Goal: Transaction & Acquisition: Purchase product/service

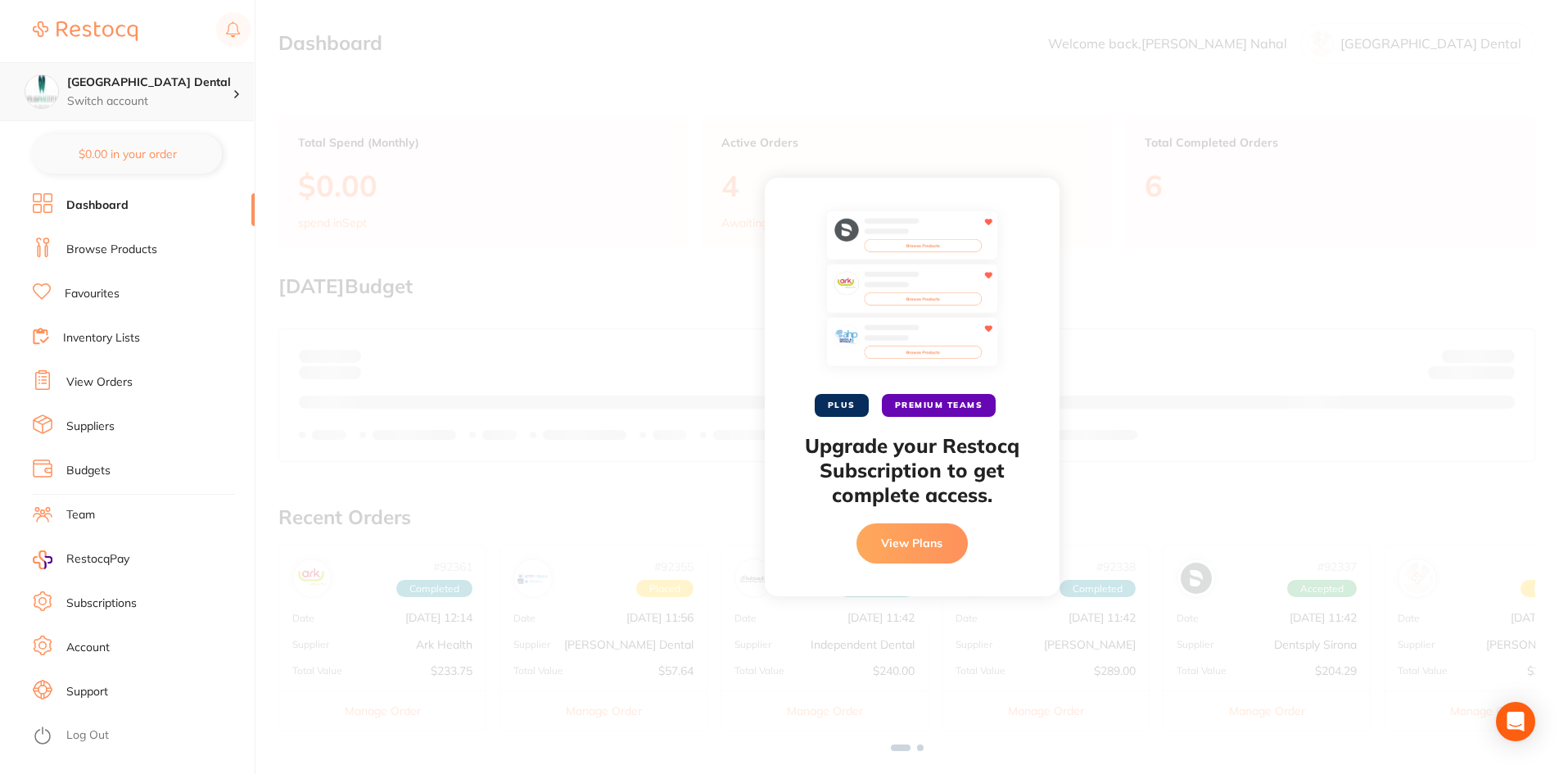
click at [189, 91] on div "Capalaba Park Dental Switch account" at bounding box center [150, 92] width 166 height 34
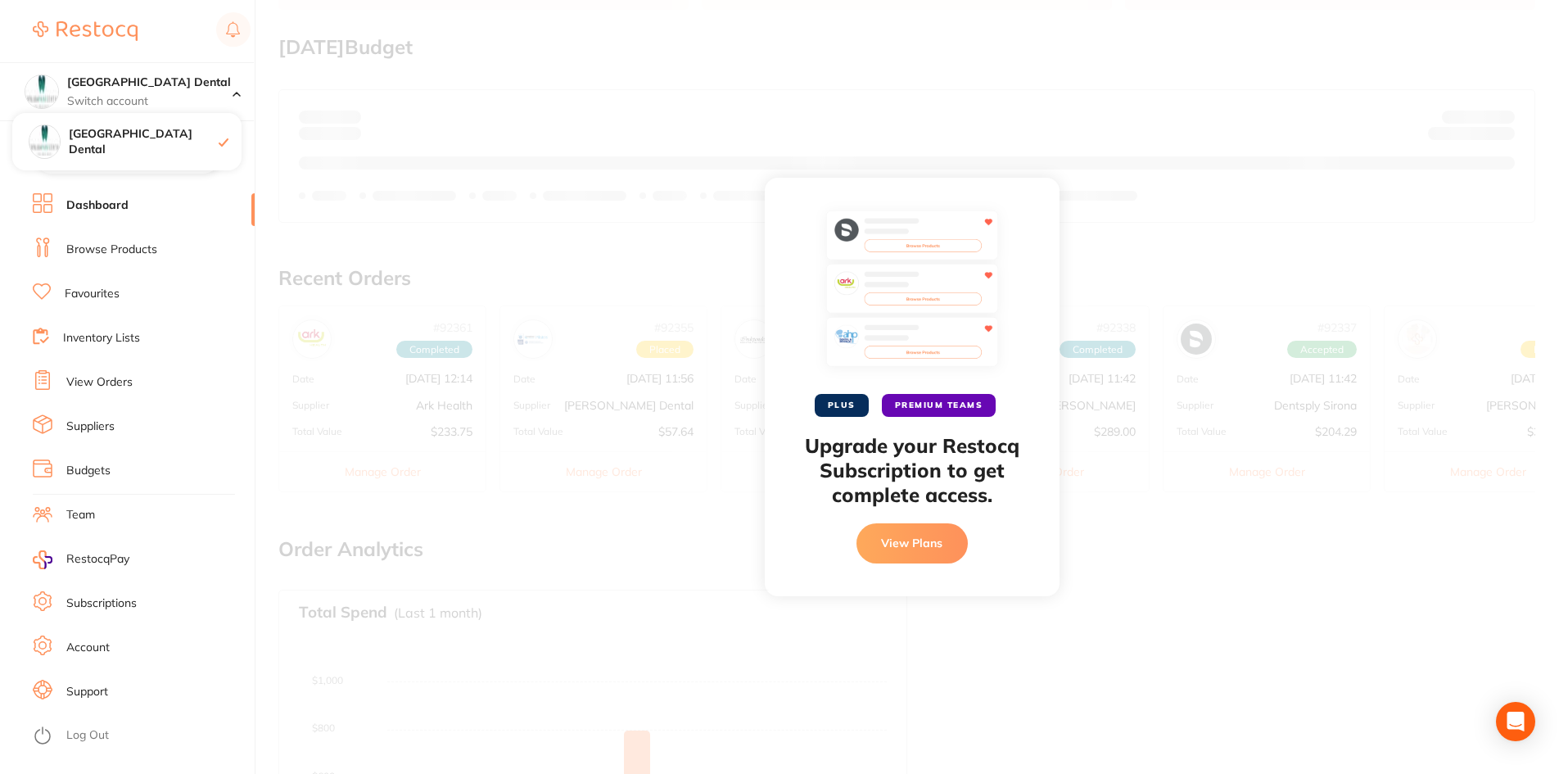
scroll to position [246, 0]
click at [111, 79] on h4 "[GEOGRAPHIC_DATA] Dental" at bounding box center [150, 83] width 166 height 17
click at [117, 97] on p "Switch account" at bounding box center [150, 102] width 166 height 17
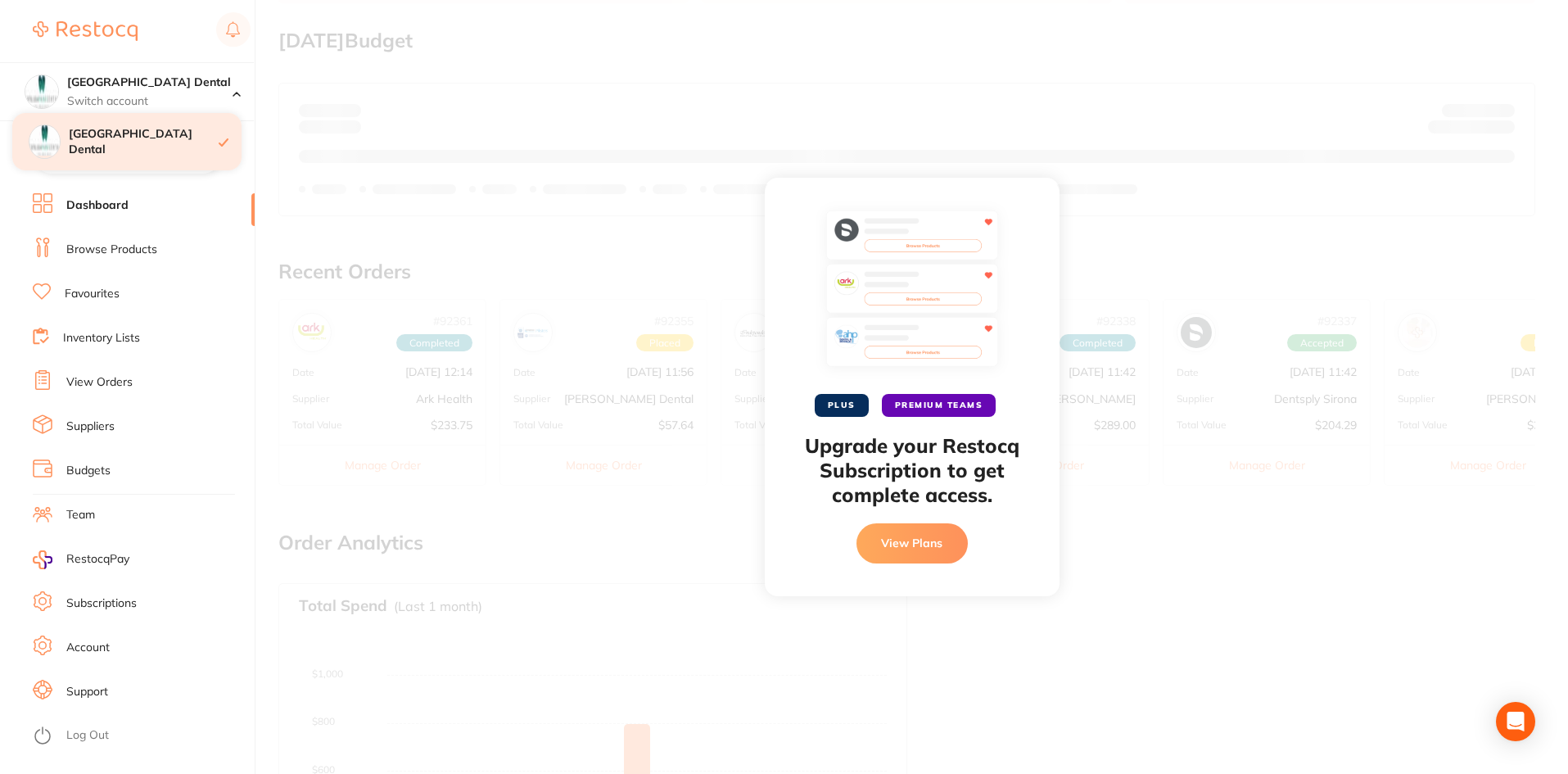
scroll to position [164, 0]
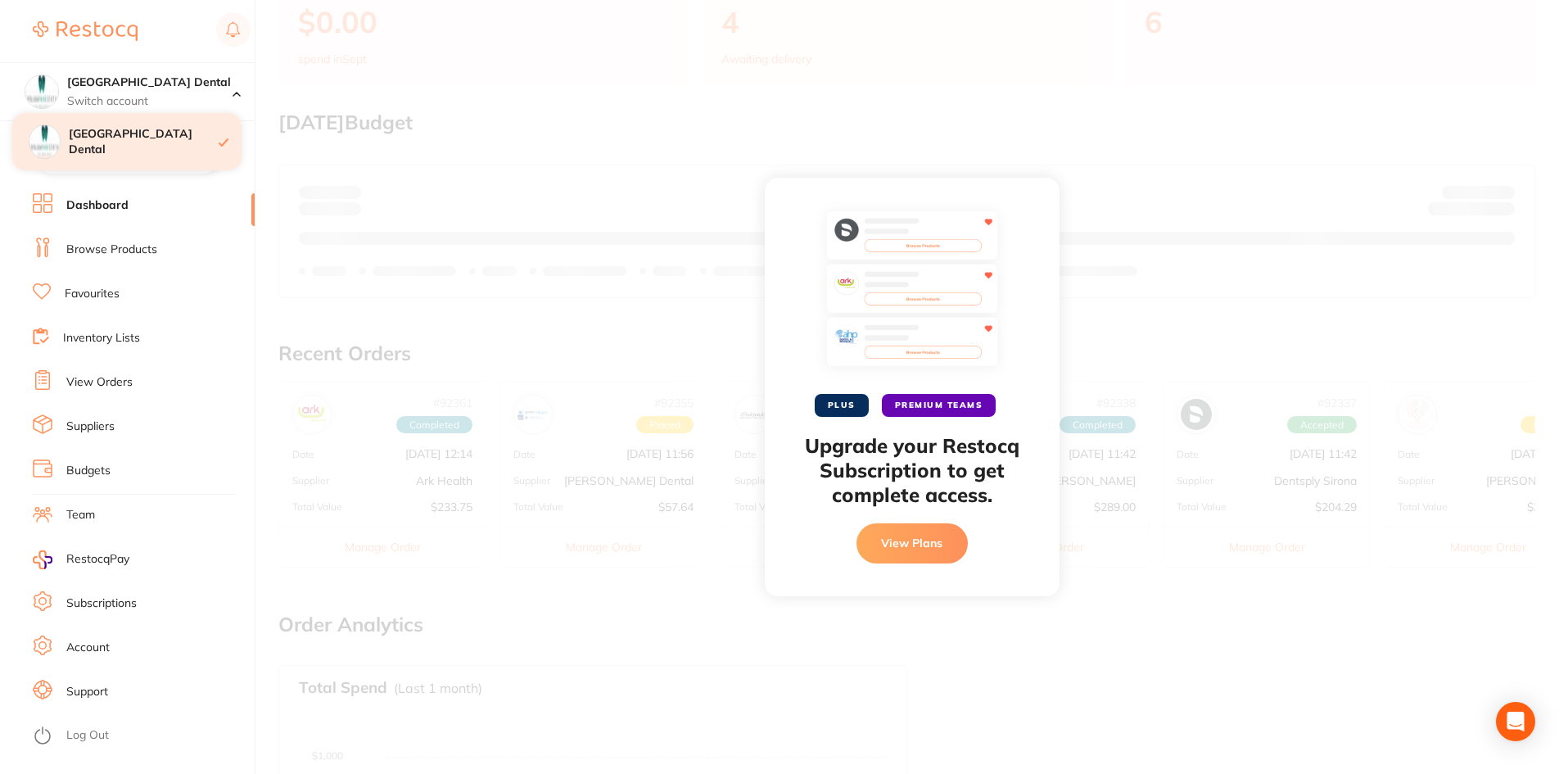
click at [132, 151] on div "[GEOGRAPHIC_DATA] Dental" at bounding box center [127, 141] width 229 height 57
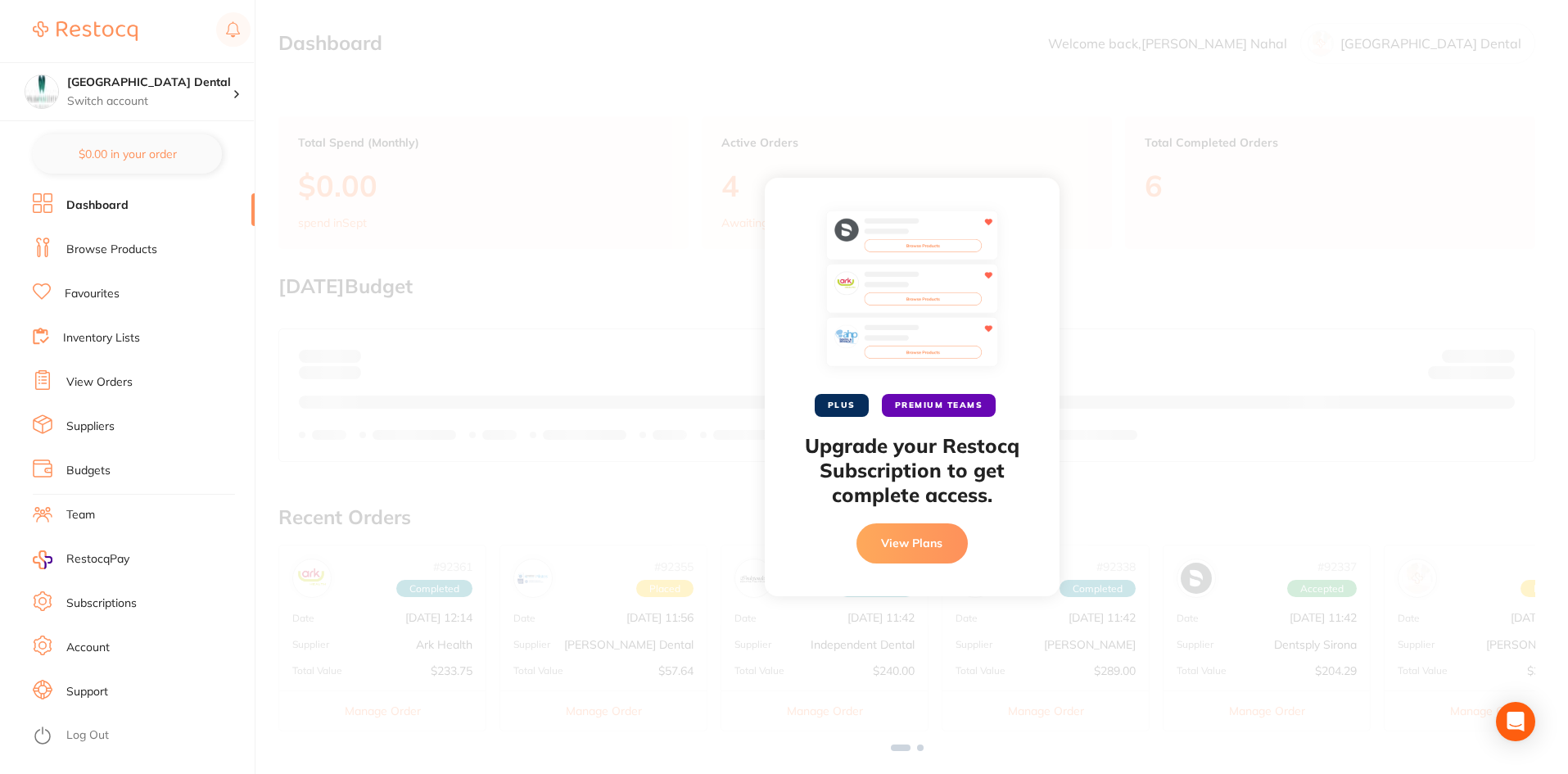
click at [1334, 350] on div "PLUS PREMIUM TEAMS Upgrade your Restocq Subscription to get complete access. Vi…" at bounding box center [911, 387] width 1312 height 774
click at [903, 543] on button "View Plans" at bounding box center [912, 543] width 112 height 39
click at [156, 86] on h4 "[GEOGRAPHIC_DATA] Dental" at bounding box center [150, 83] width 166 height 17
click at [168, 214] on li "Dashboard" at bounding box center [143, 206] width 222 height 25
click at [89, 27] on img at bounding box center [85, 32] width 105 height 20
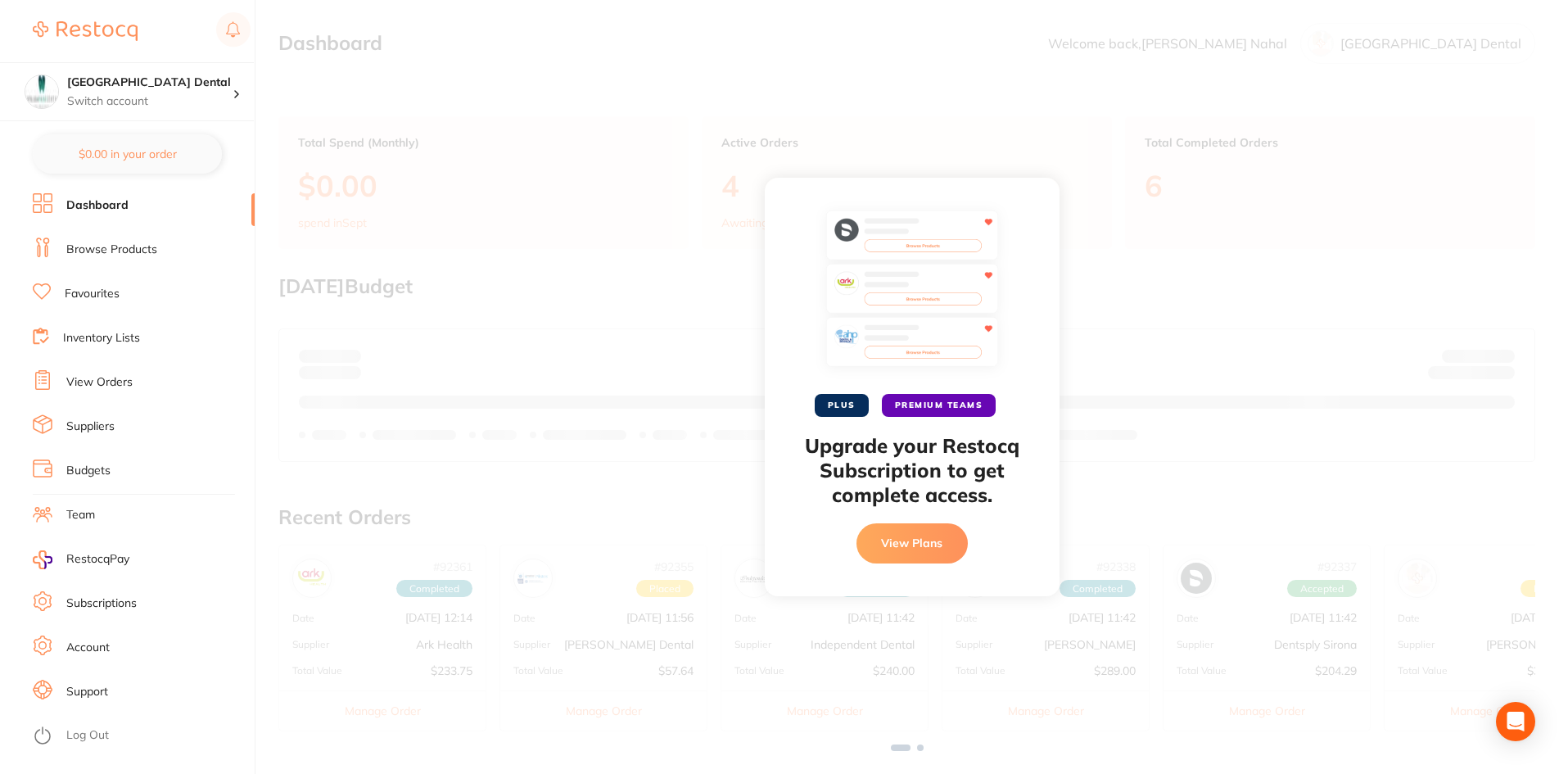
click at [913, 547] on button "View Plans" at bounding box center [912, 543] width 112 height 39
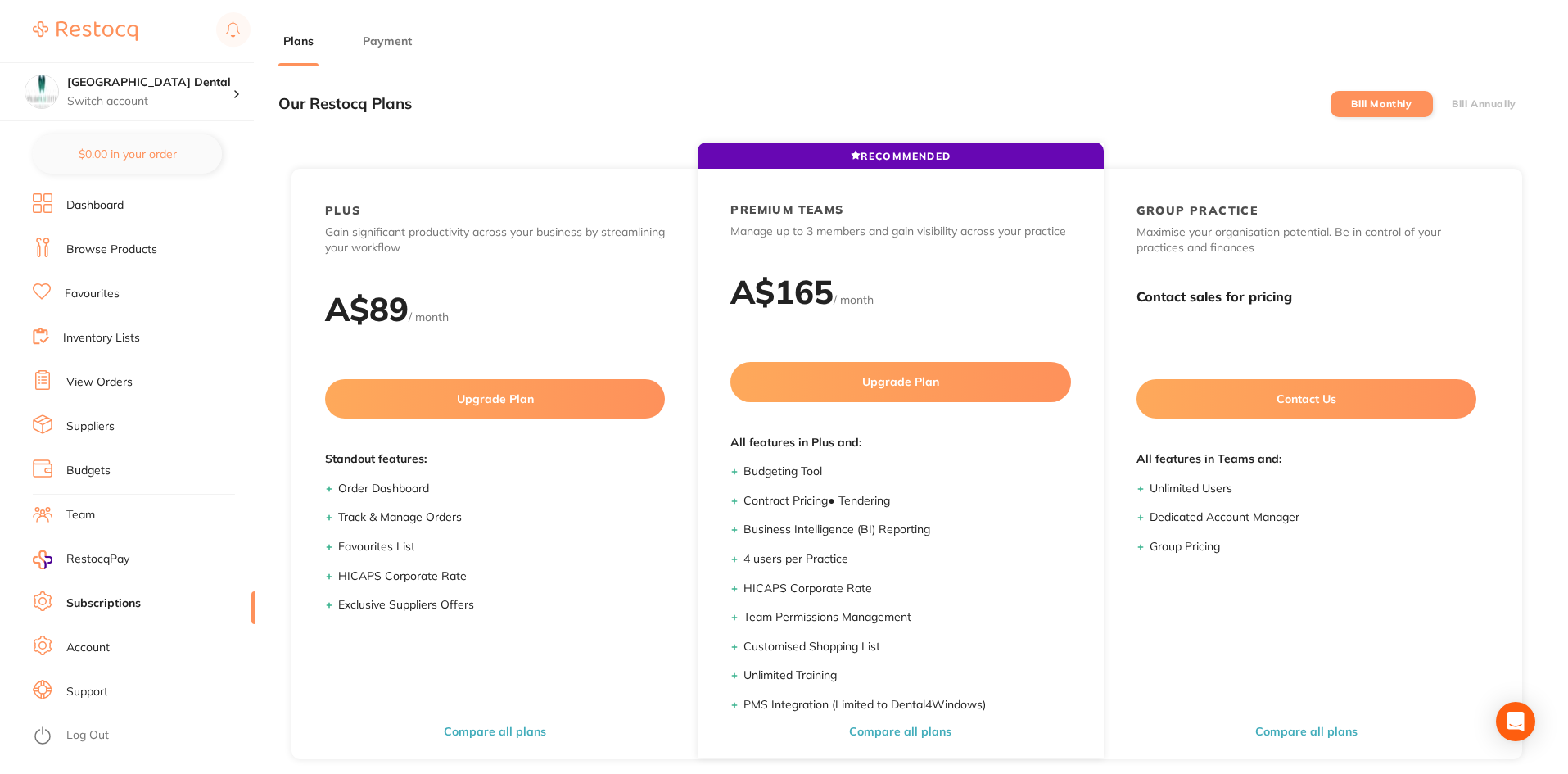
click at [80, 726] on li "Log Out" at bounding box center [141, 736] width 217 height 25
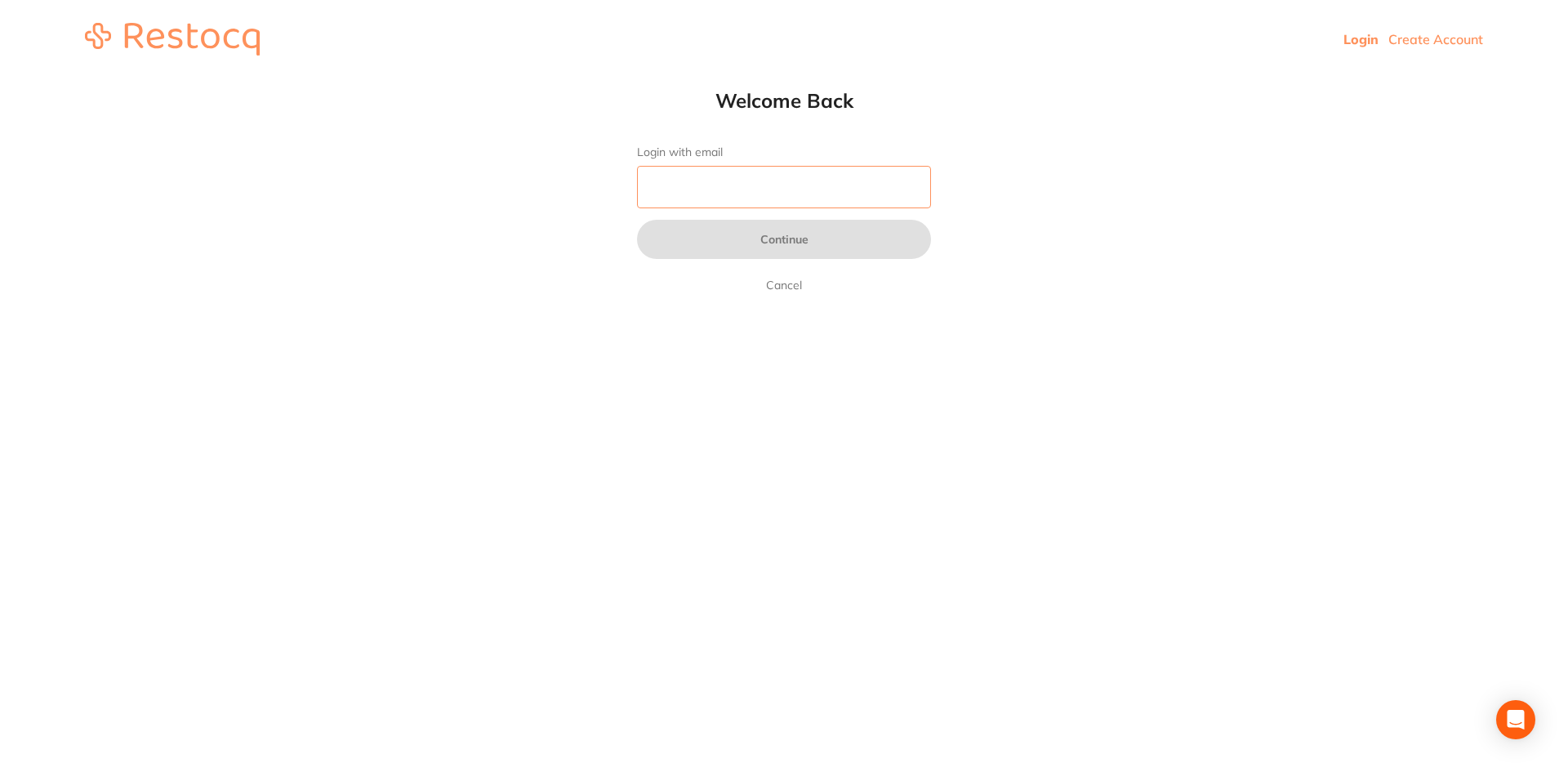
click at [652, 182] on input "Login with email" at bounding box center [784, 187] width 294 height 42
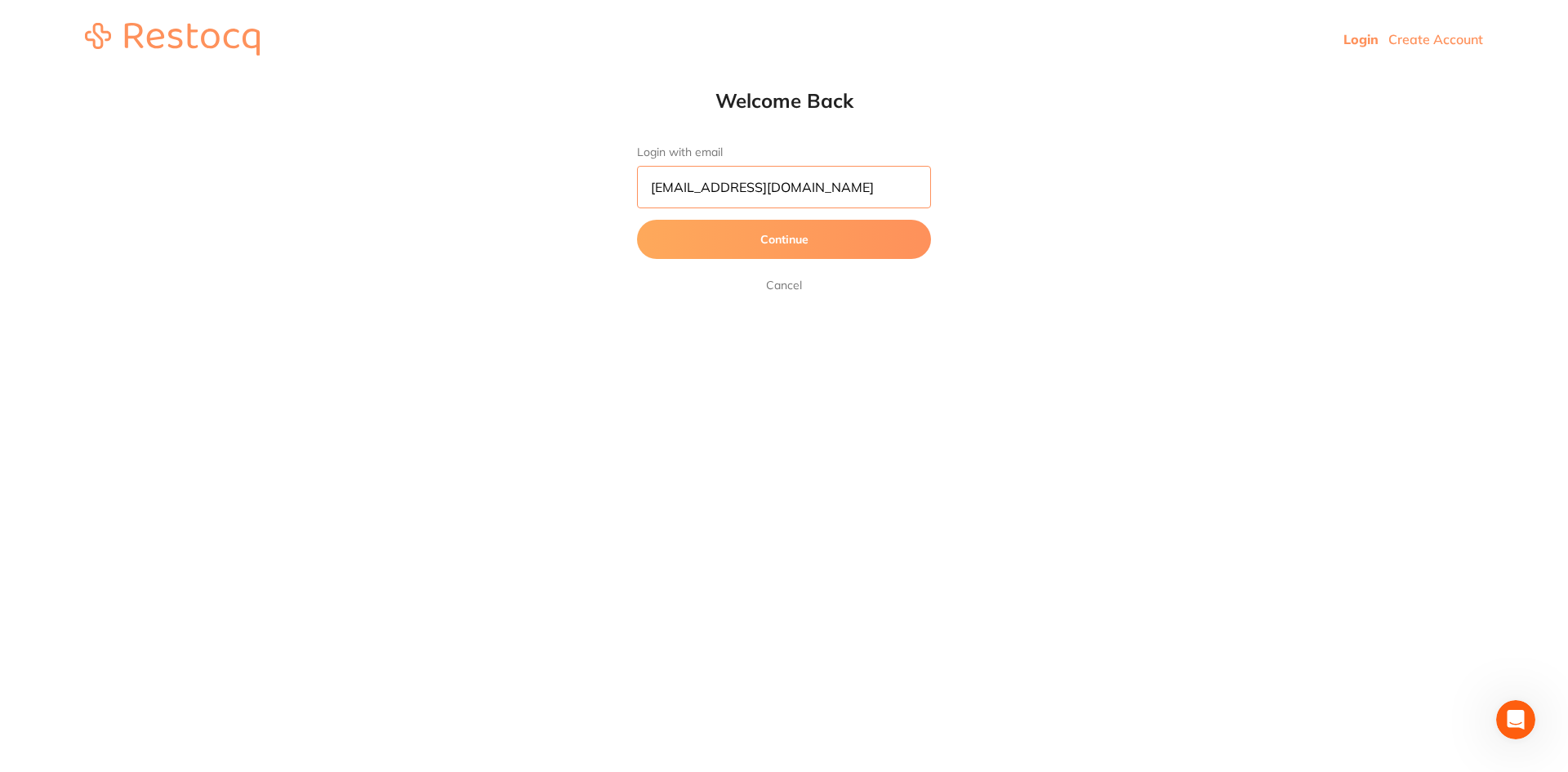
type input "[EMAIL_ADDRESS][DOMAIN_NAME]"
click at [791, 247] on button "Continue" at bounding box center [784, 239] width 294 height 39
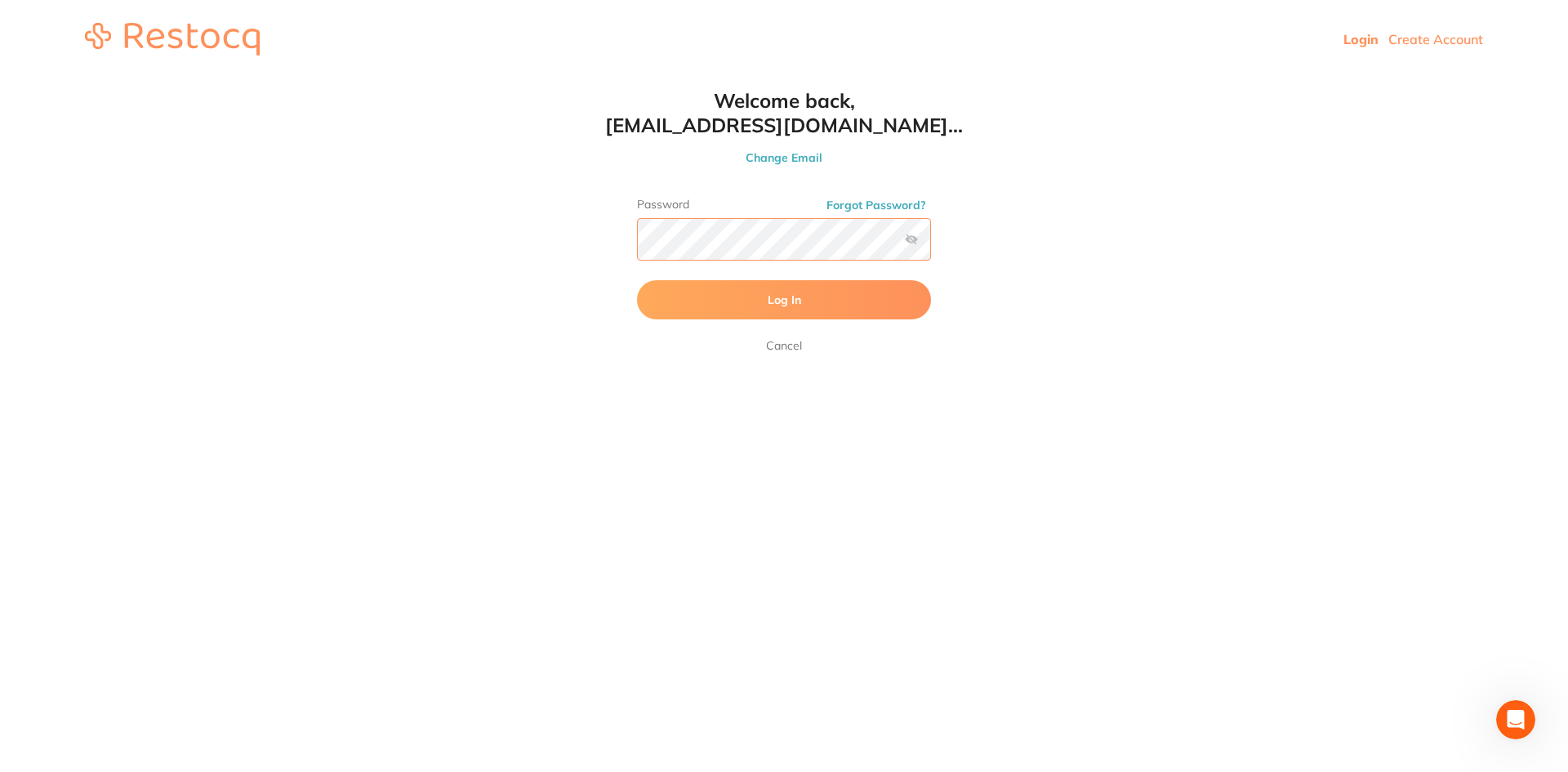
click at [637, 280] on button "Log In" at bounding box center [784, 299] width 294 height 39
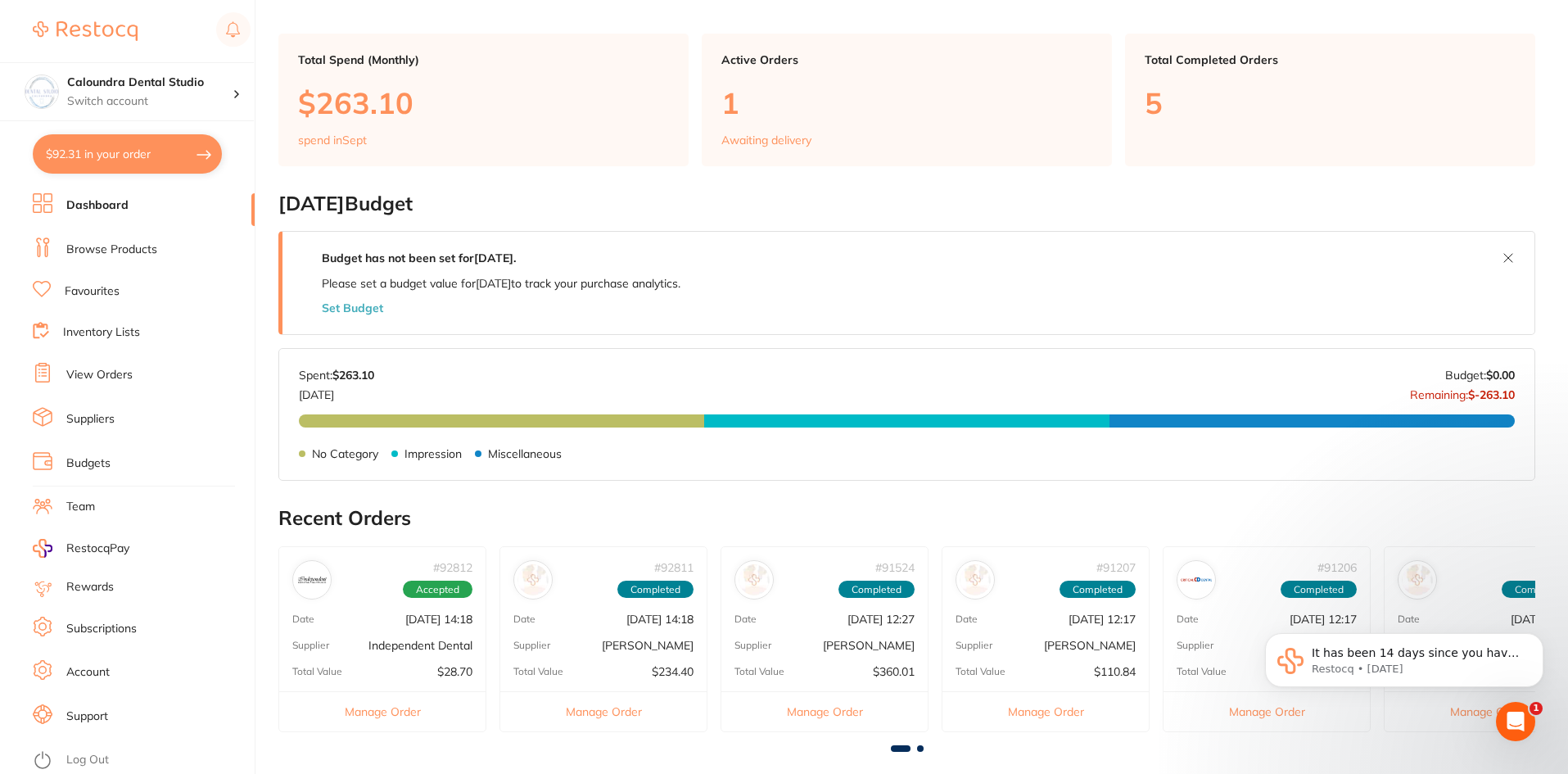
scroll to position [82, 0]
click at [119, 163] on button "$92.31 in your order" at bounding box center [127, 153] width 189 height 39
checkbox input "true"
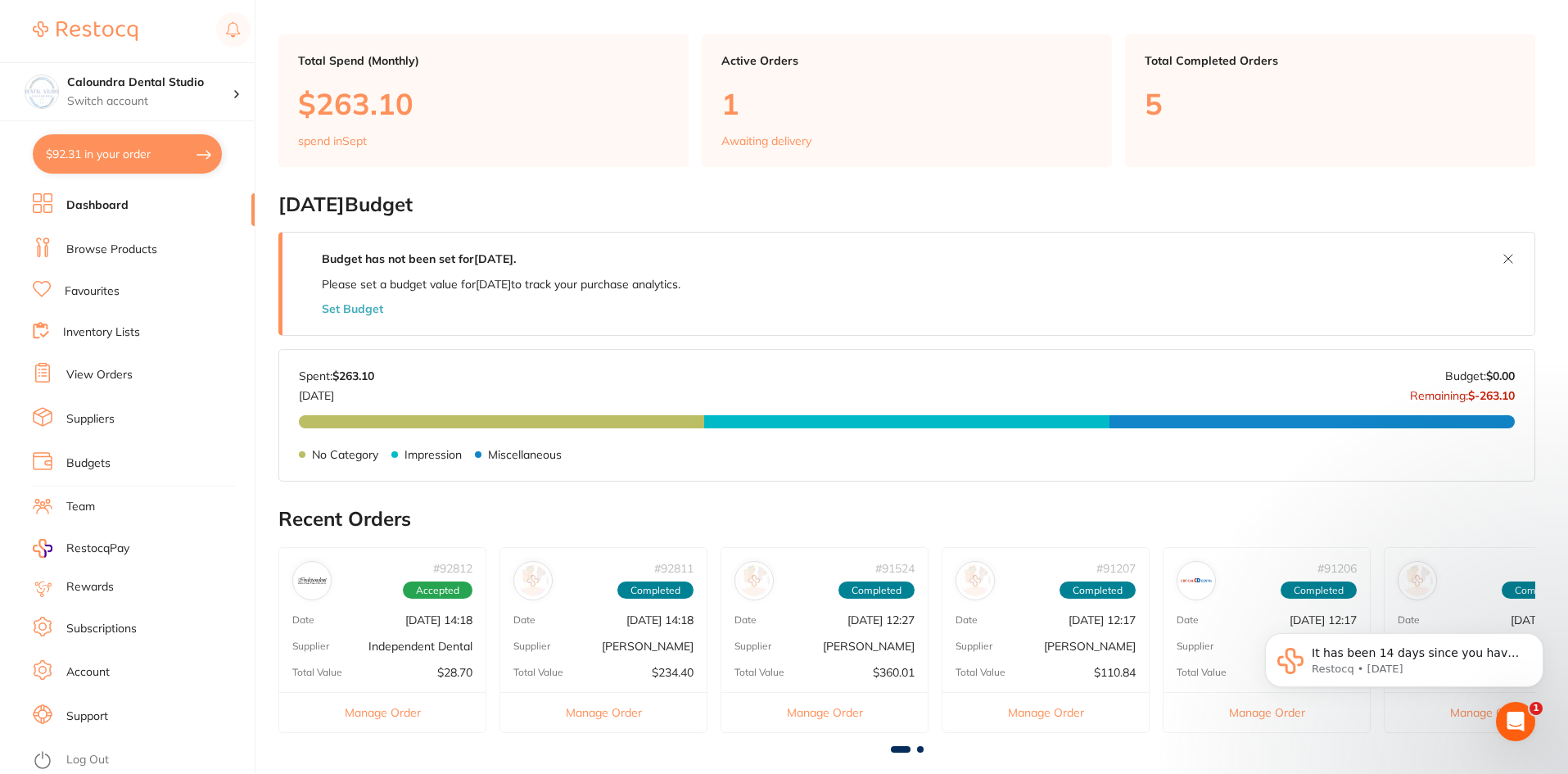
checkbox input "true"
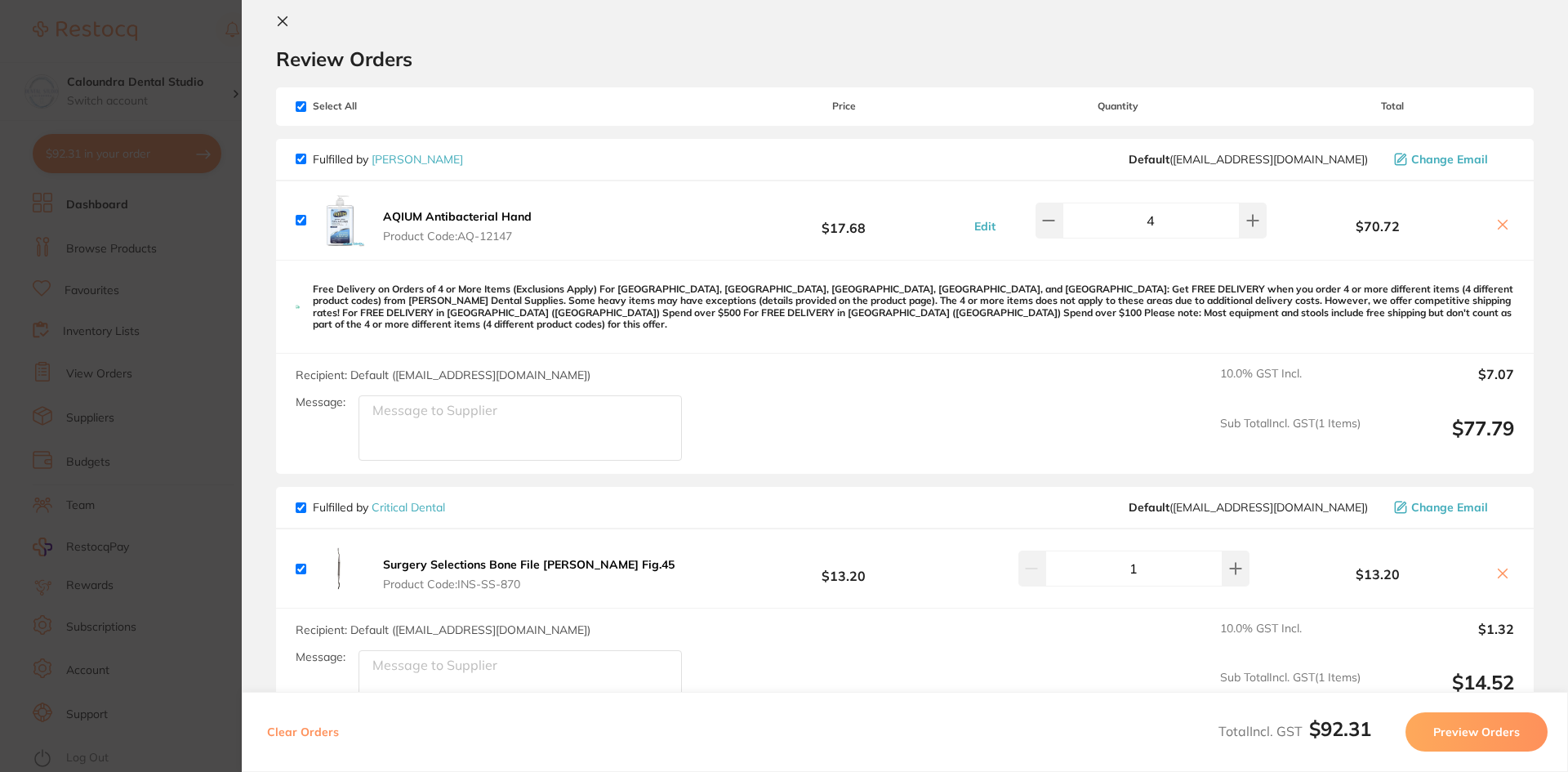
scroll to position [0, 0]
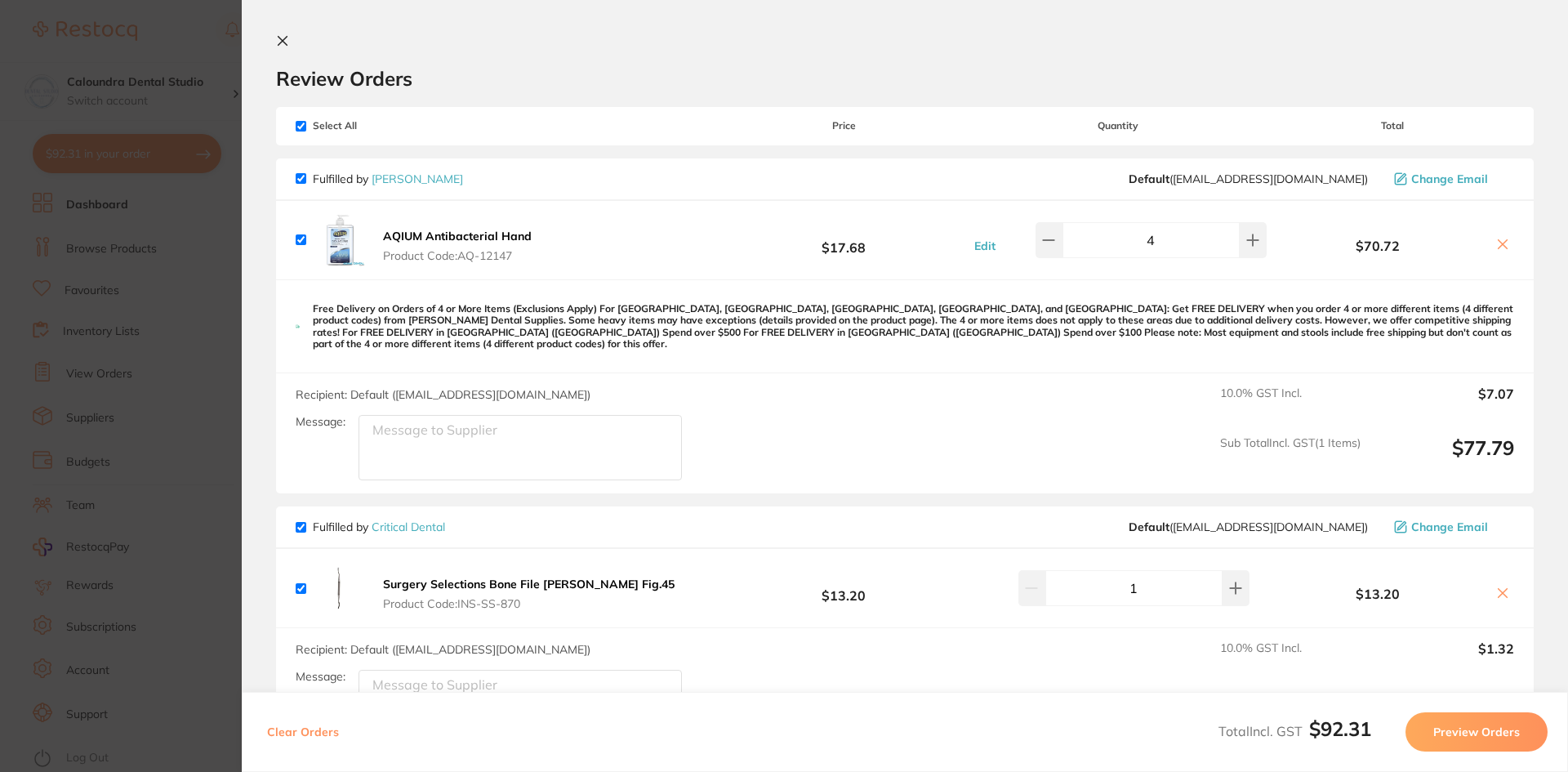
click at [198, 19] on section "Update RRP Set your pre negotiated price for this item. Item Agreed RRP (excl. …" at bounding box center [784, 386] width 1568 height 772
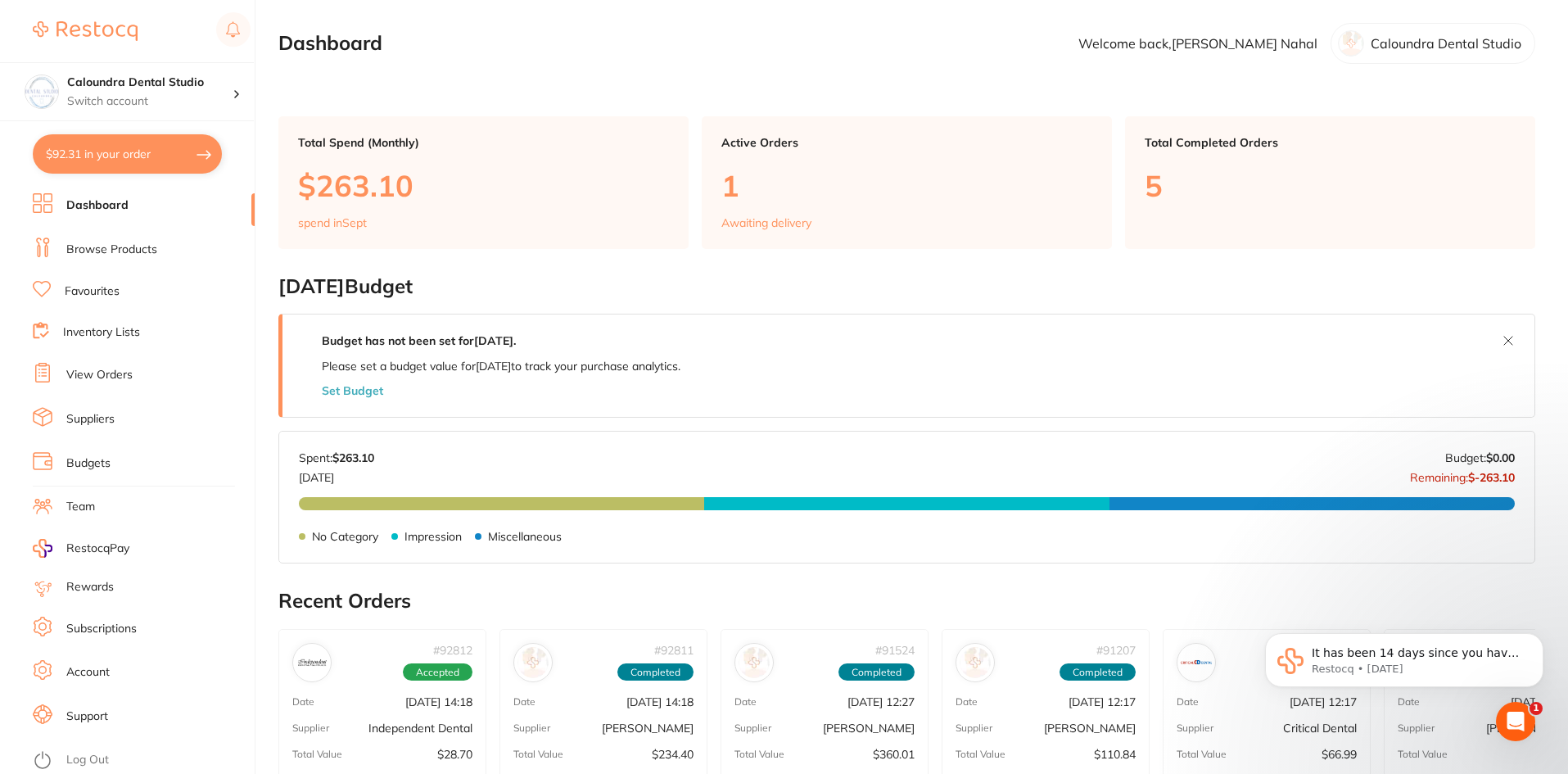
click at [92, 251] on link "Browse Products" at bounding box center [112, 250] width 91 height 17
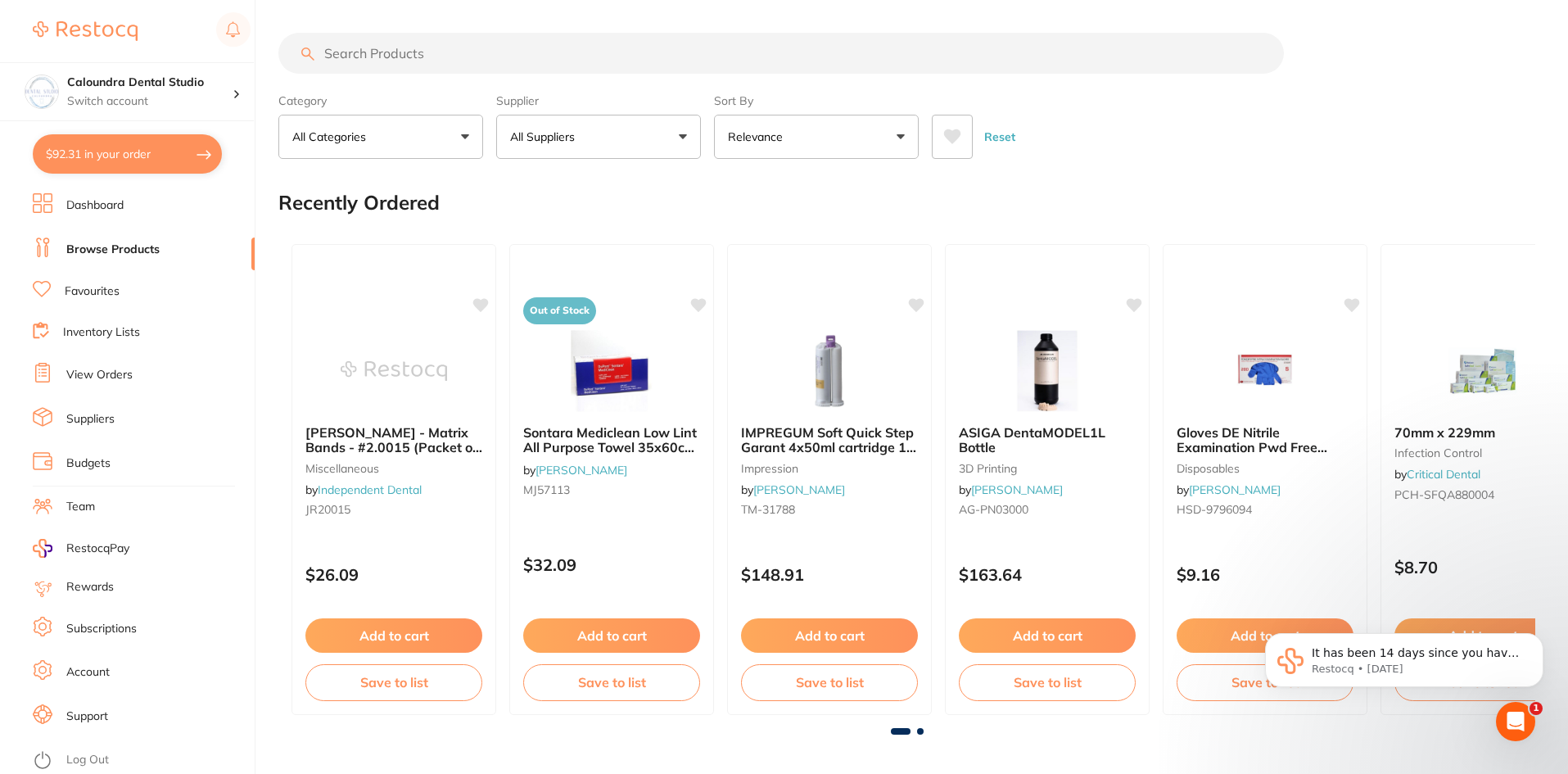
click at [373, 55] on input "search" at bounding box center [781, 52] width 1005 height 41
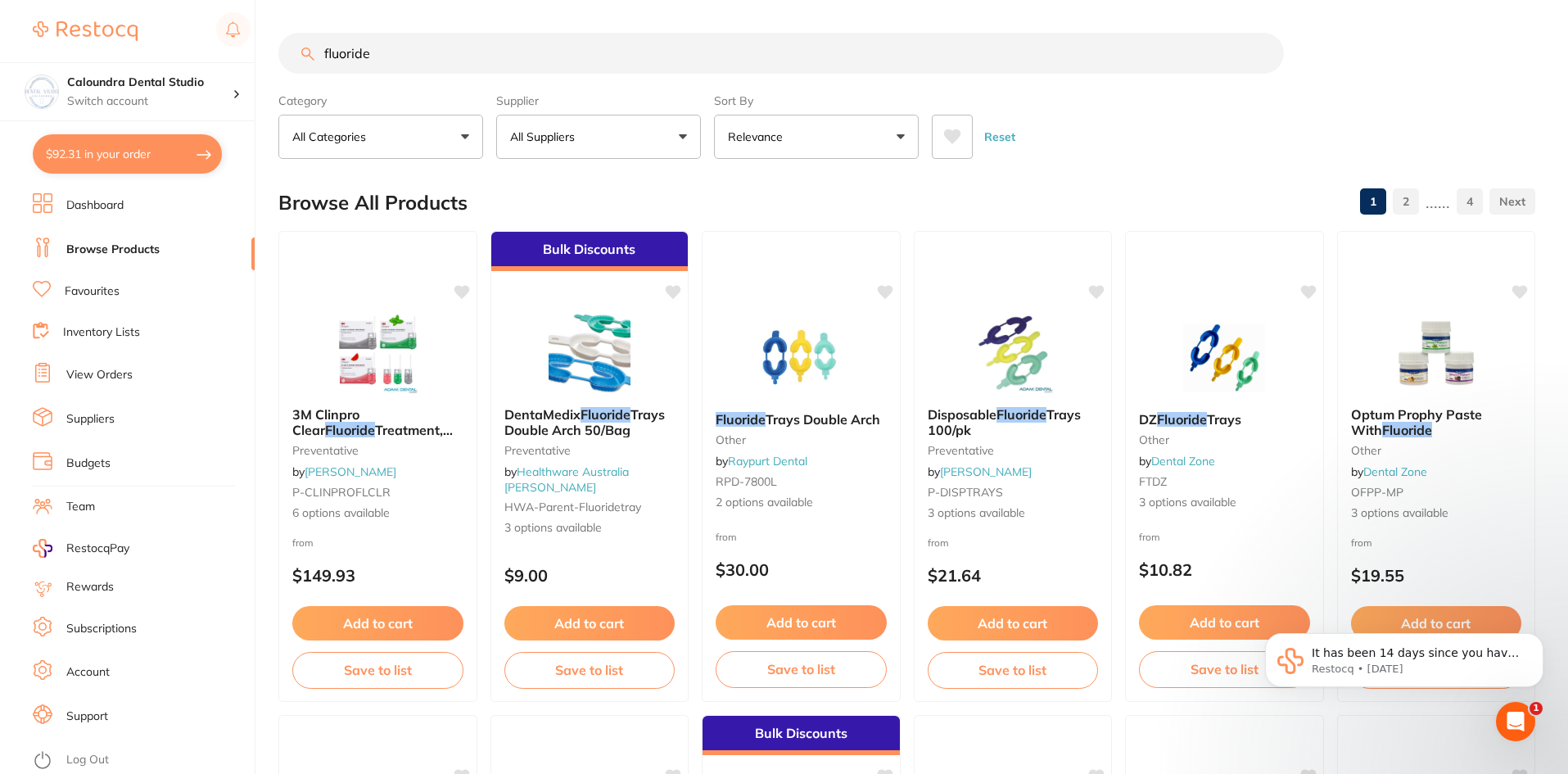
type input "fluoride"
click at [649, 133] on button "All Suppliers" at bounding box center [598, 136] width 205 height 44
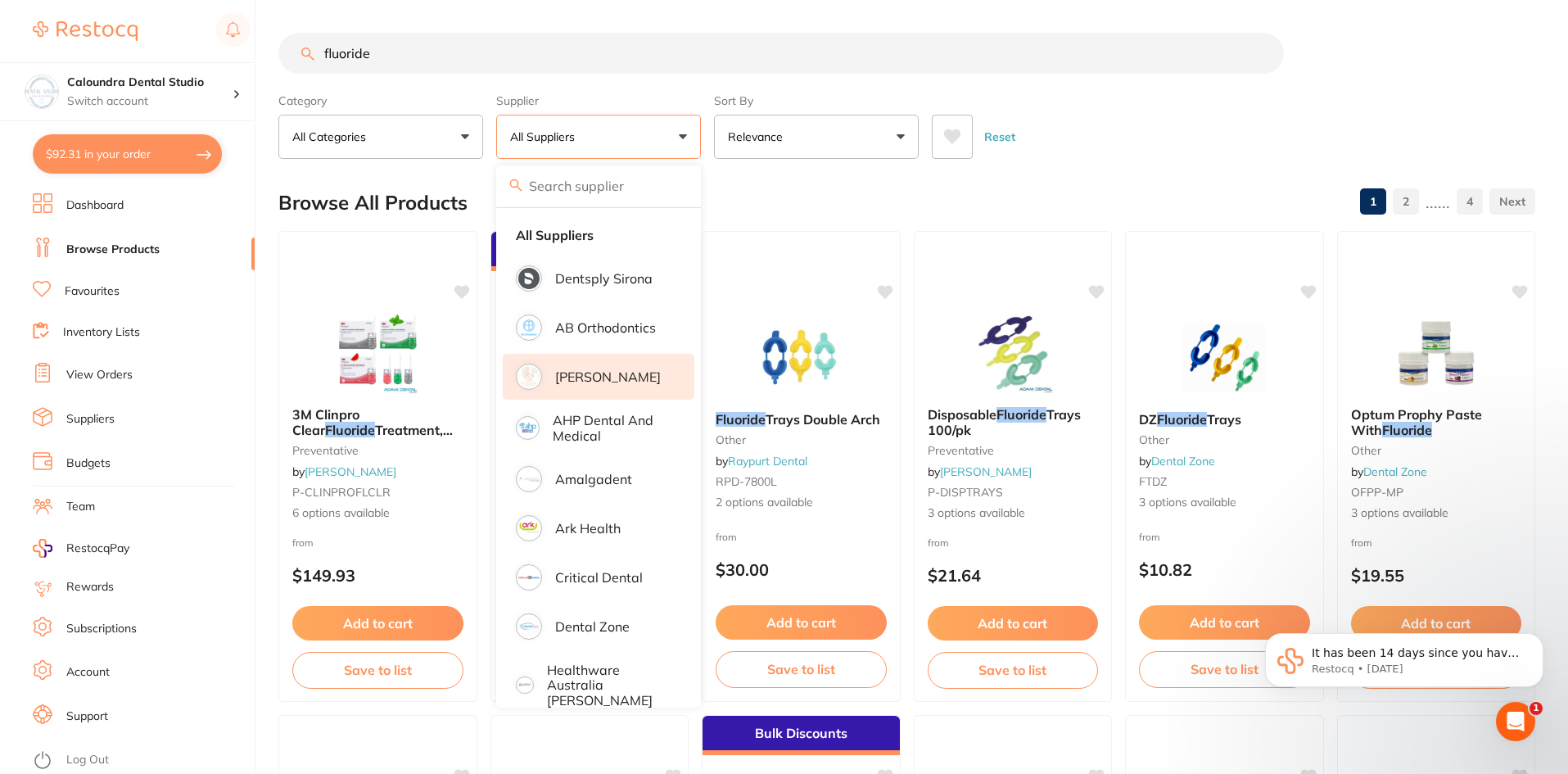
click at [618, 380] on p "[PERSON_NAME]" at bounding box center [608, 377] width 106 height 15
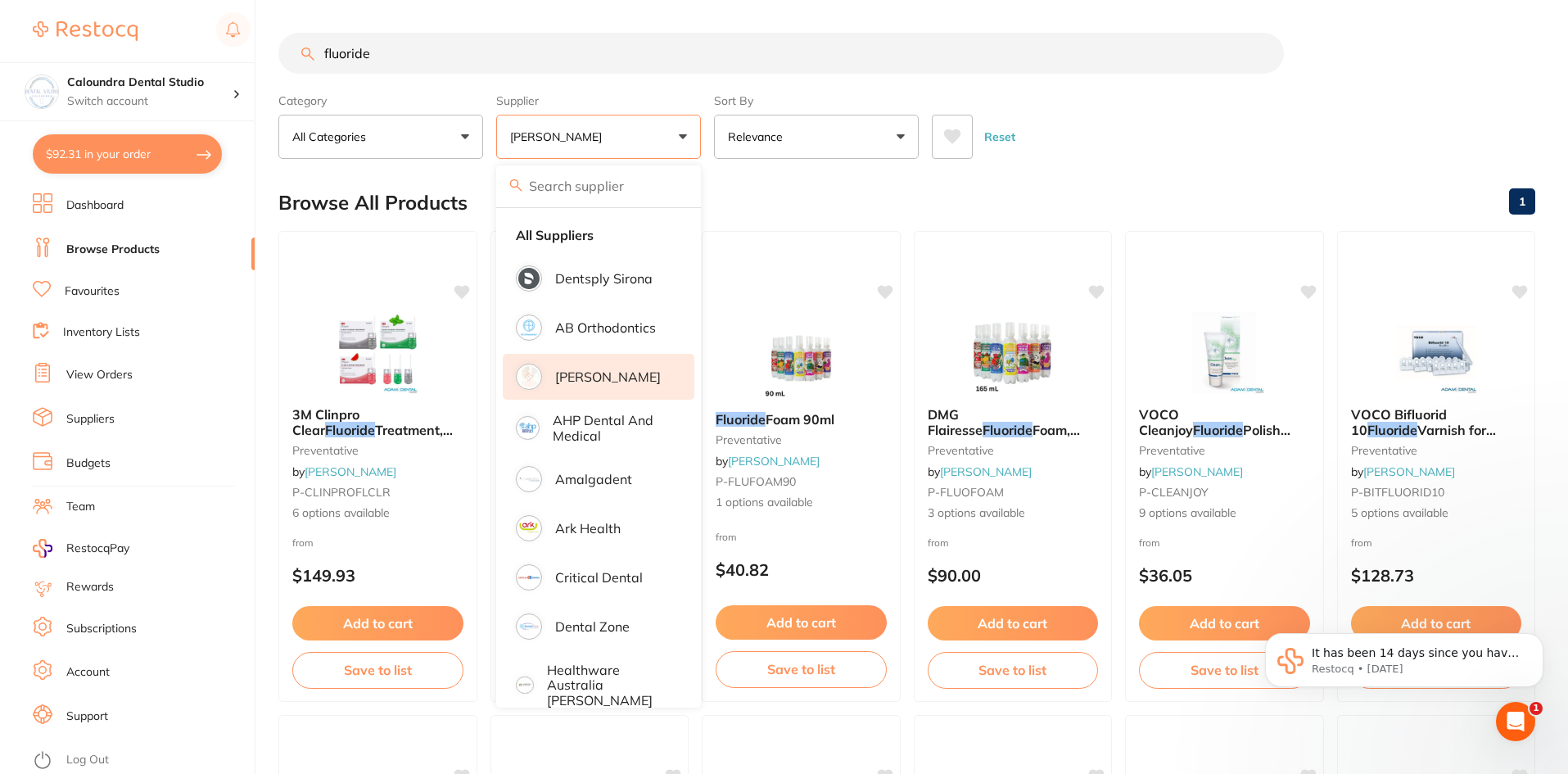
click at [1113, 191] on div "Browse All Products 1" at bounding box center [906, 203] width 1257 height 55
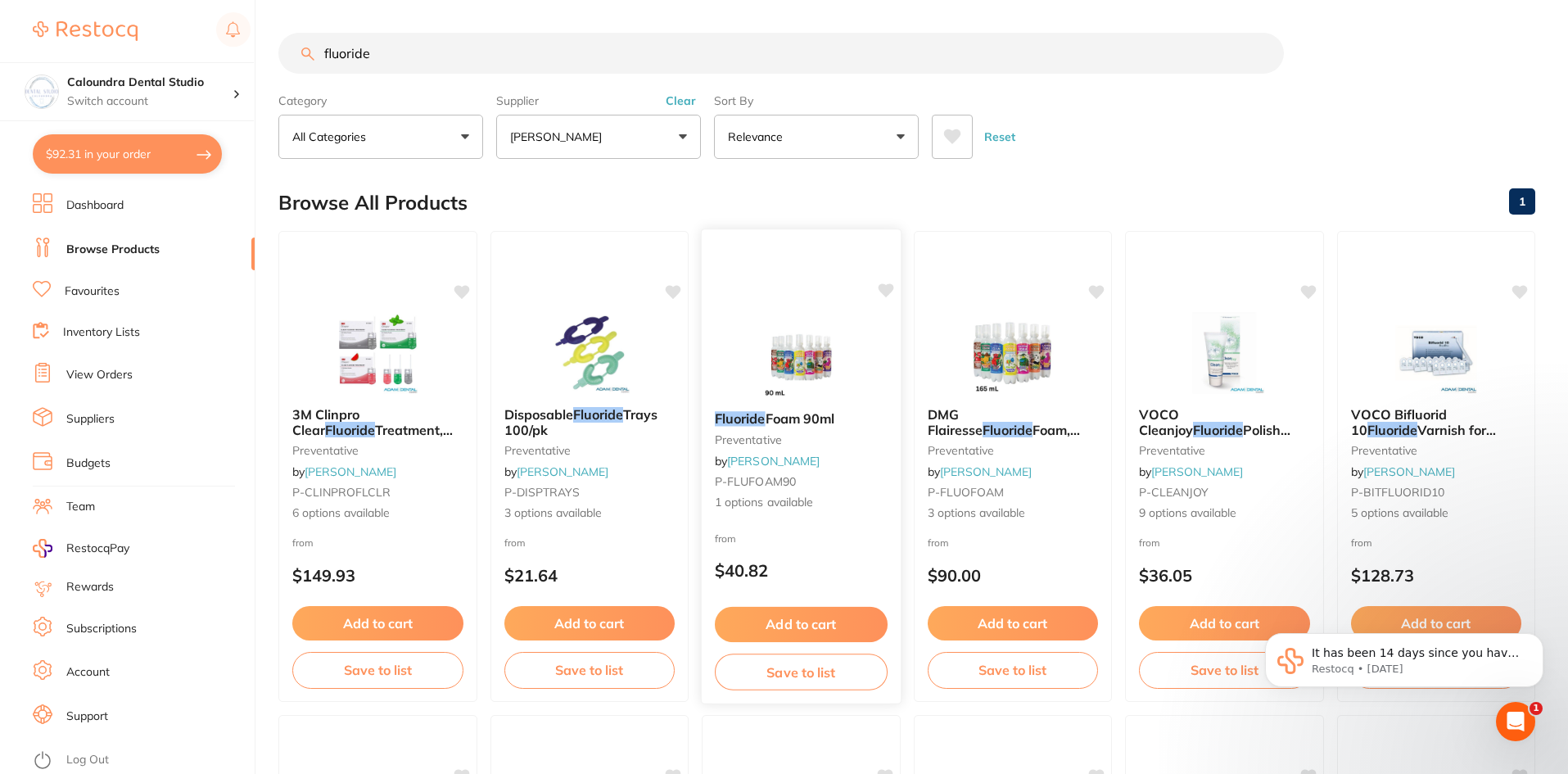
click at [779, 460] on link "[PERSON_NAME]" at bounding box center [773, 461] width 92 height 15
click at [794, 362] on img at bounding box center [801, 356] width 107 height 82
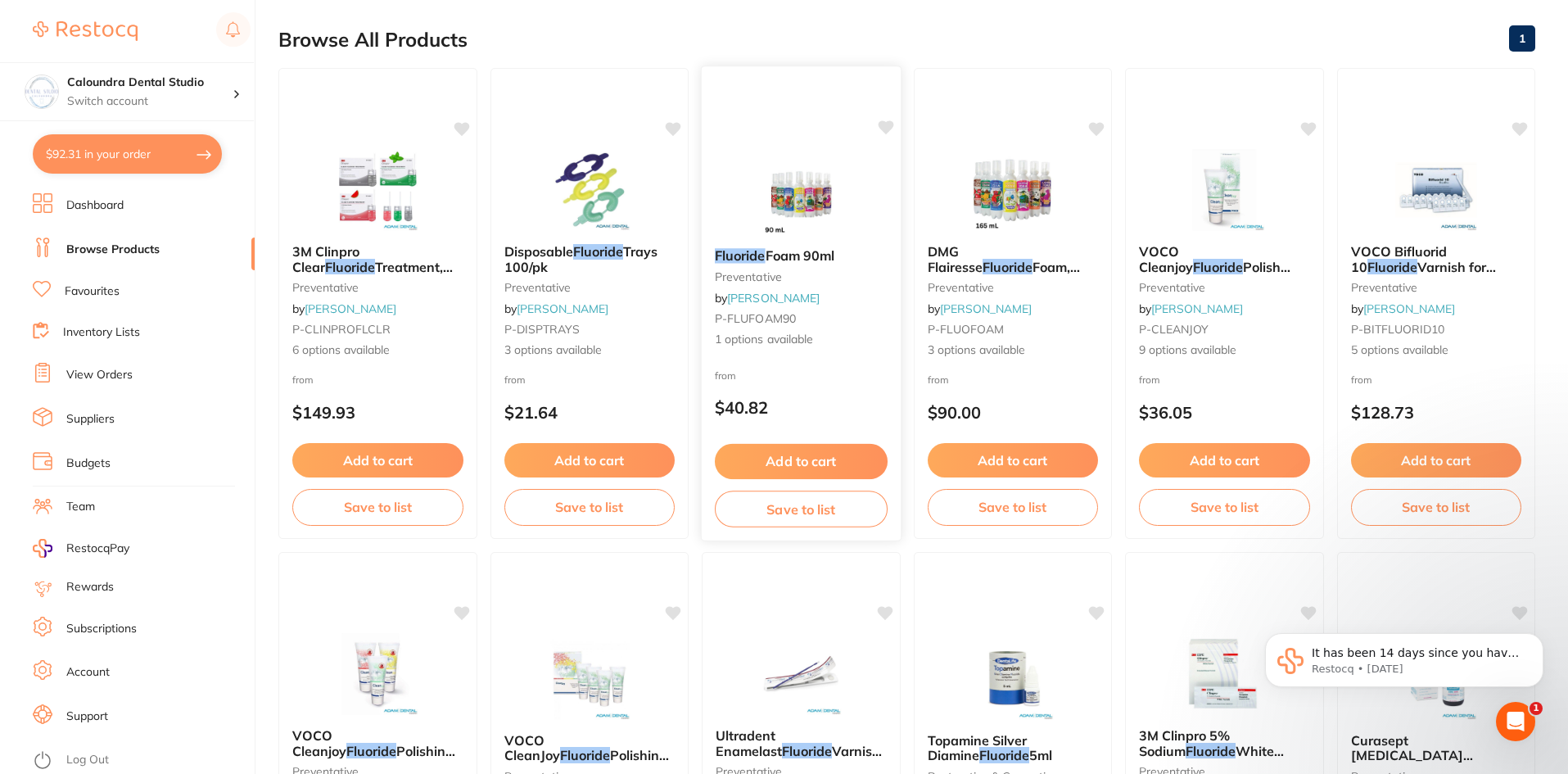
scroll to position [162, 0]
click at [772, 286] on div "Fluoride Foam 90ml preventative by Adam Dental P-FLUFOAM90 1 options available" at bounding box center [801, 298] width 199 height 126
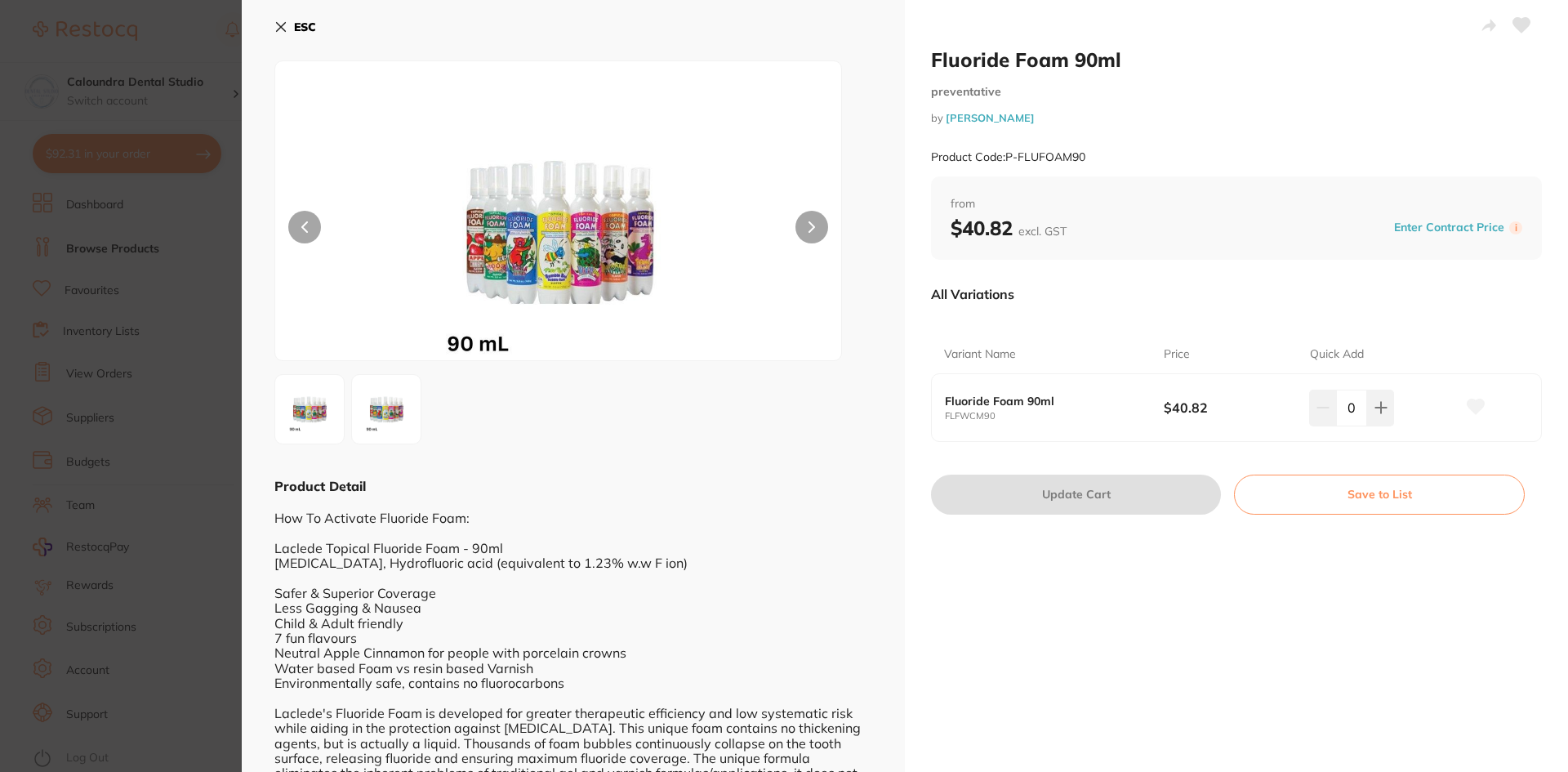
click at [395, 409] on img at bounding box center [386, 408] width 59 height 59
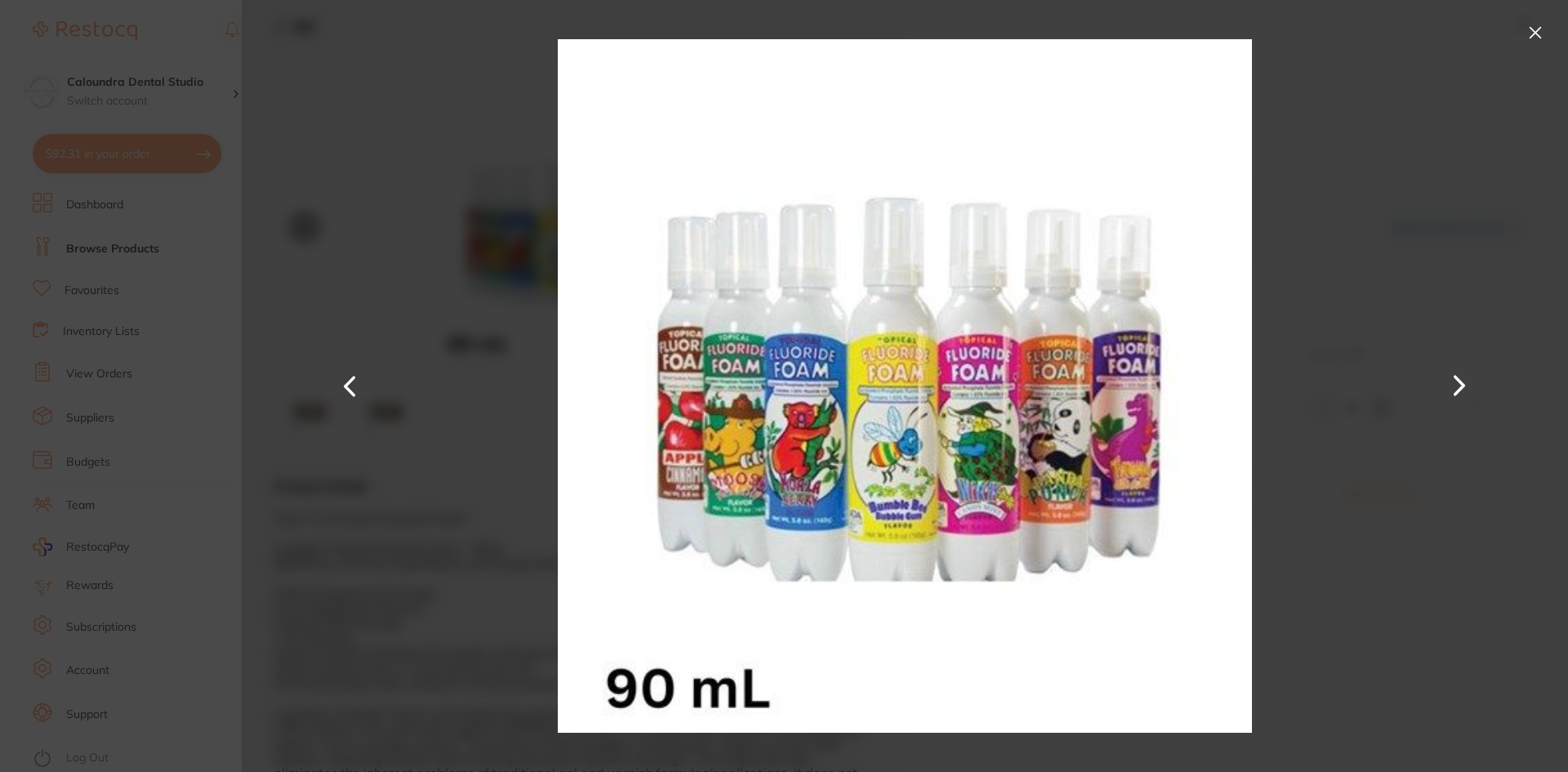
click at [1540, 24] on button at bounding box center [1535, 32] width 26 height 26
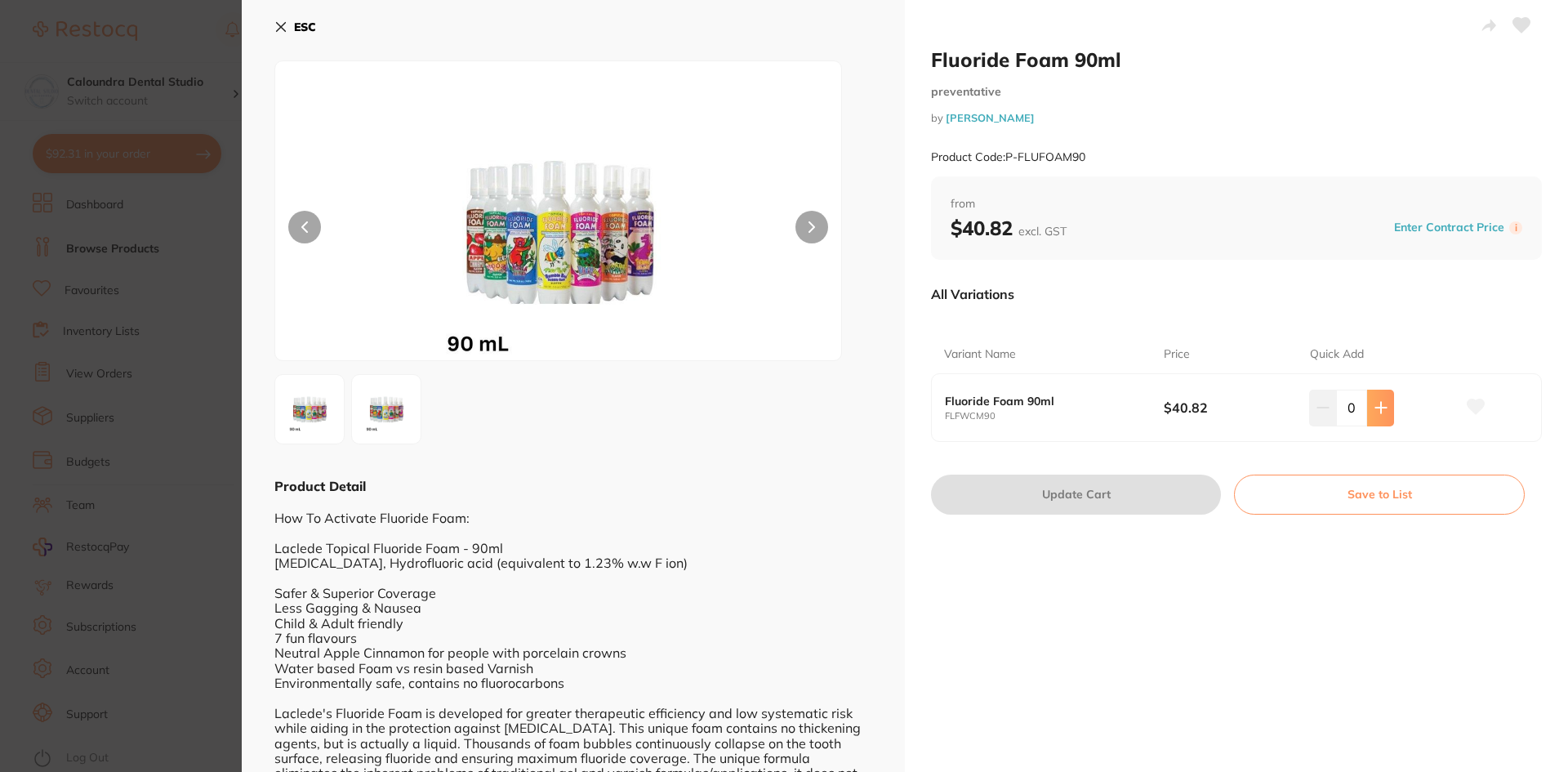
click at [1379, 409] on icon at bounding box center [1381, 408] width 13 height 13
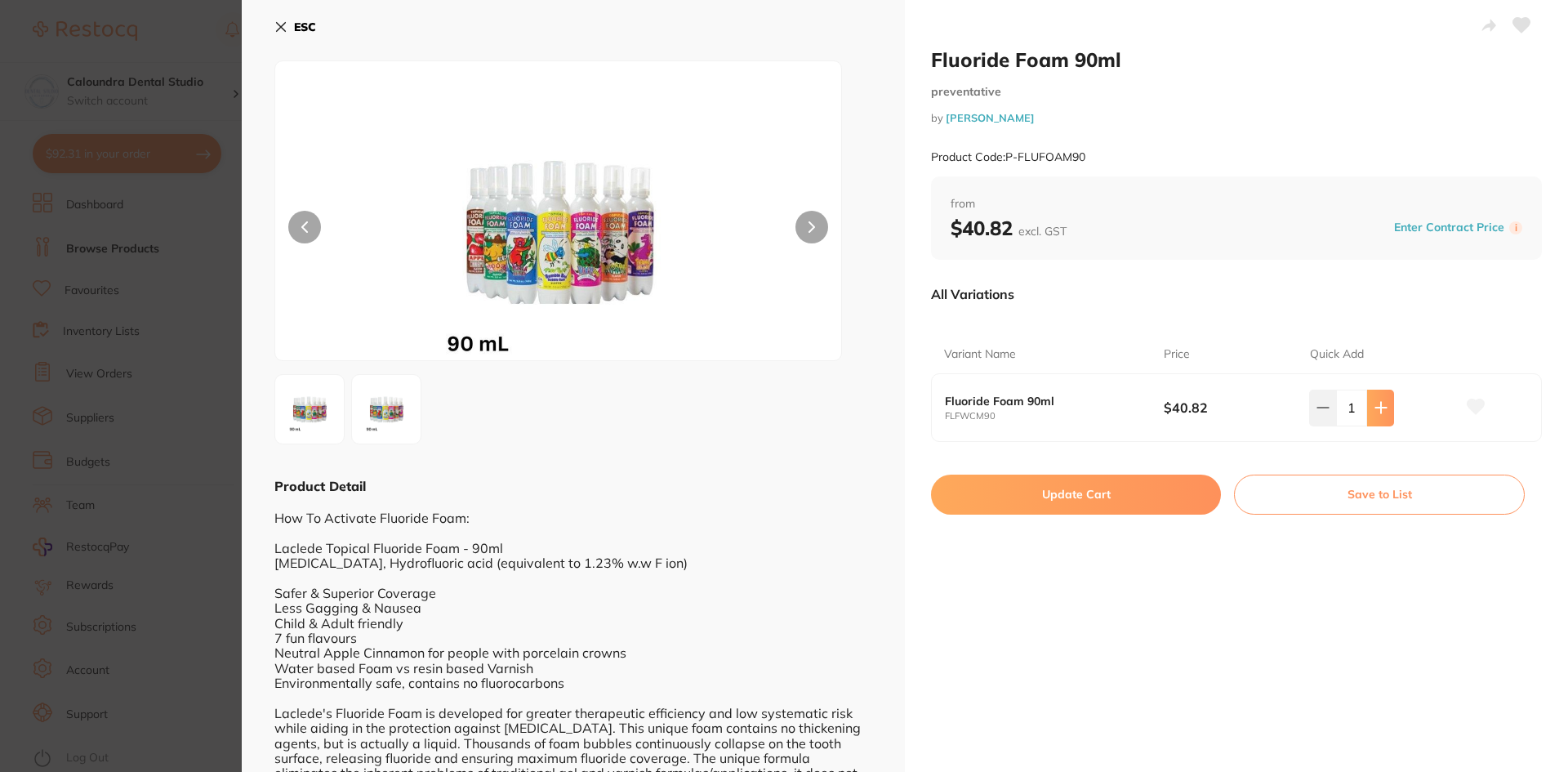
click at [1379, 409] on icon at bounding box center [1381, 408] width 13 height 13
type input "2"
click at [1141, 493] on button "Update Cart" at bounding box center [1075, 494] width 290 height 39
checkbox input "false"
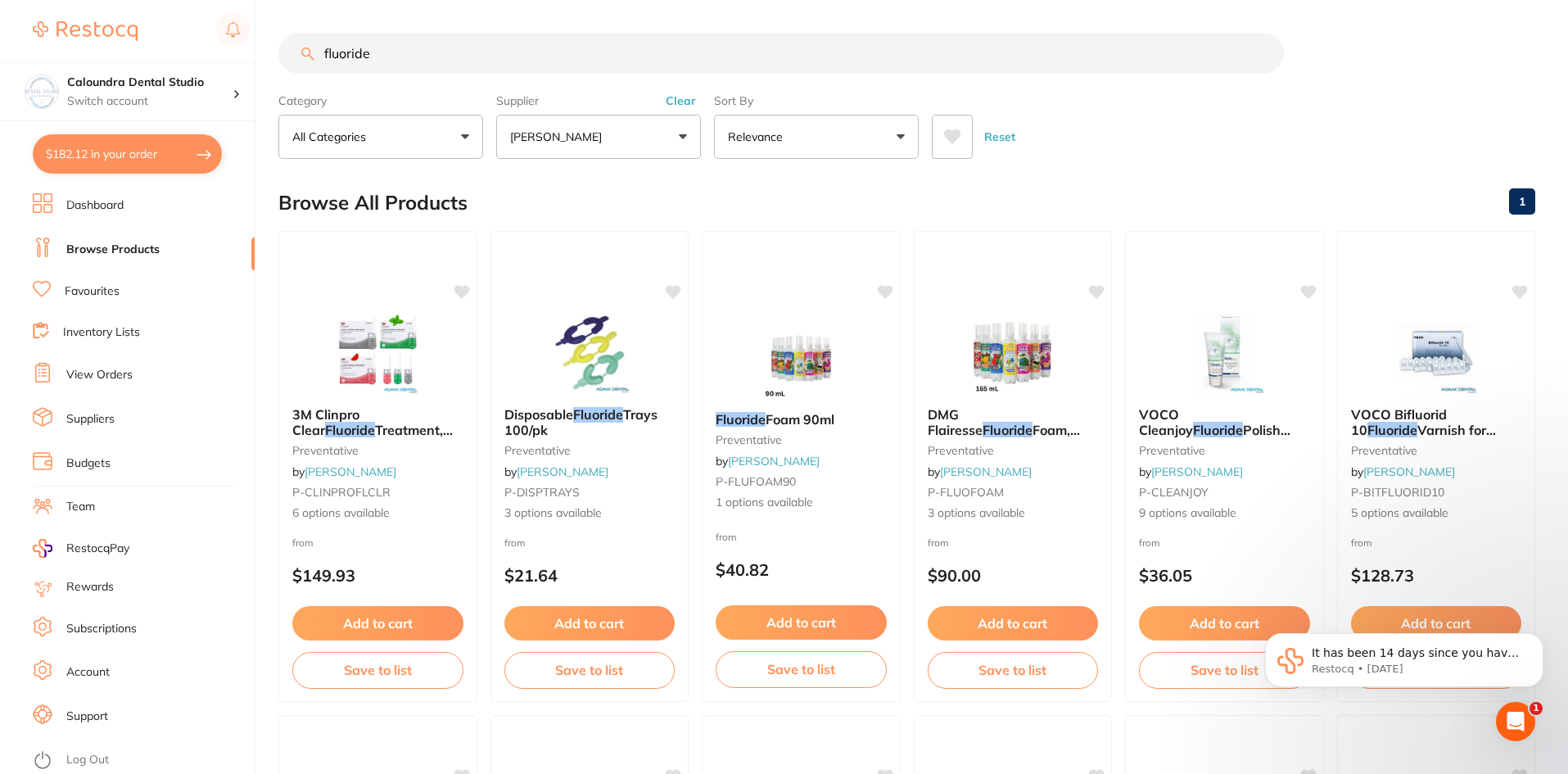
click at [404, 48] on input "fluoride" at bounding box center [781, 52] width 1005 height 41
type input "f"
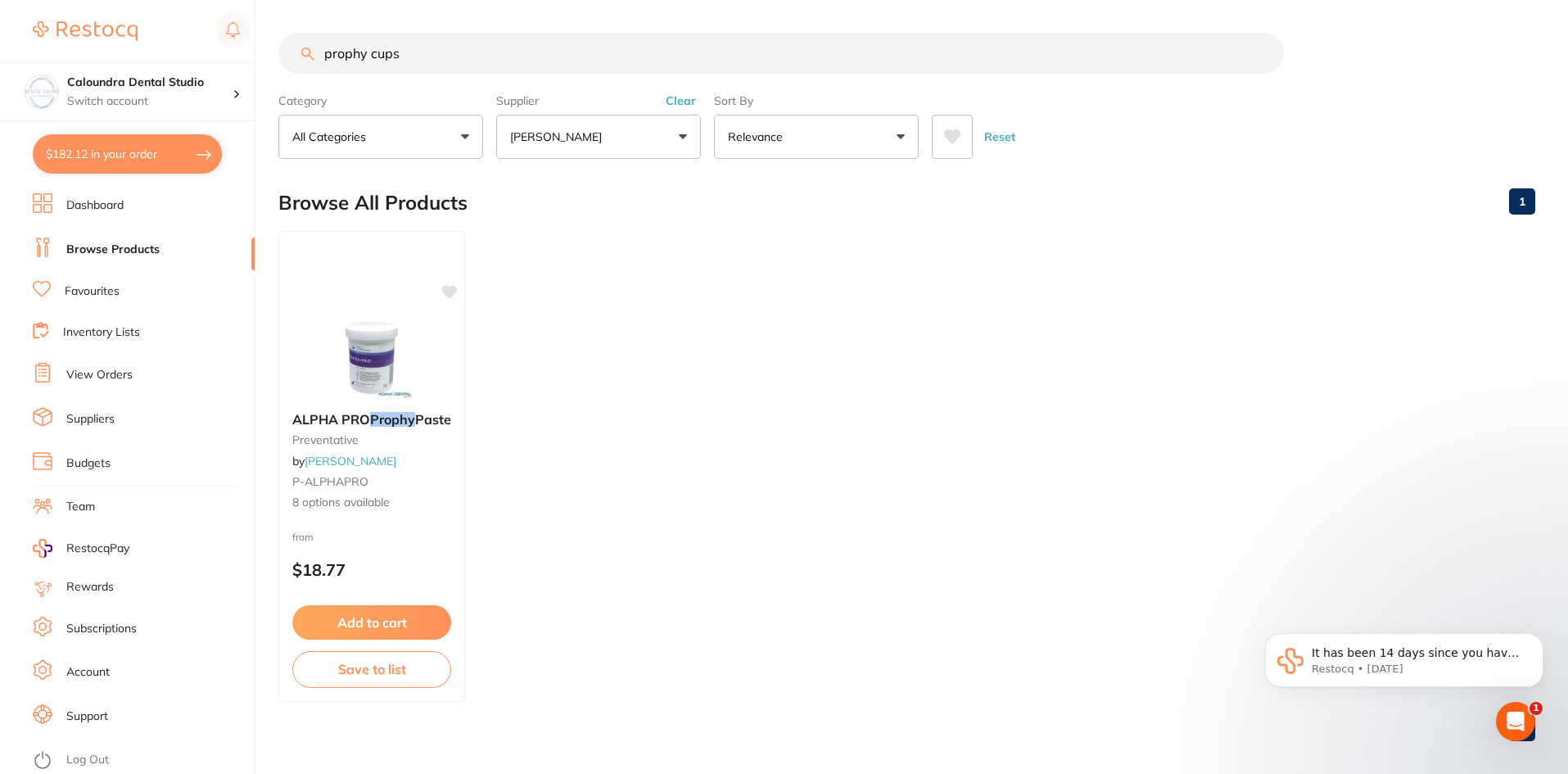
type input "prophy cups"
click at [422, 52] on input "prophy cups" at bounding box center [781, 52] width 1005 height 41
click at [627, 129] on button "[PERSON_NAME]" at bounding box center [598, 136] width 205 height 44
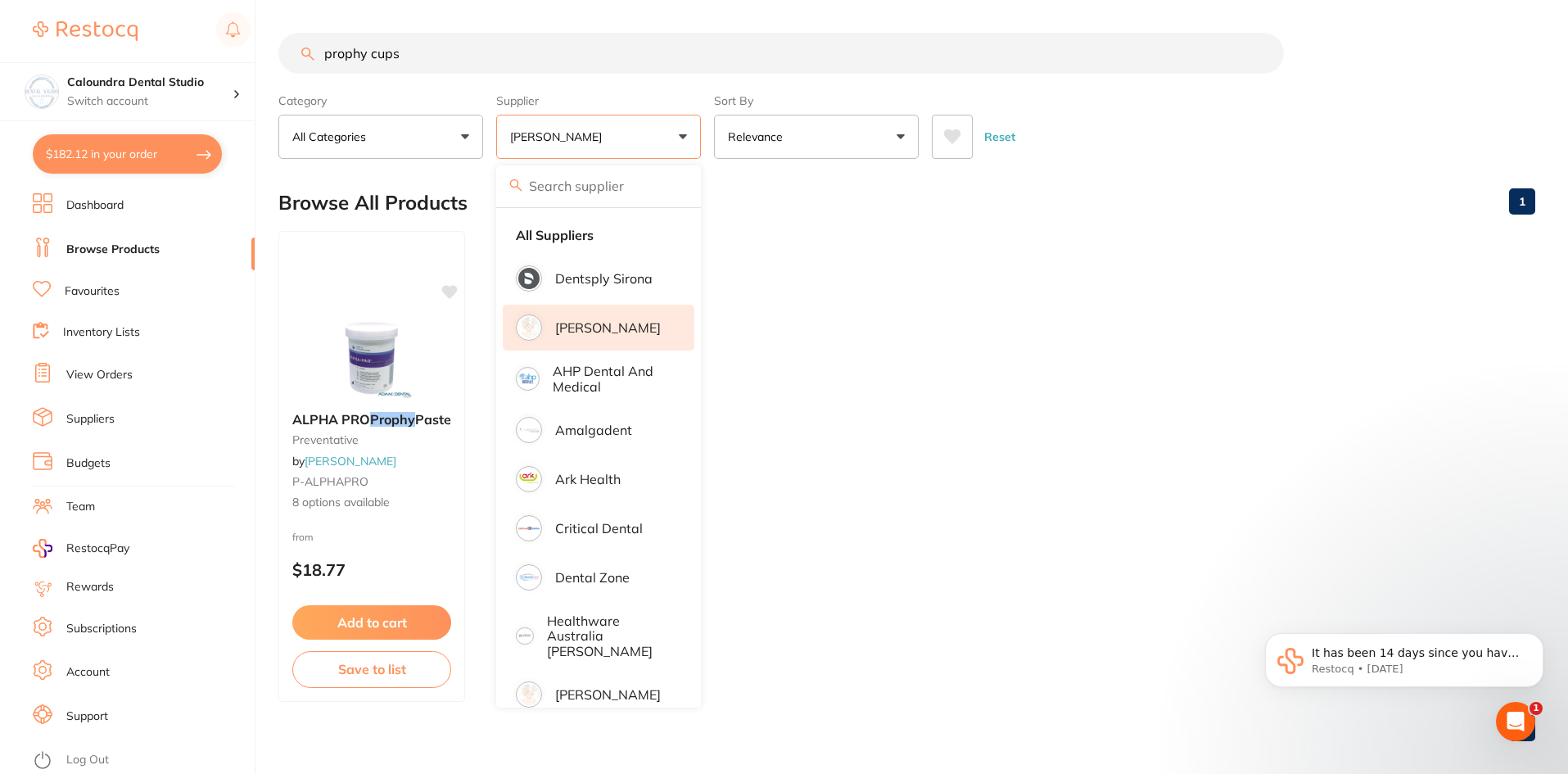
click at [577, 185] on input "search" at bounding box center [598, 186] width 205 height 41
click at [566, 234] on strong "All Suppliers" at bounding box center [554, 235] width 77 height 15
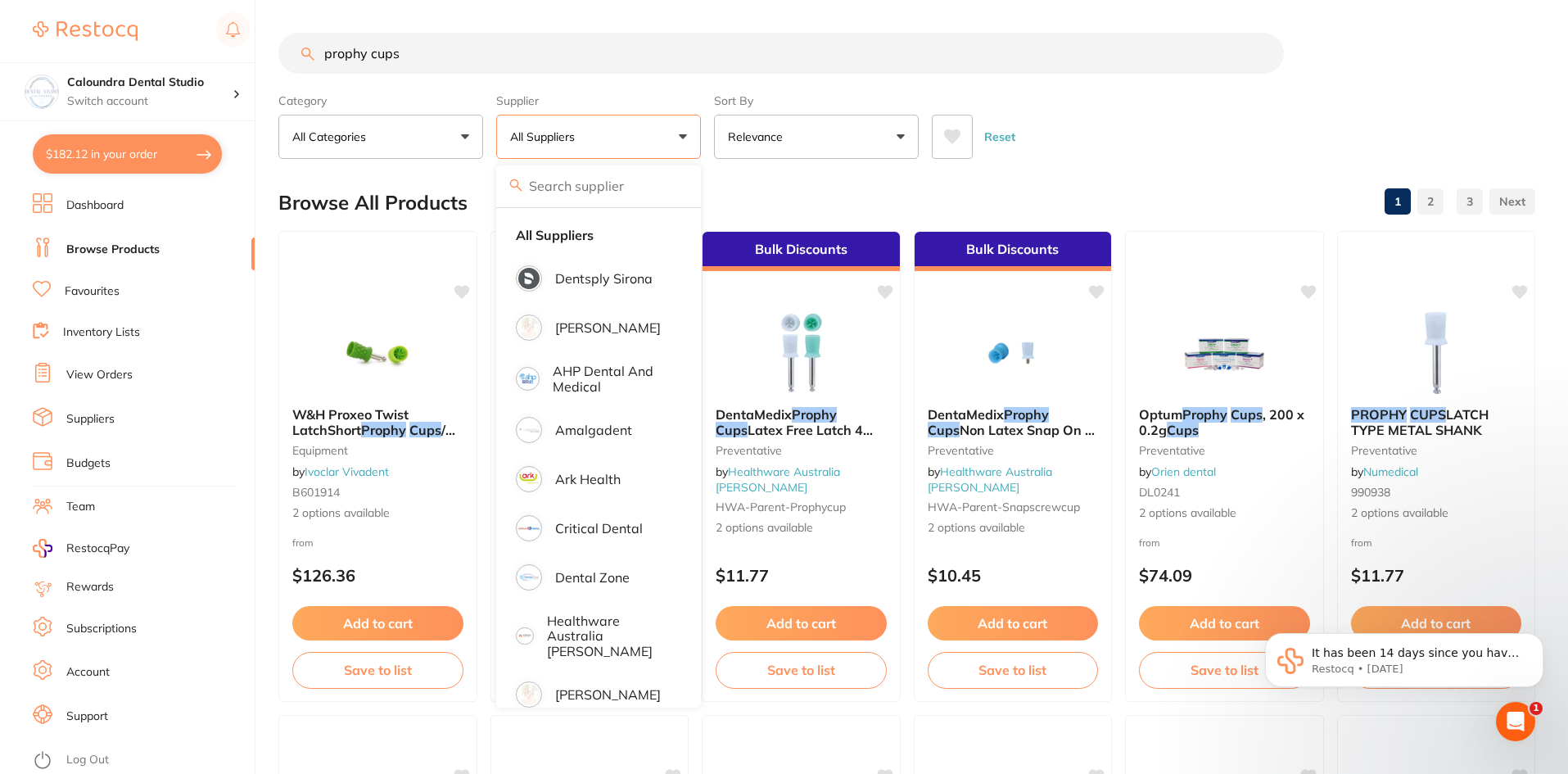
click at [1136, 192] on div "Browse All Products 1 2 3" at bounding box center [906, 203] width 1257 height 55
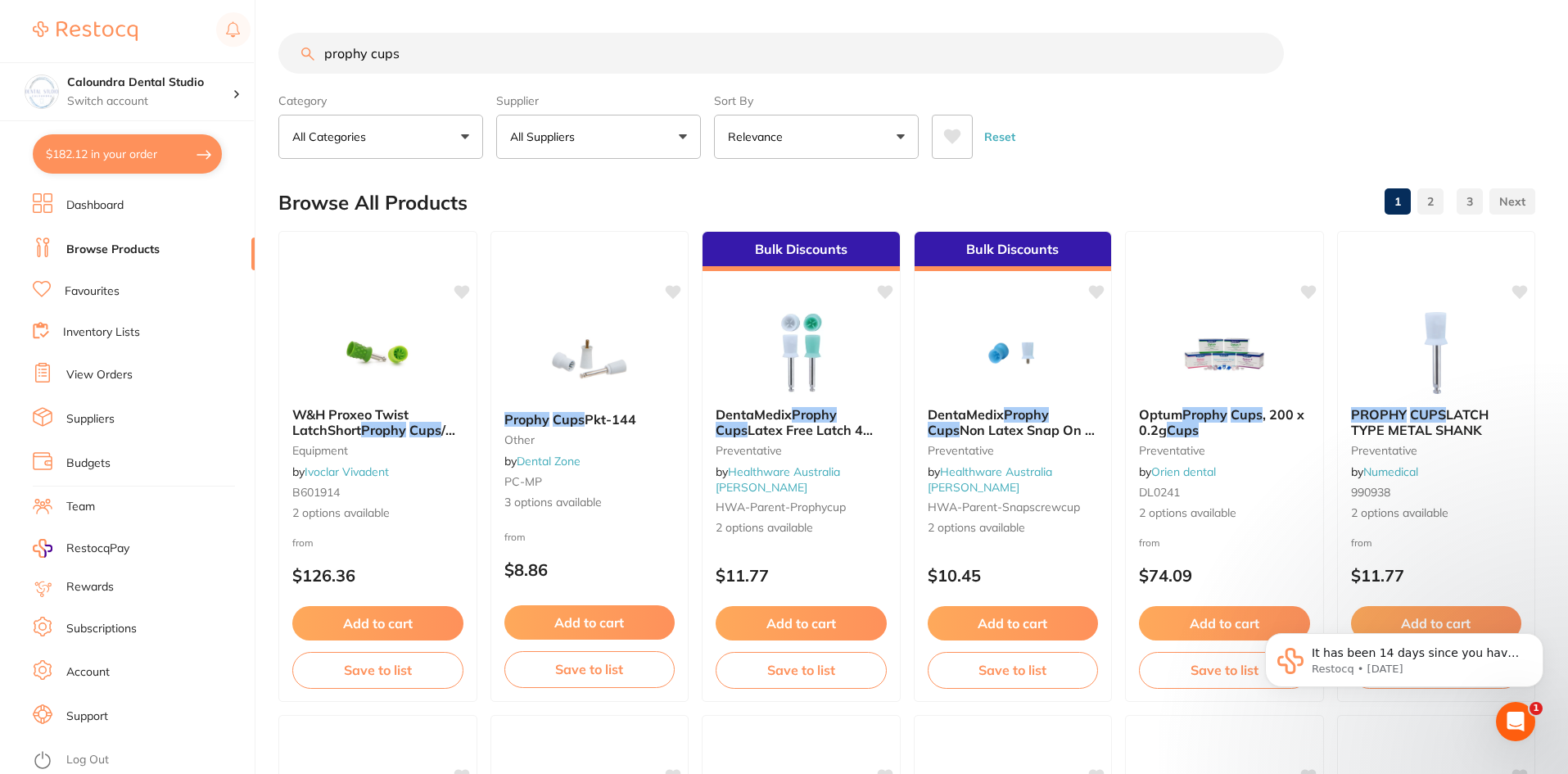
click at [577, 140] on p "All Suppliers" at bounding box center [546, 136] width 72 height 17
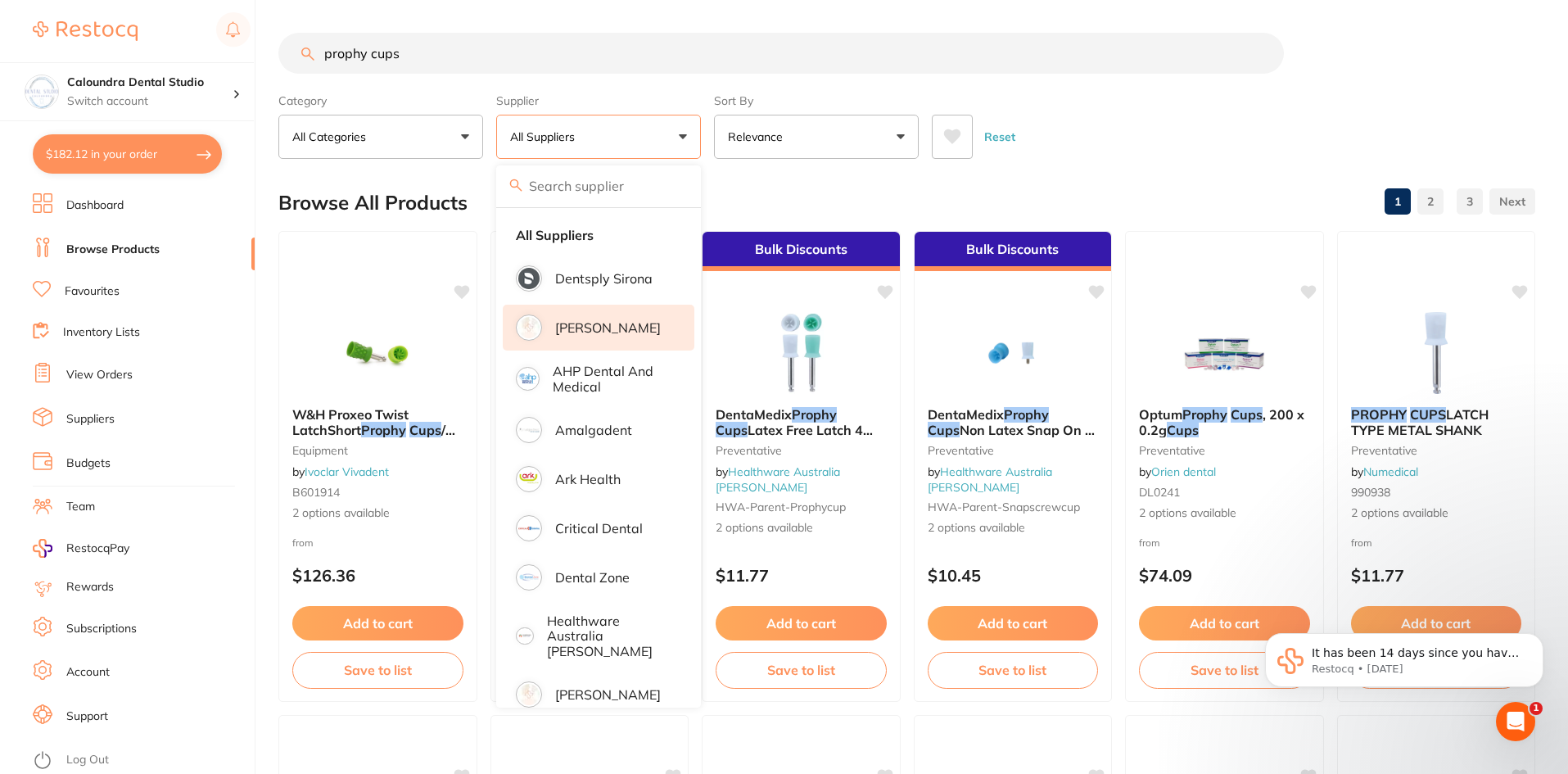
click at [610, 321] on p "[PERSON_NAME]" at bounding box center [608, 328] width 106 height 15
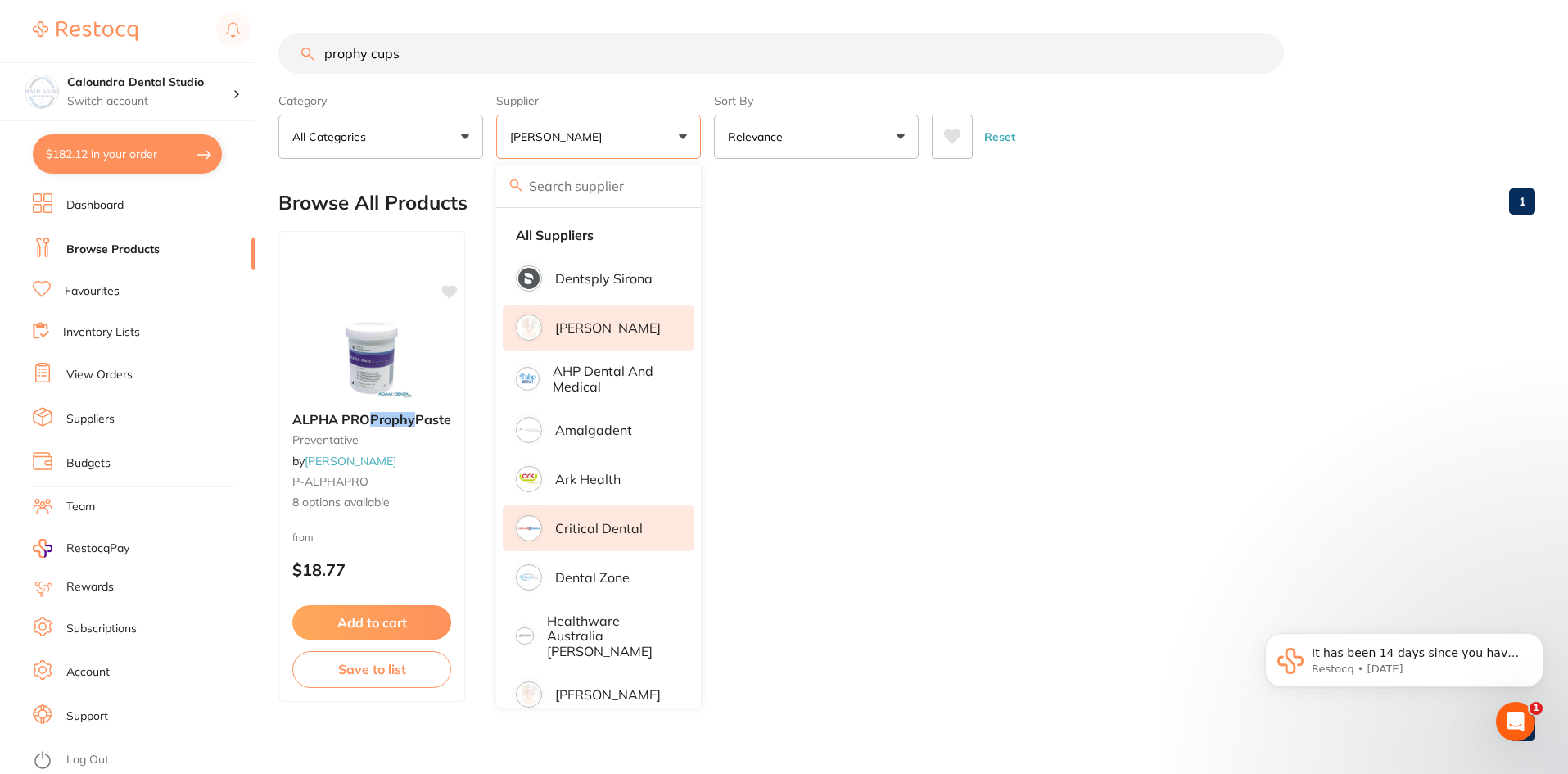
click at [628, 531] on p "Critical Dental" at bounding box center [598, 528] width 87 height 15
click at [1055, 469] on ul "Prophy Rubber Cups - Six Webs (100 per pack) preventative by Critical Dental PC…" at bounding box center [906, 466] width 1257 height 471
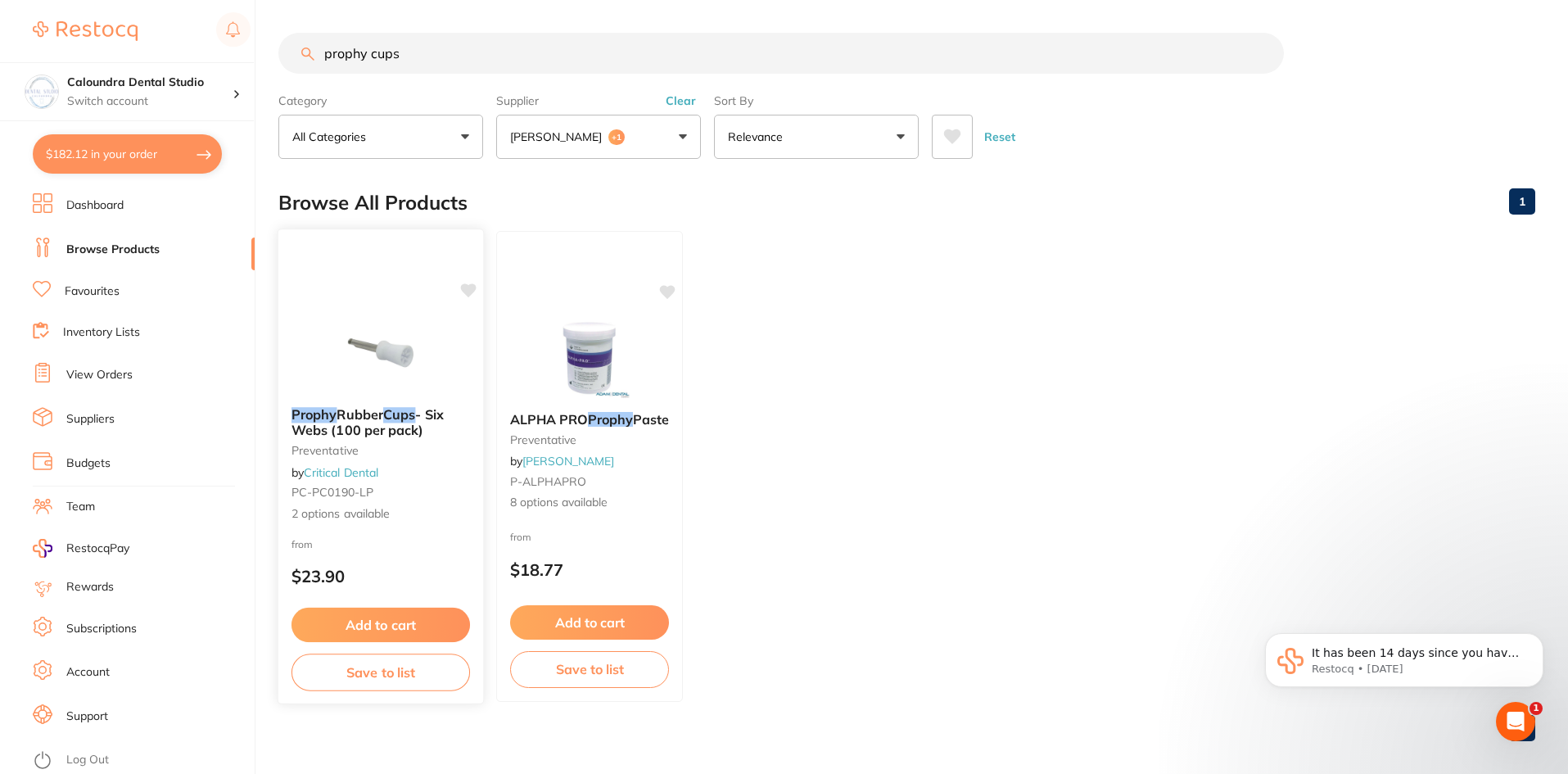
click at [371, 623] on button "Add to cart" at bounding box center [380, 625] width 178 height 35
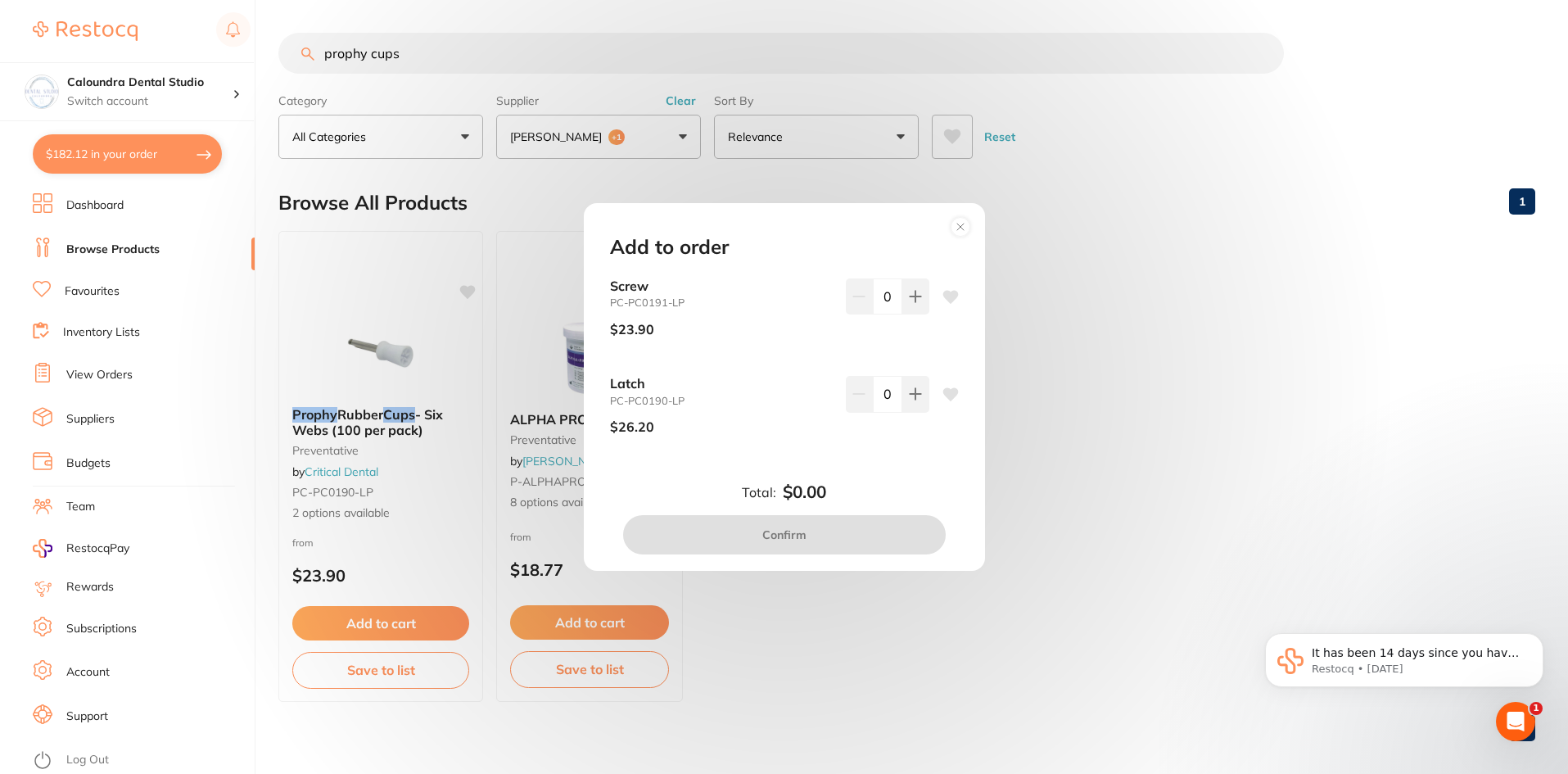
click at [961, 220] on circle at bounding box center [960, 227] width 19 height 19
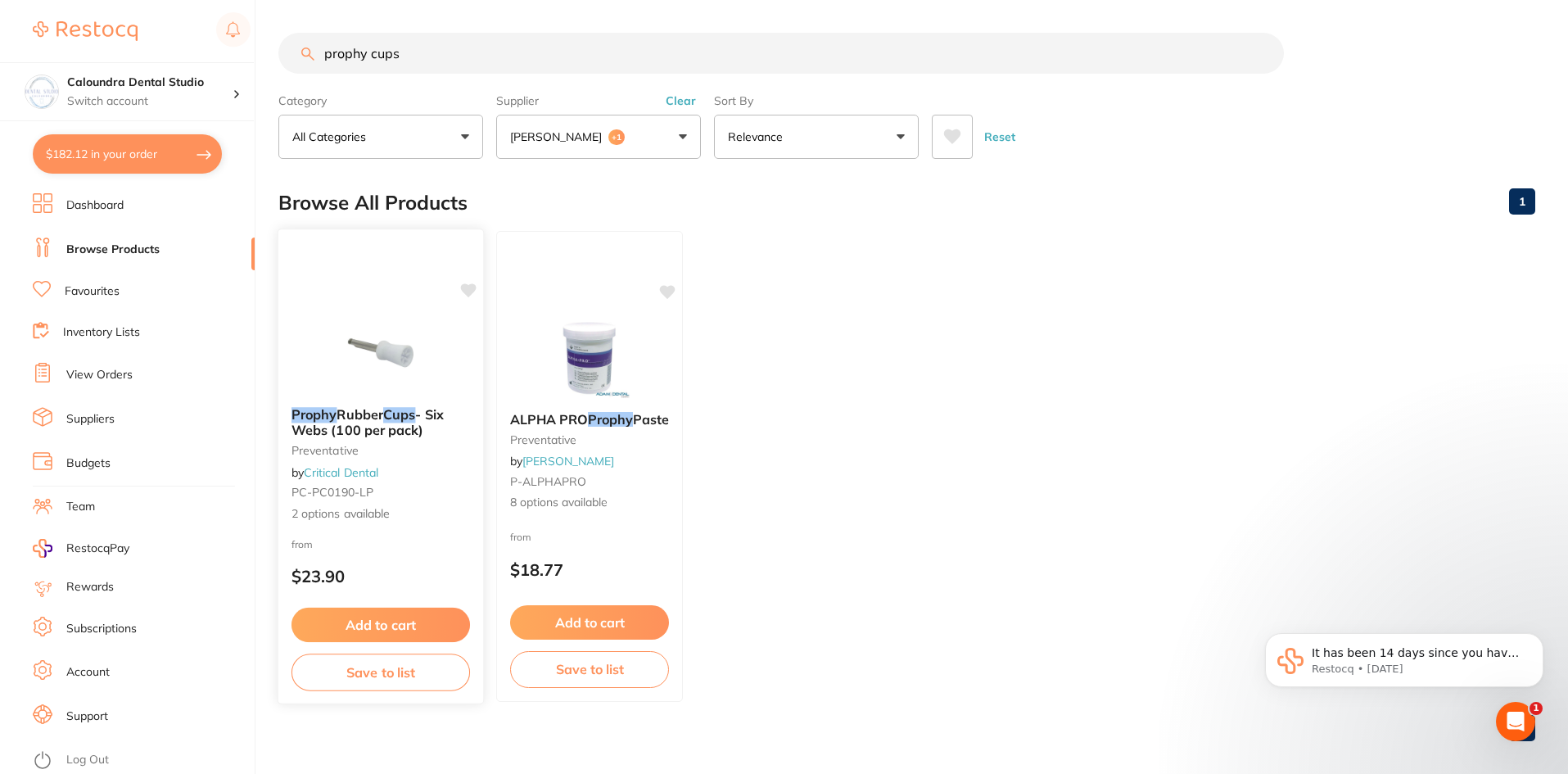
click at [391, 421] on span "- Six Webs (100 per pack)" at bounding box center [367, 422] width 152 height 32
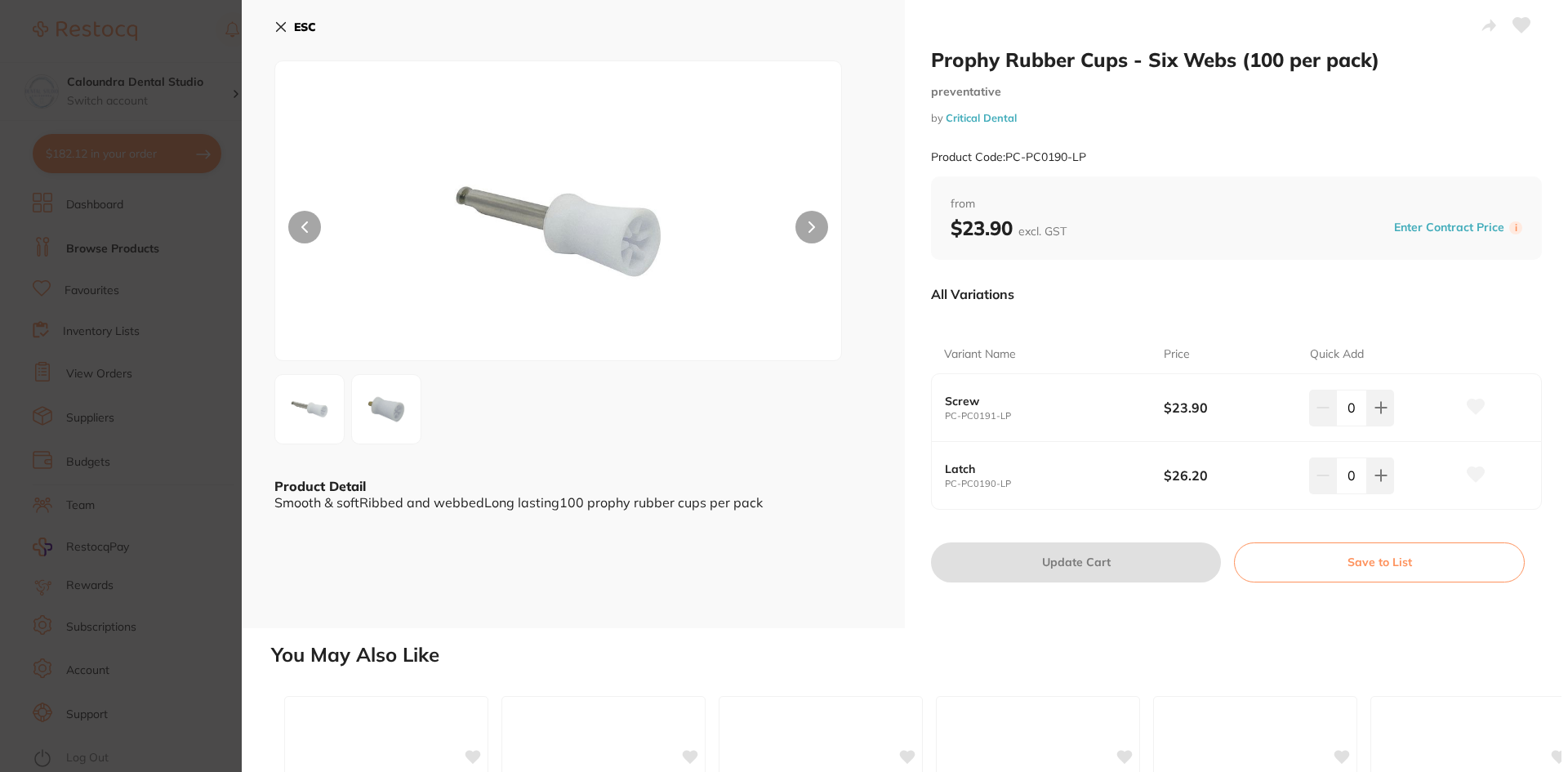
click at [384, 408] on img at bounding box center [386, 408] width 59 height 59
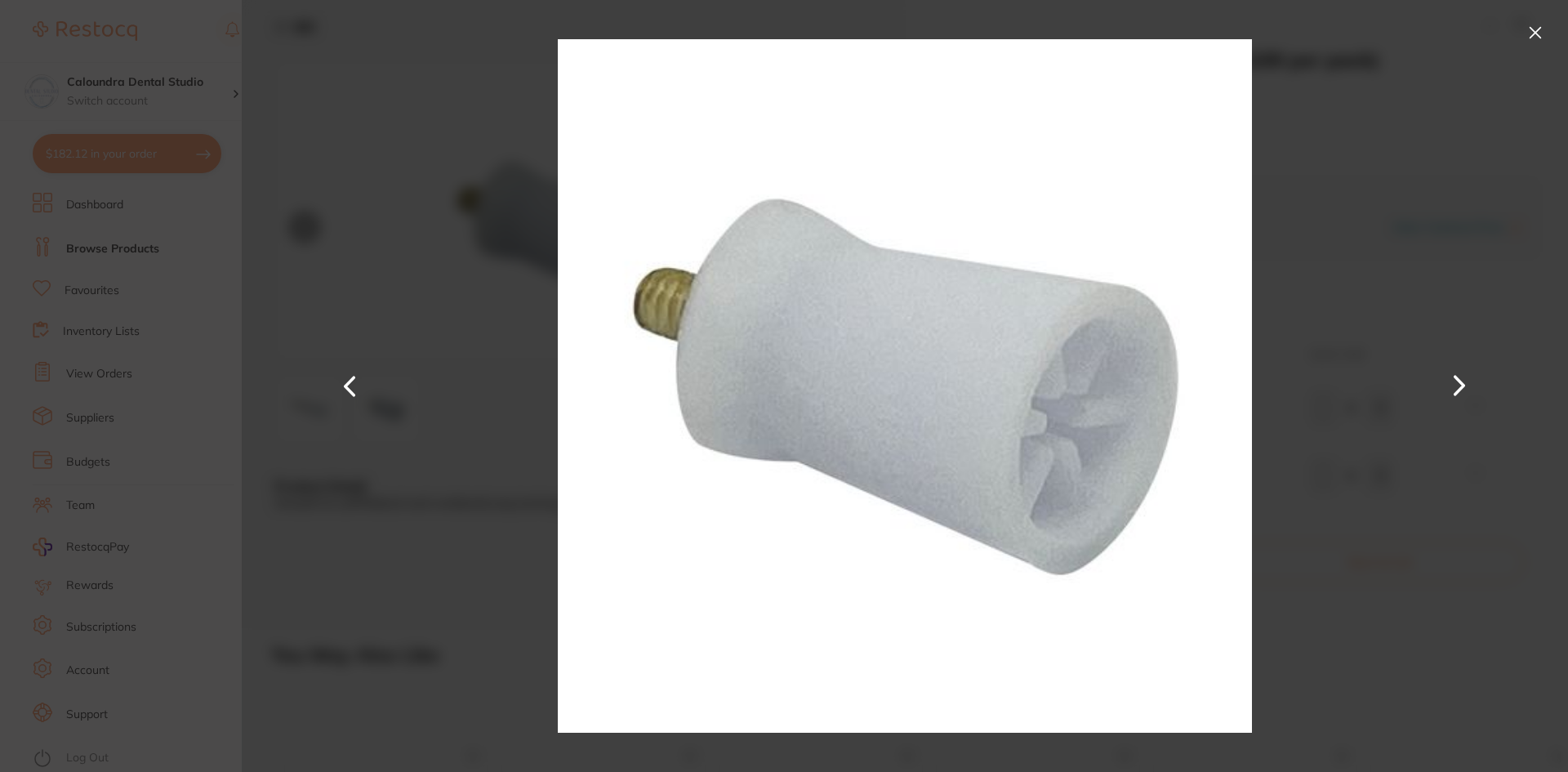
click at [1528, 18] on div at bounding box center [904, 386] width 1326 height 772
click at [1531, 30] on button at bounding box center [1535, 32] width 26 height 26
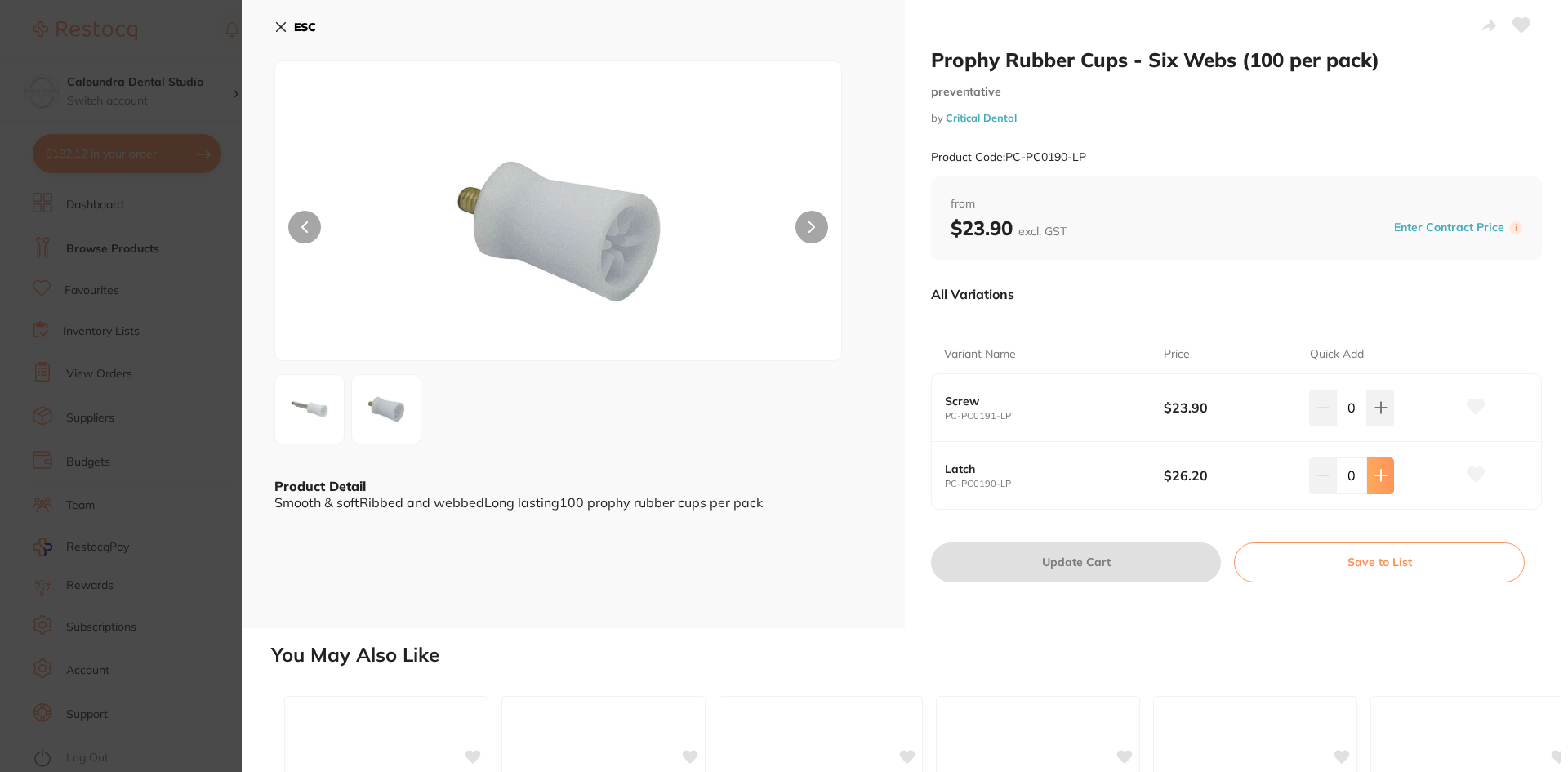
click at [1379, 473] on icon at bounding box center [1381, 476] width 13 height 13
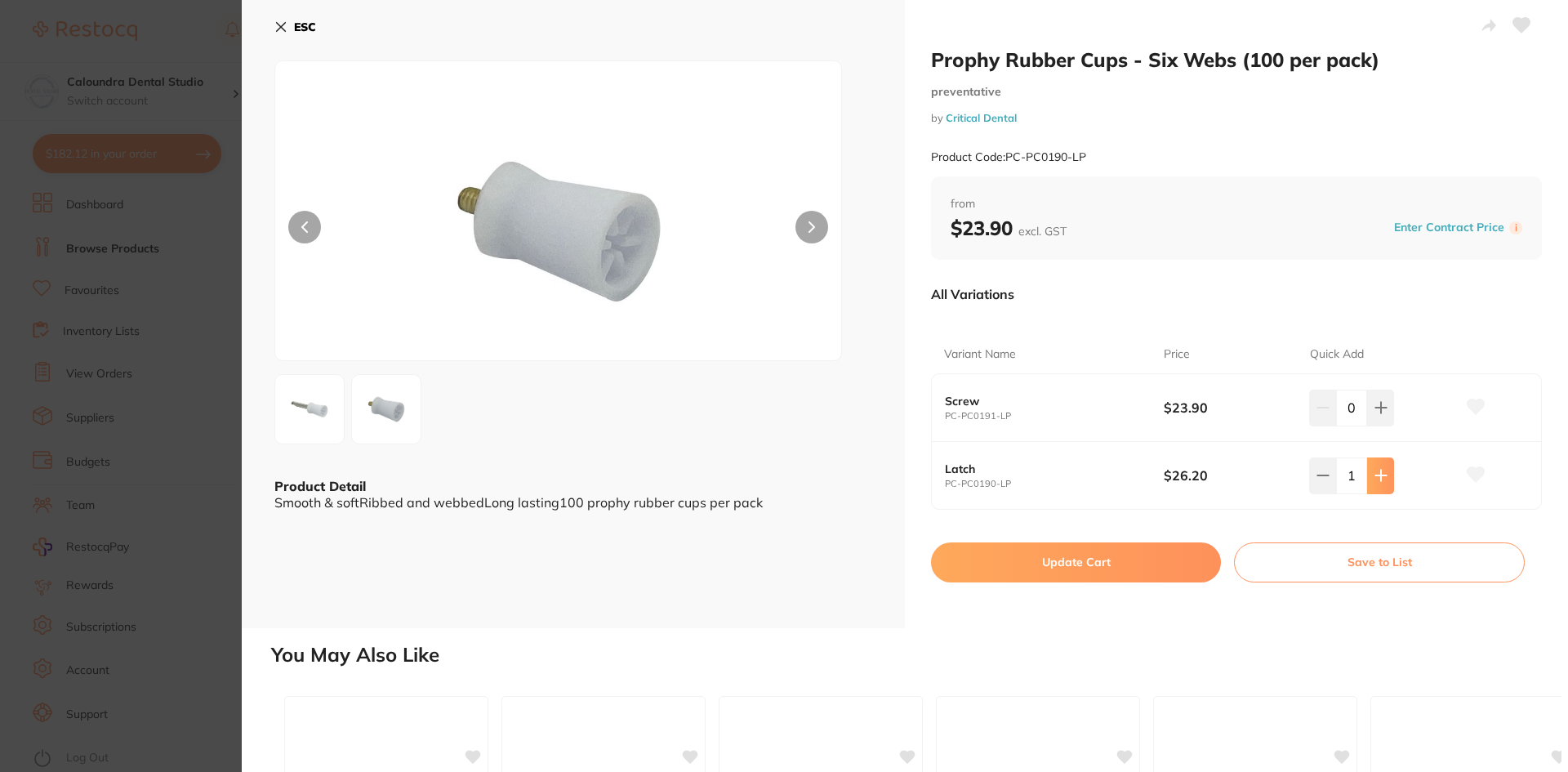
click at [1379, 473] on icon at bounding box center [1381, 476] width 13 height 13
type input "2"
click at [1066, 558] on button "Update Cart" at bounding box center [1075, 561] width 290 height 39
checkbox input "false"
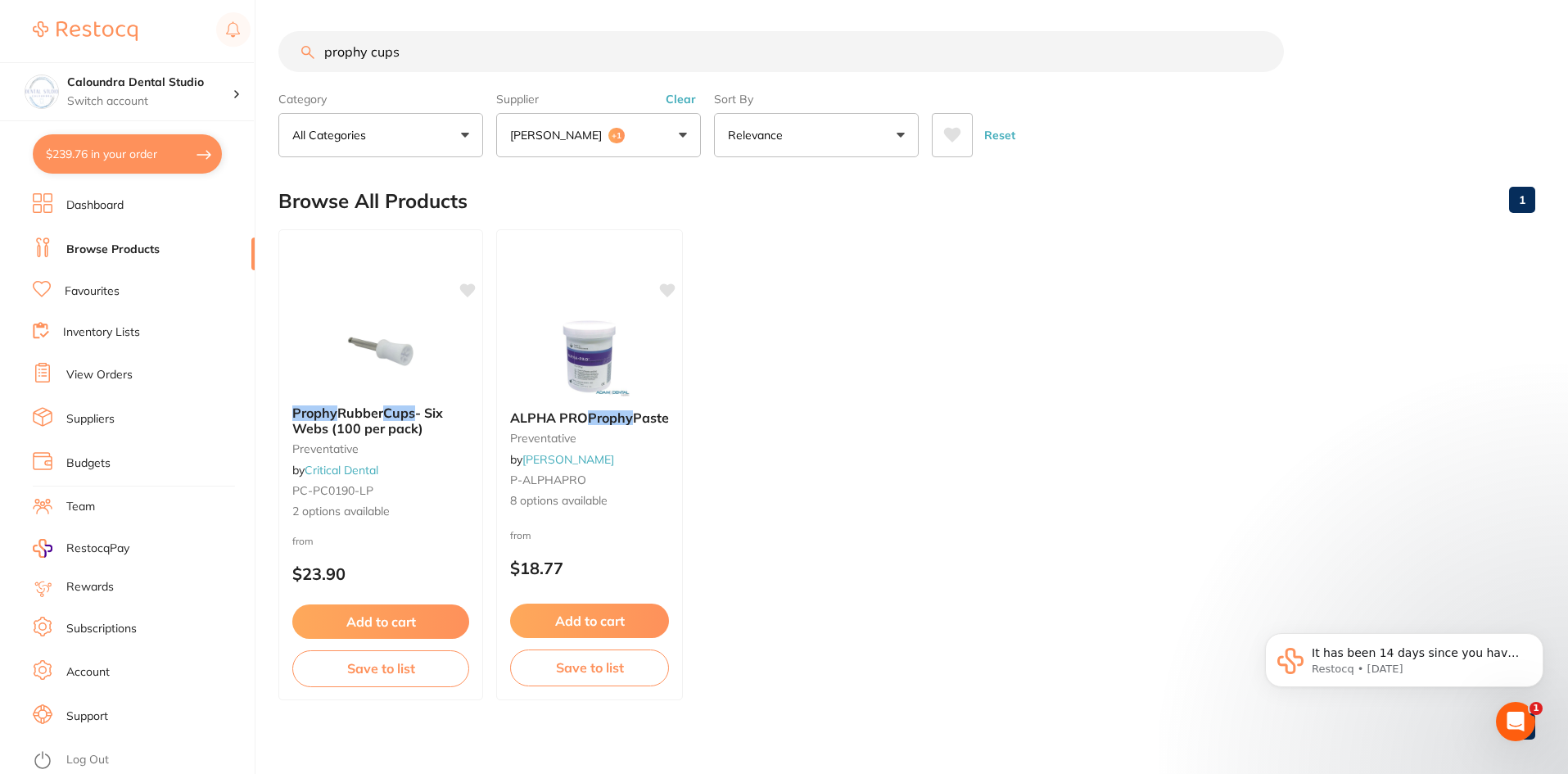
drag, startPoint x: 463, startPoint y: 48, endPoint x: 309, endPoint y: 55, distance: 154.2
click at [310, 55] on div "prophy cups" at bounding box center [906, 51] width 1257 height 41
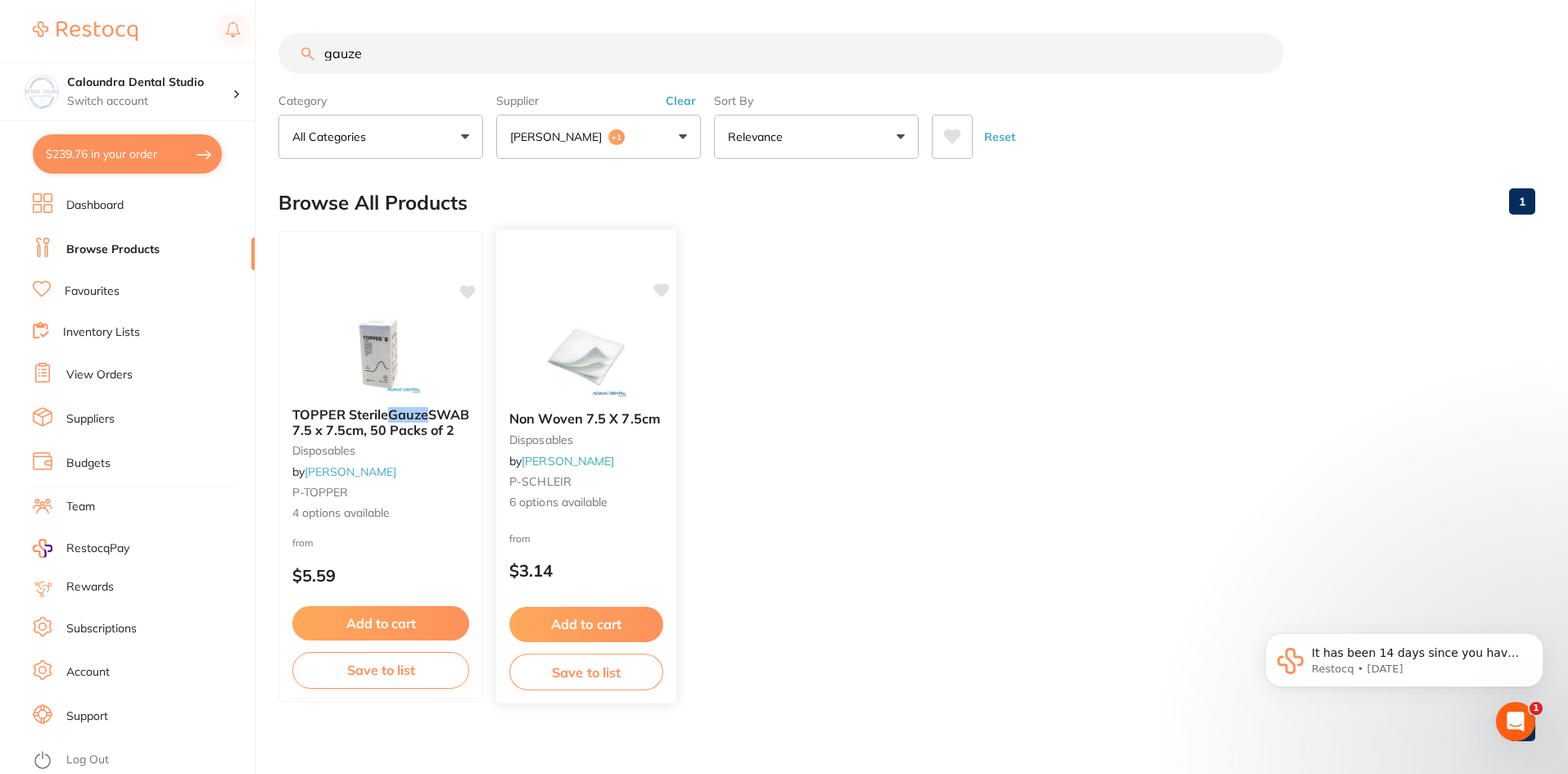
type input "gauze"
click at [565, 419] on span "Non Woven 7.5 X 7.5cm" at bounding box center [584, 419] width 151 height 17
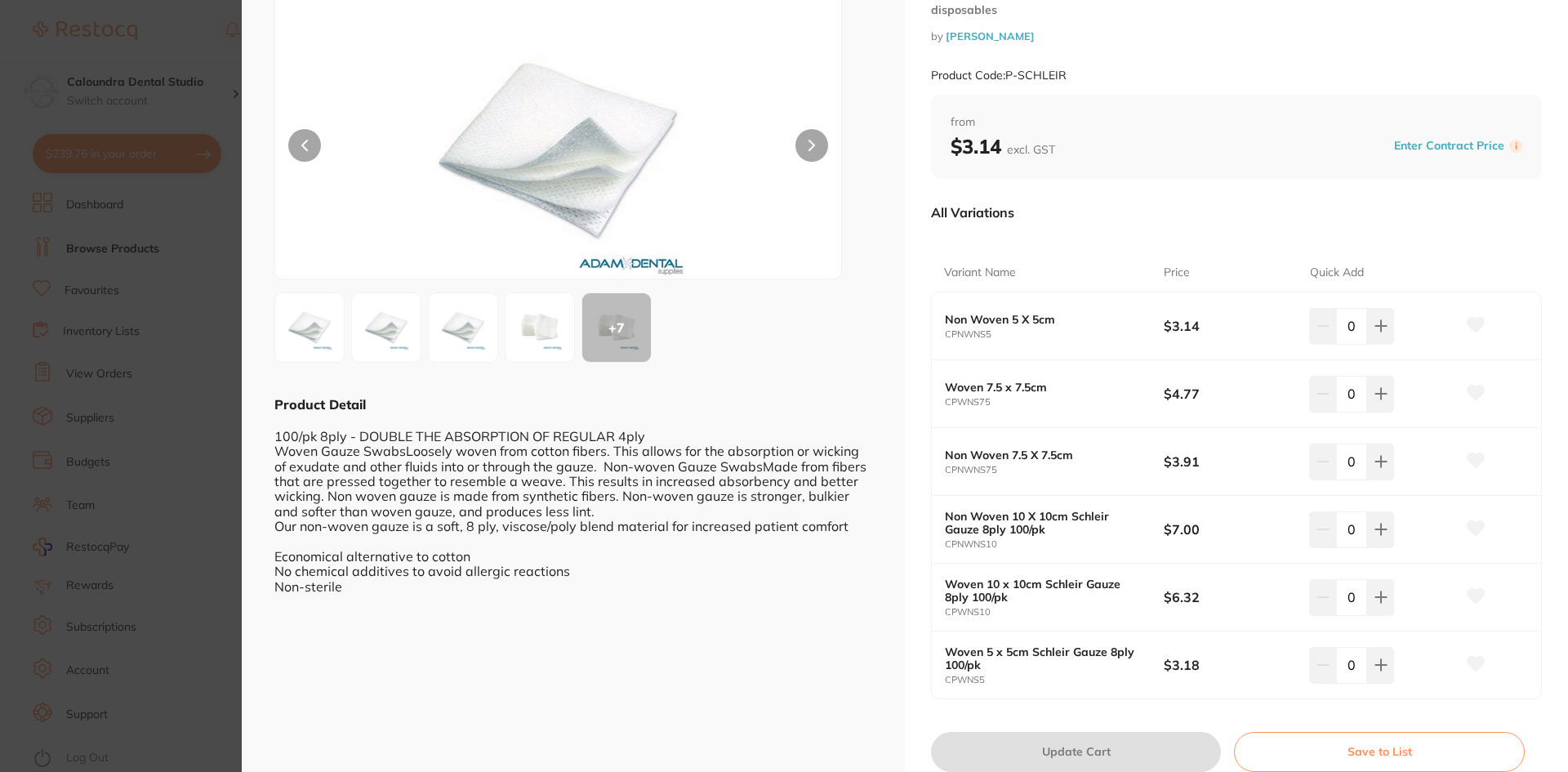
scroll to position [58, 0]
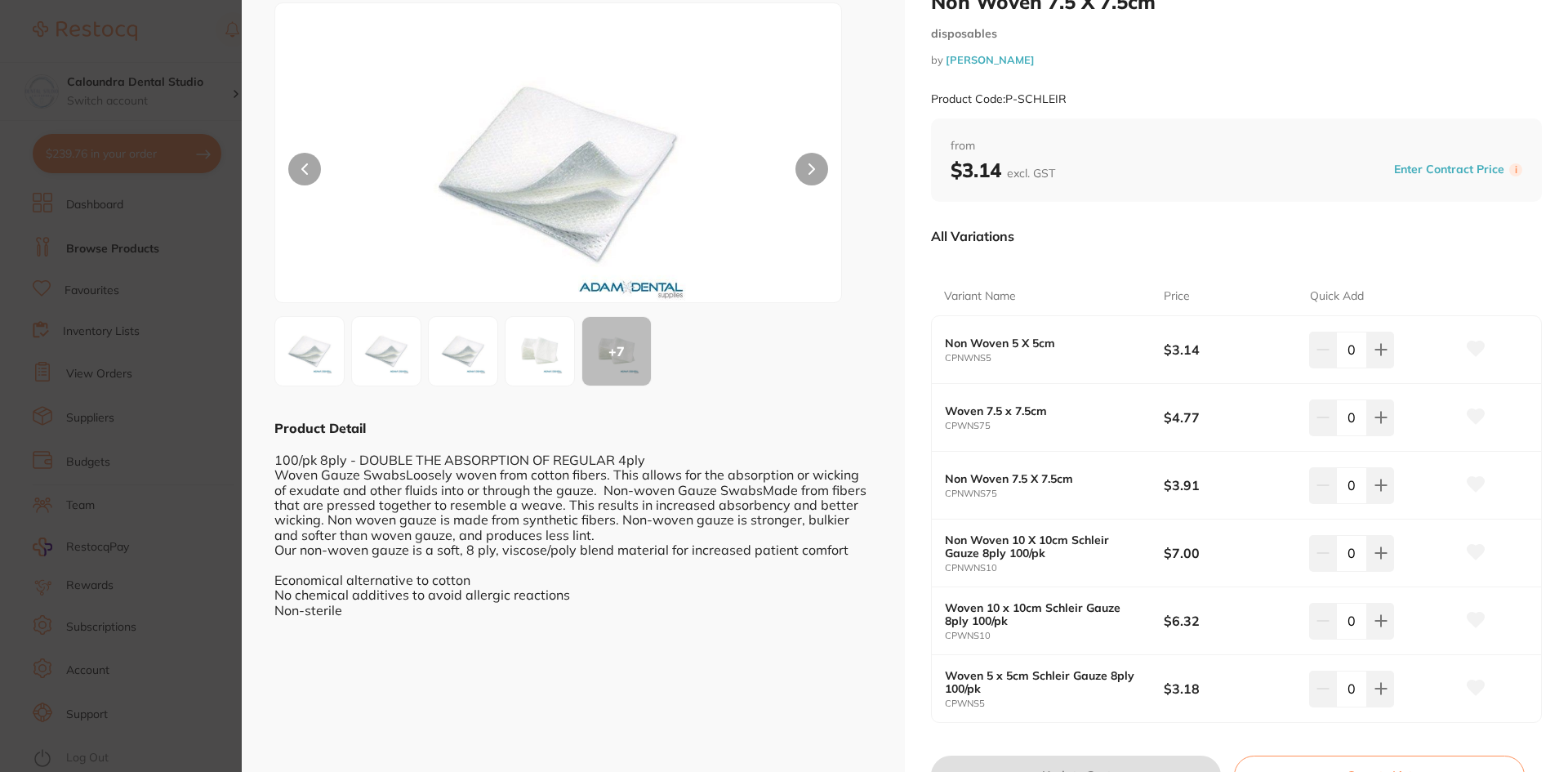
click at [545, 364] on img at bounding box center [540, 351] width 59 height 59
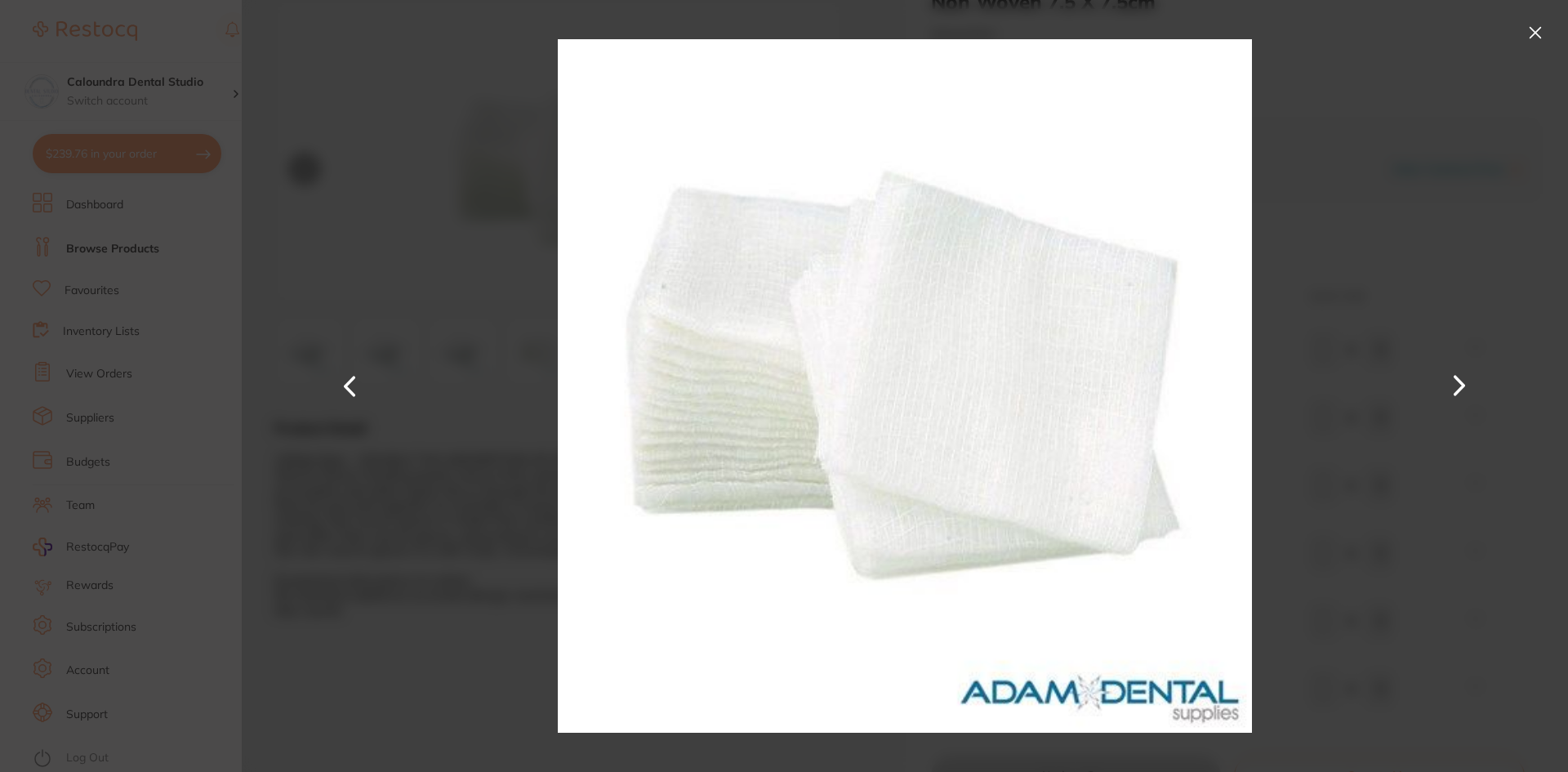
click at [350, 378] on button at bounding box center [349, 385] width 39 height 386
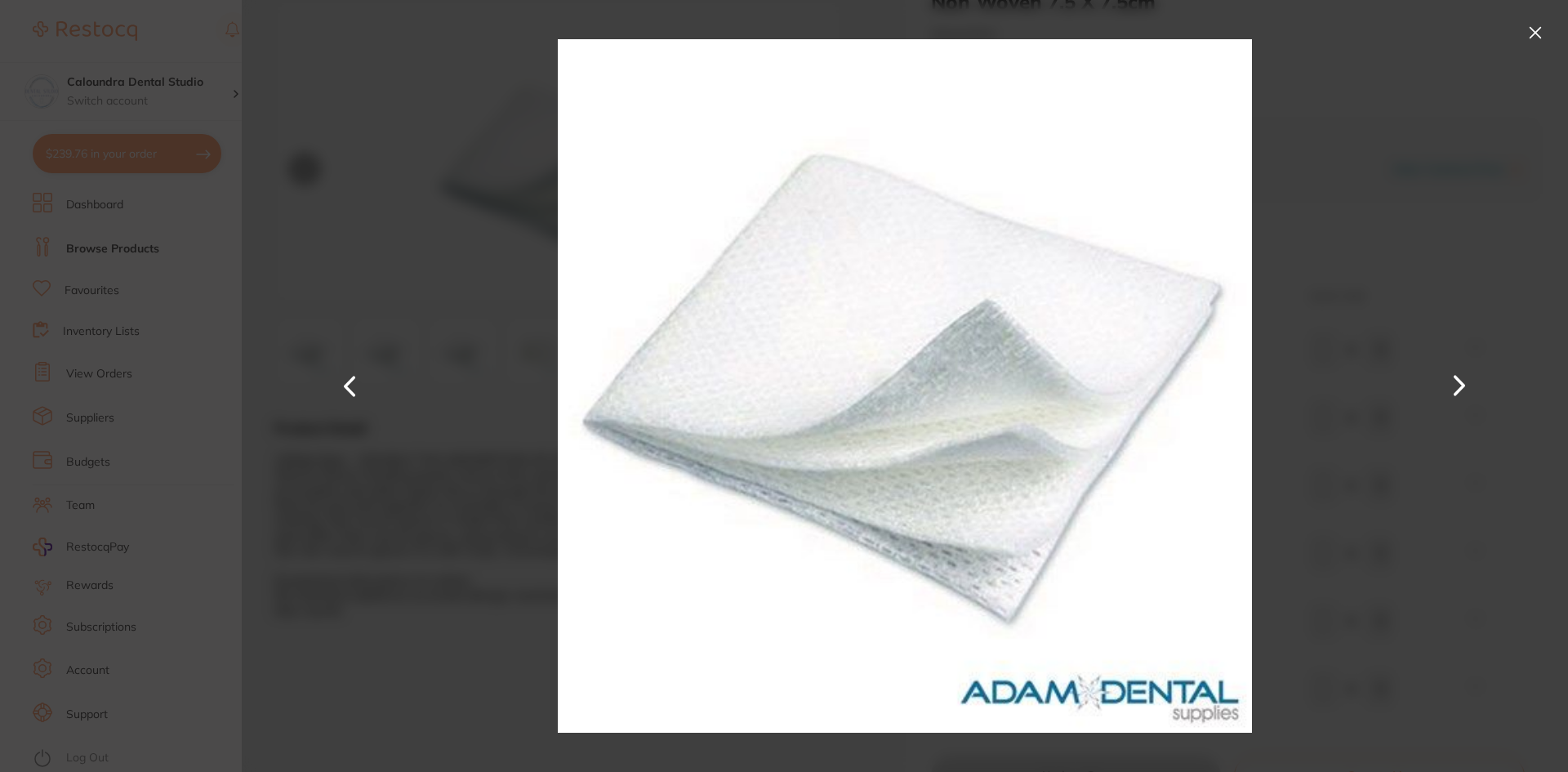
click at [350, 378] on button at bounding box center [349, 385] width 39 height 386
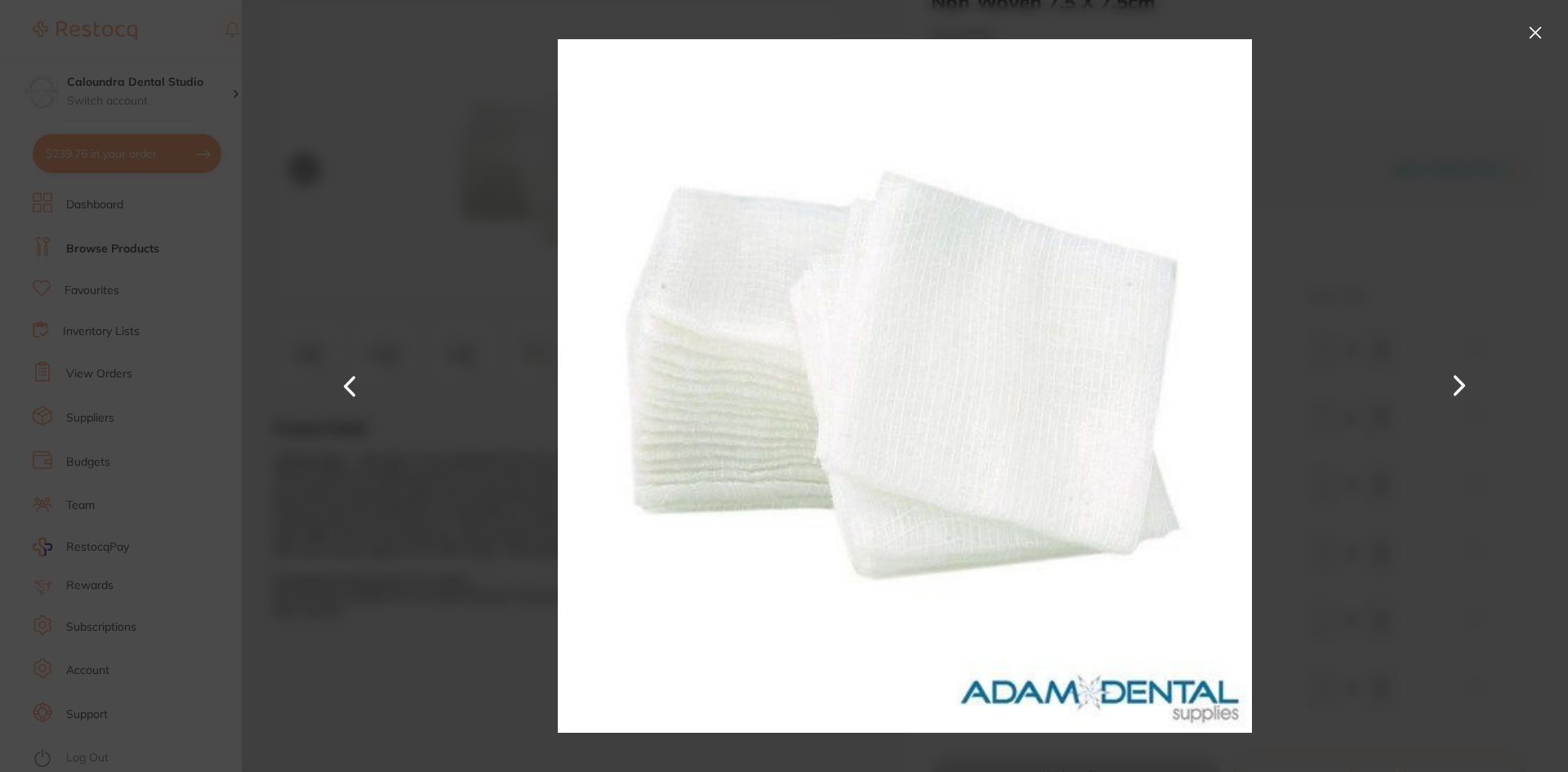
click at [350, 378] on button at bounding box center [349, 385] width 39 height 386
click at [1546, 28] on button at bounding box center [1535, 32] width 26 height 26
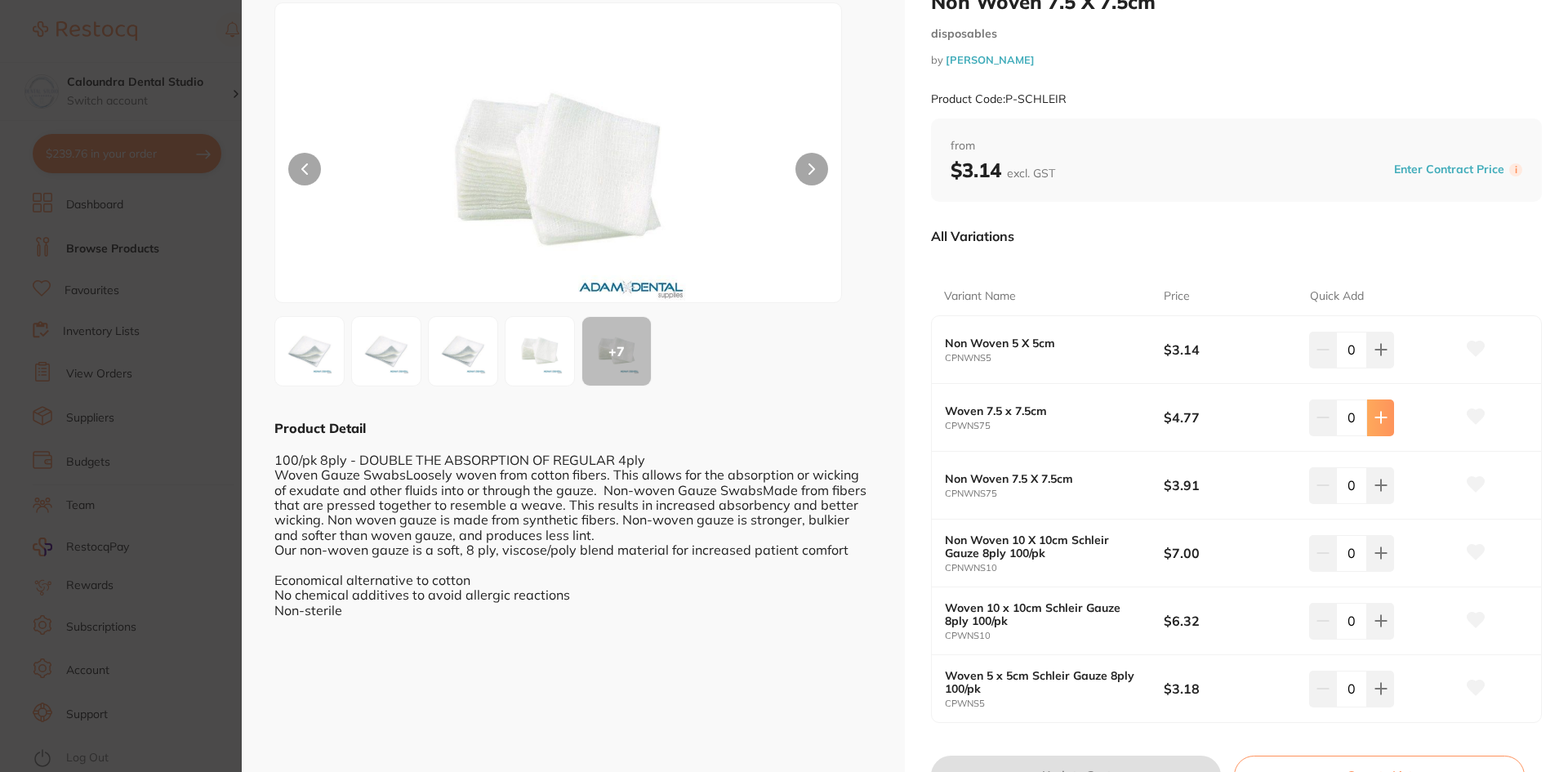
click at [1377, 415] on icon at bounding box center [1380, 418] width 11 height 11
type input "4"
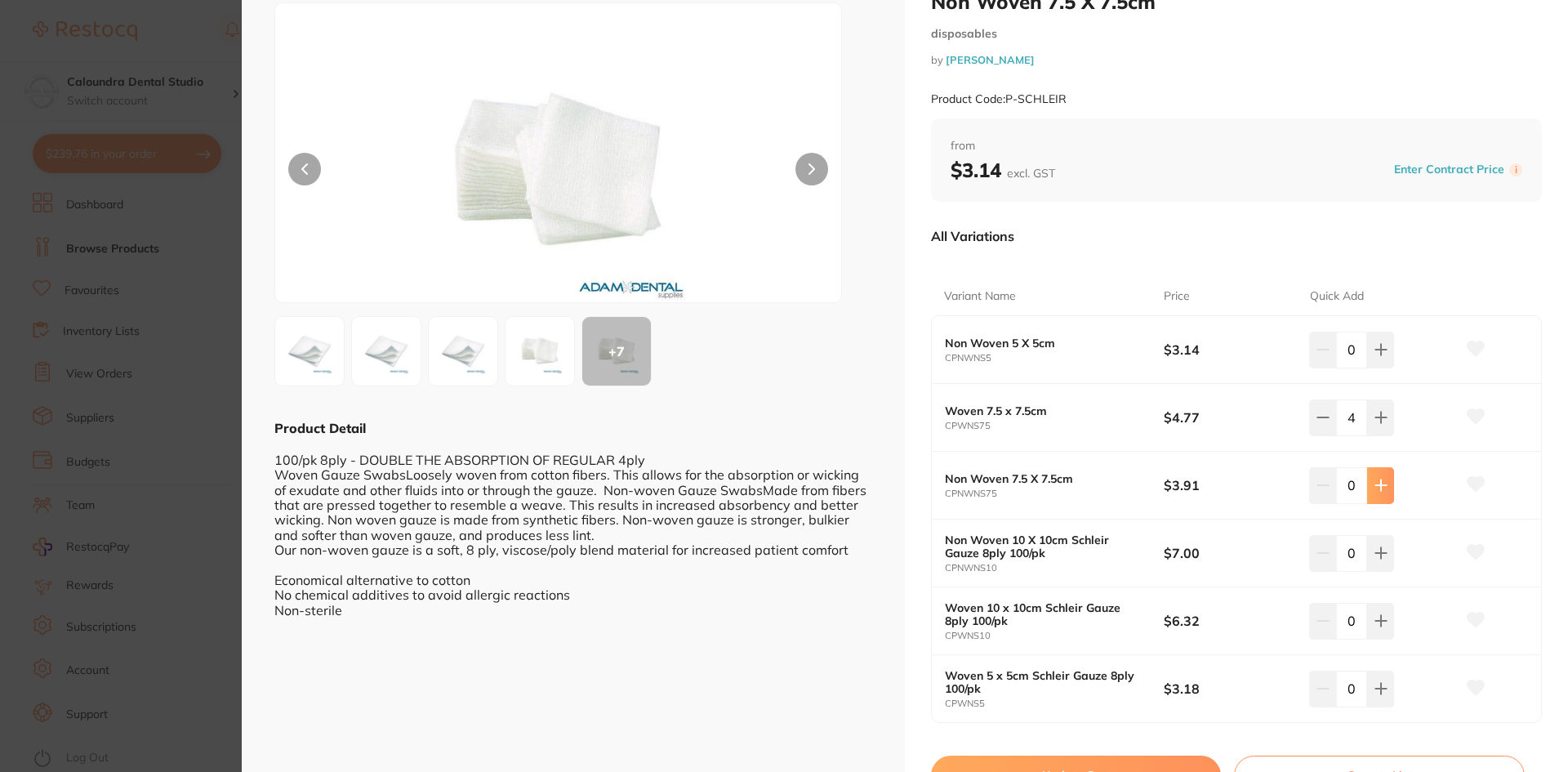
click at [1375, 482] on icon at bounding box center [1381, 485] width 13 height 13
type input "4"
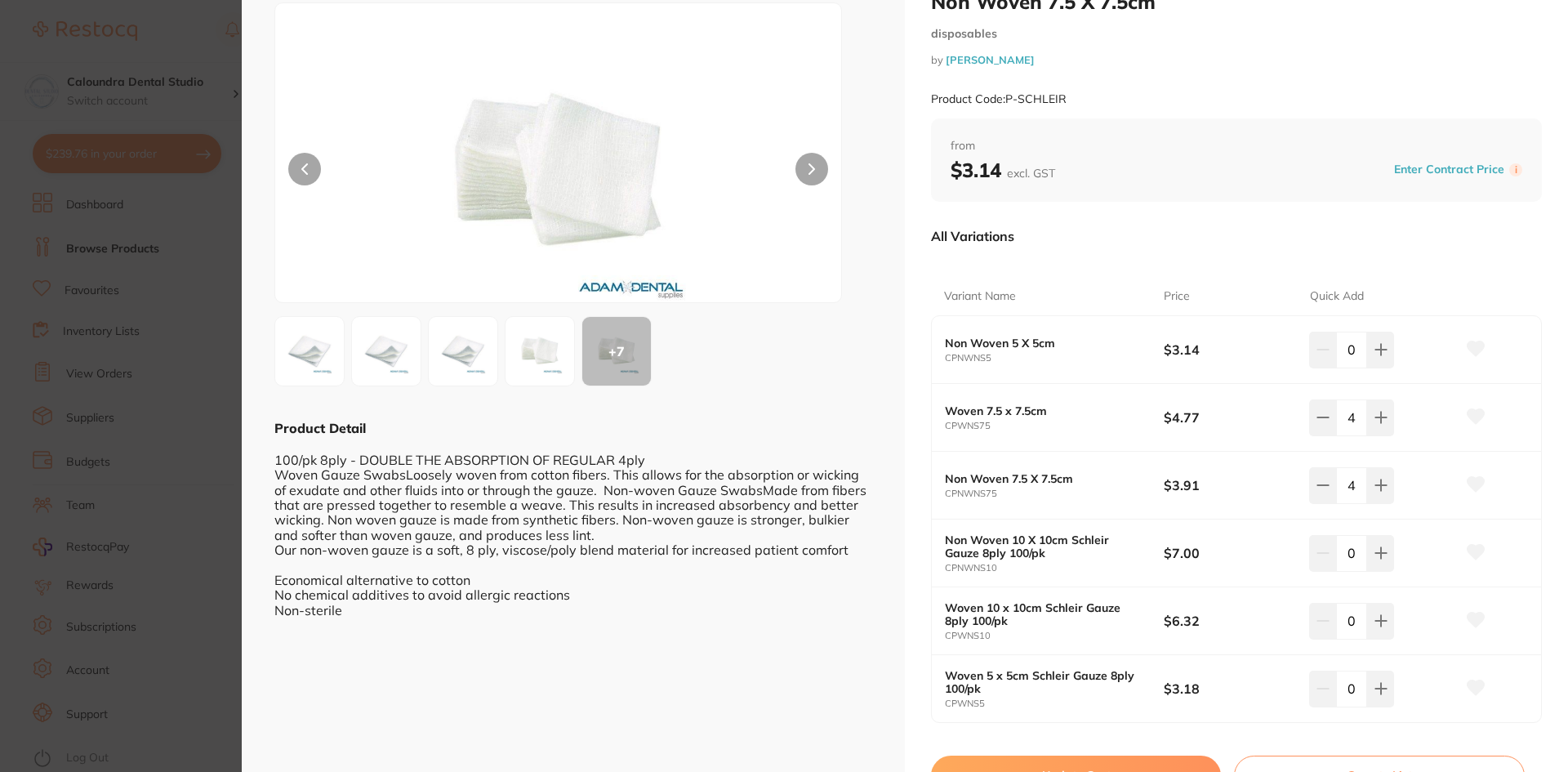
scroll to position [139, 0]
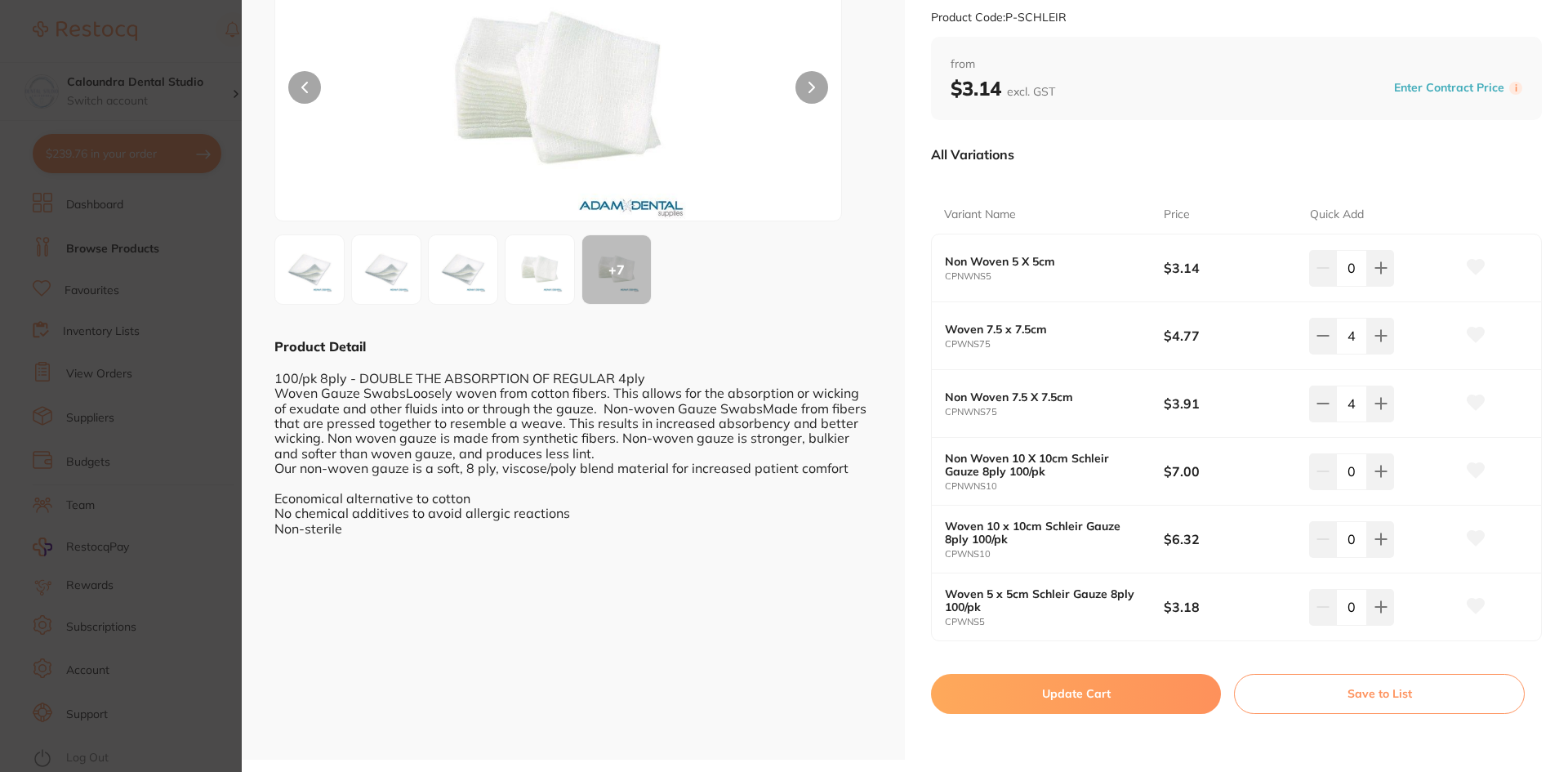
click at [1102, 682] on button "Update Cart" at bounding box center [1075, 693] width 290 height 39
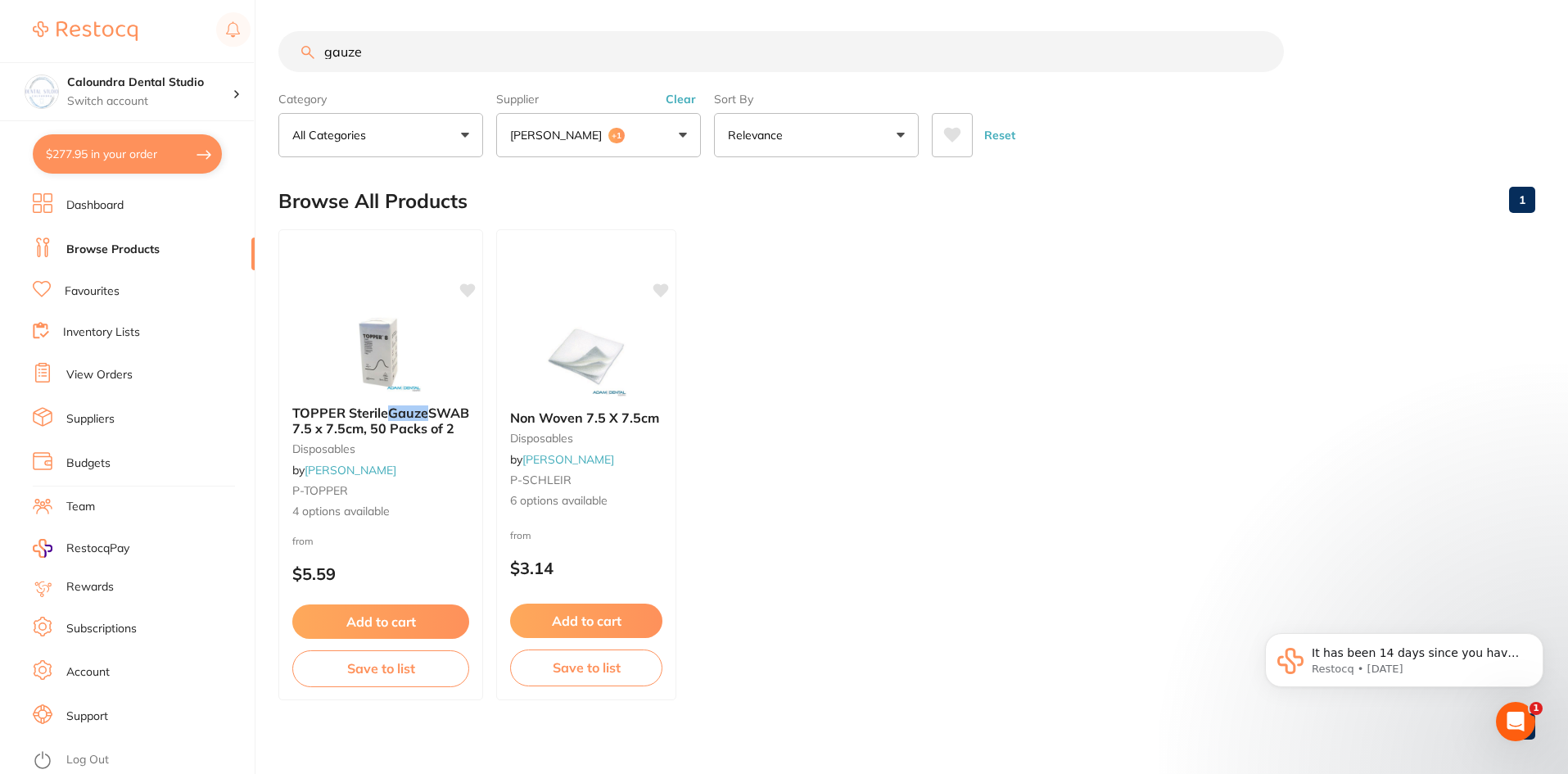
drag, startPoint x: 428, startPoint y: 53, endPoint x: 207, endPoint y: 17, distance: 223.9
click at [237, 54] on div "$277.95 Caloundra Dental Studio Switch account Caloundra Dental Studio Capalaba…" at bounding box center [784, 385] width 1568 height 774
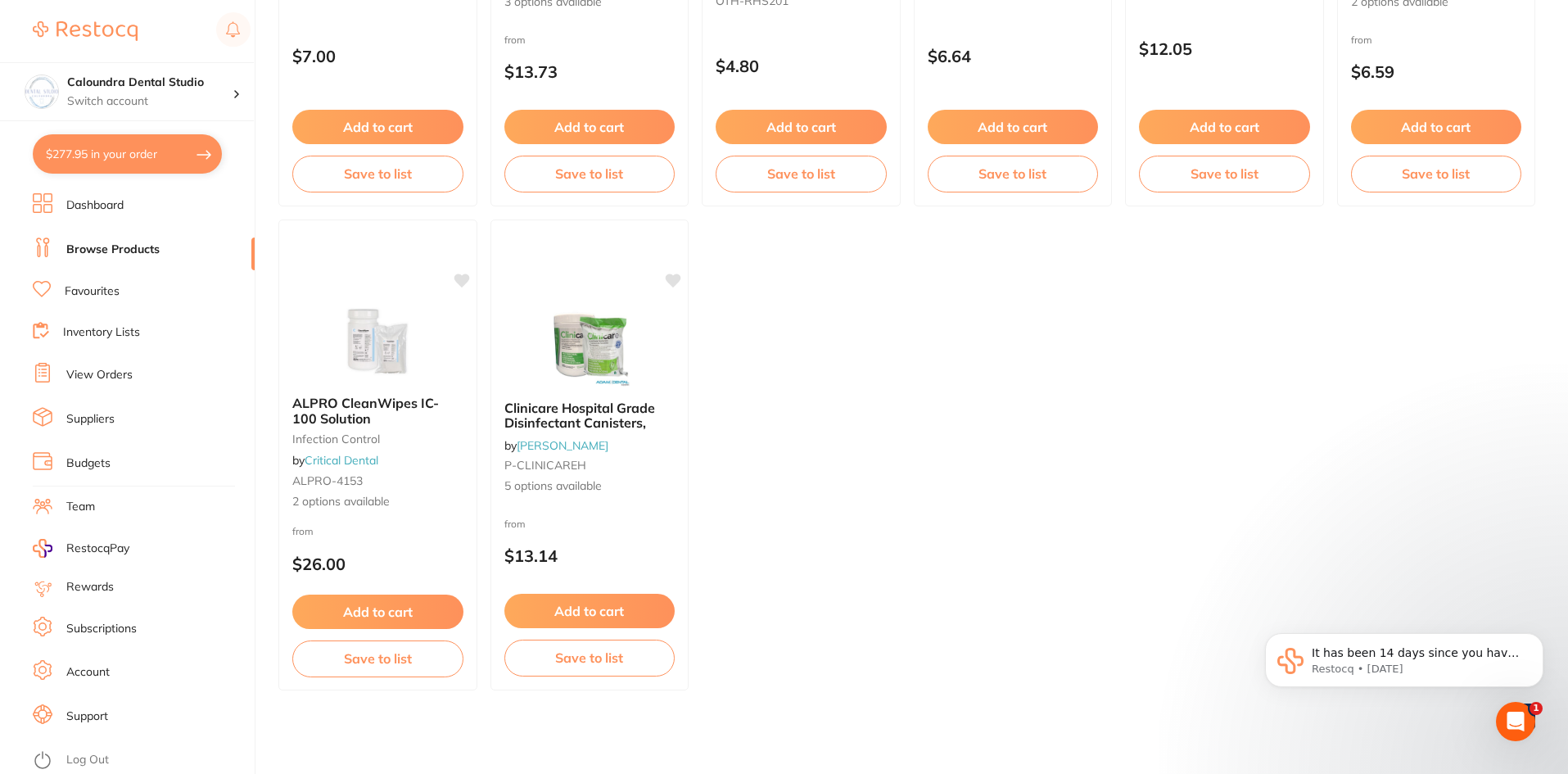
scroll to position [980, 0]
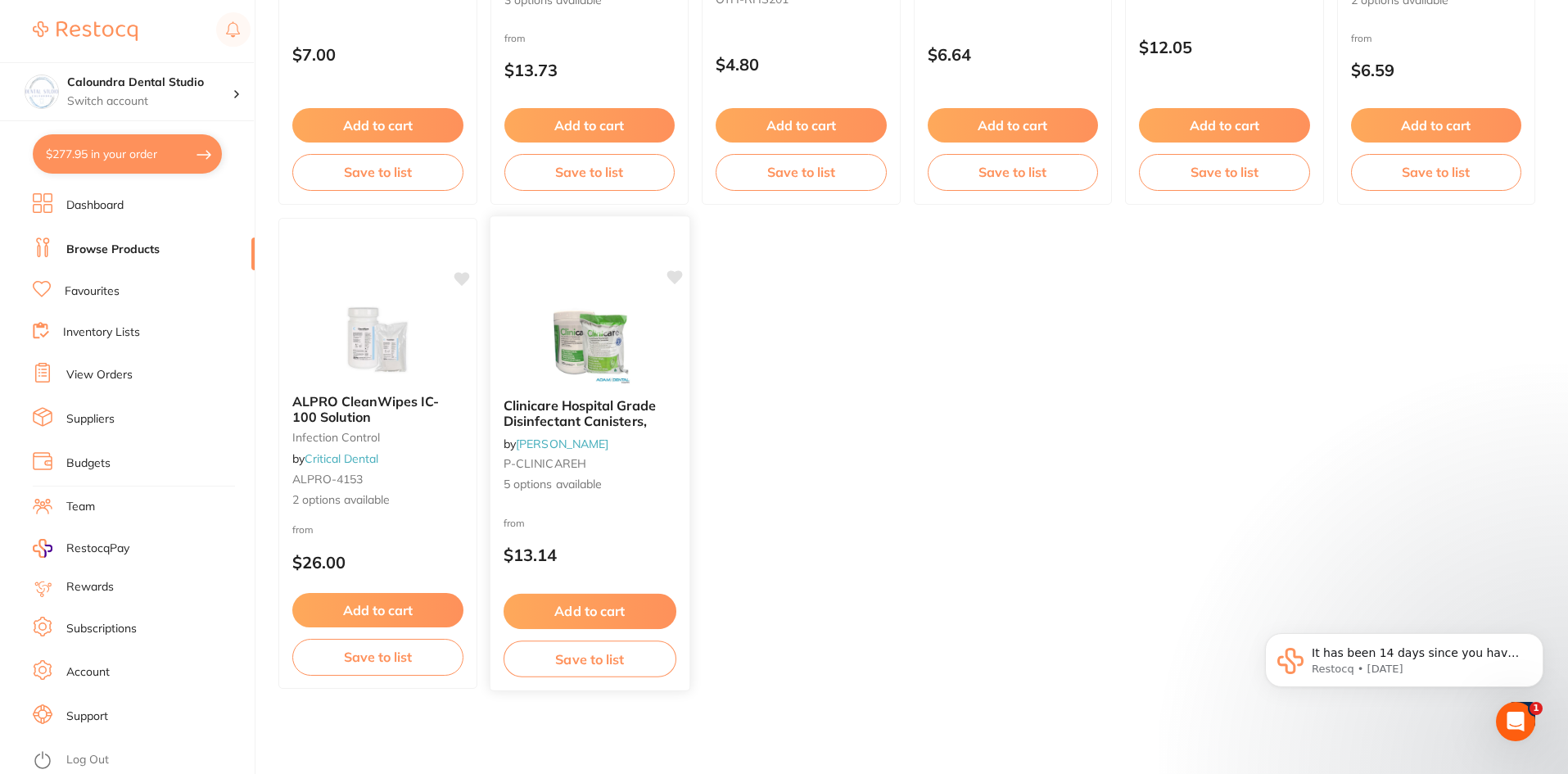
type input "wipes"
click at [605, 417] on span "Clinicare Hospital Grade Disinfectant Canisters," at bounding box center [578, 413] width 152 height 32
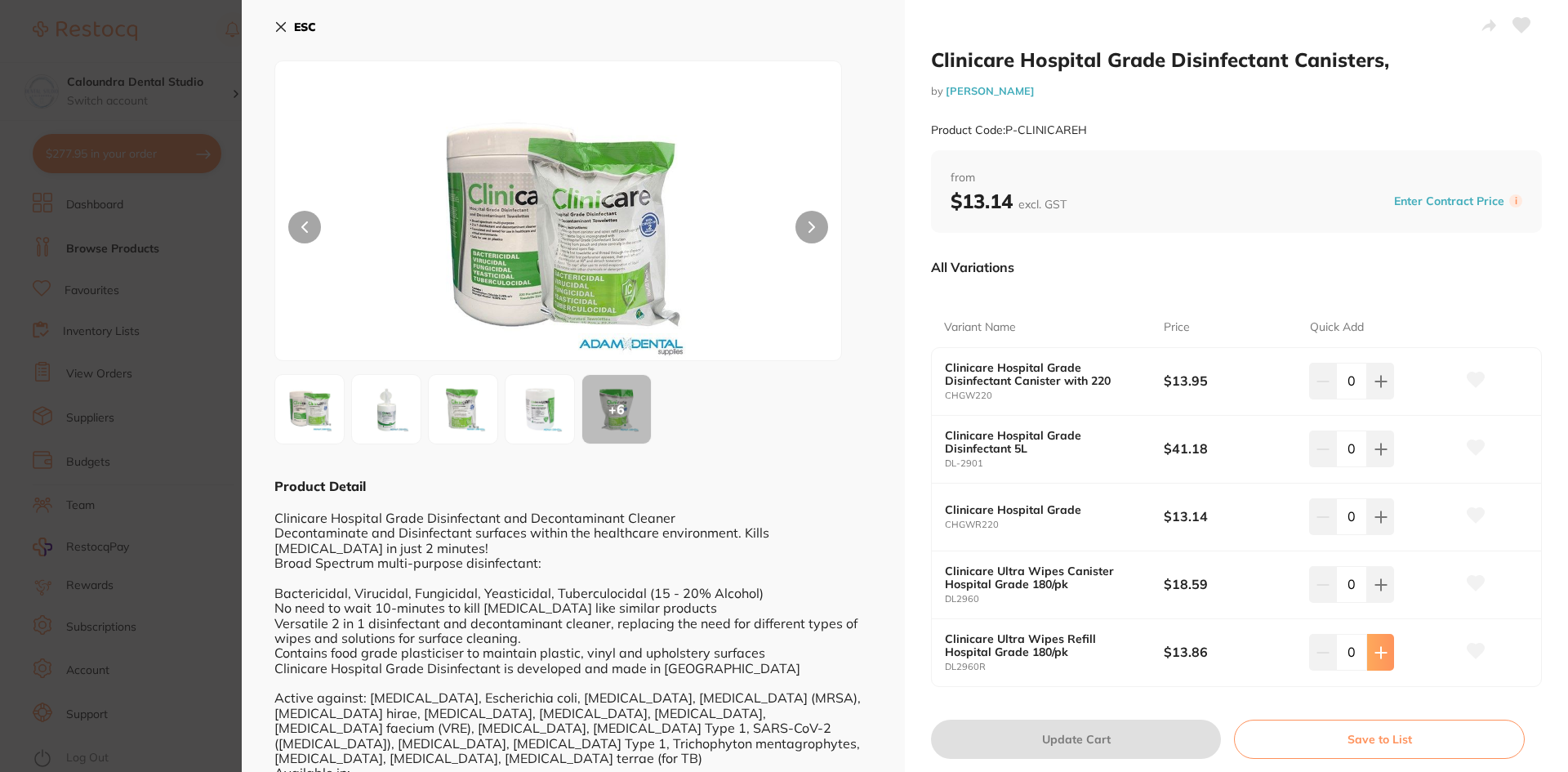
click at [1382, 659] on button at bounding box center [1380, 651] width 27 height 36
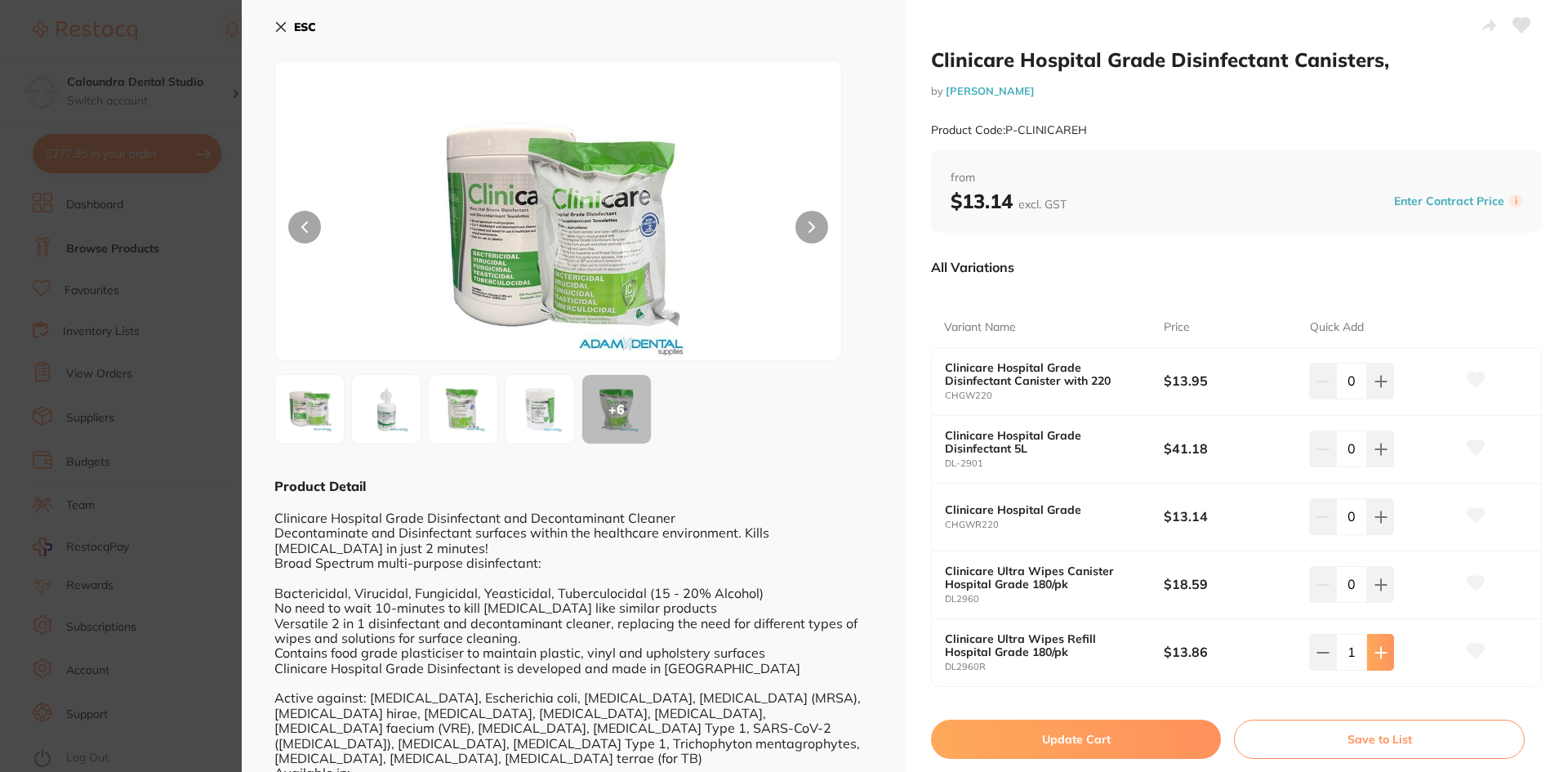
click at [1382, 659] on button at bounding box center [1380, 651] width 27 height 36
type input "3"
click at [1068, 734] on button "Update Cart" at bounding box center [1075, 739] width 290 height 39
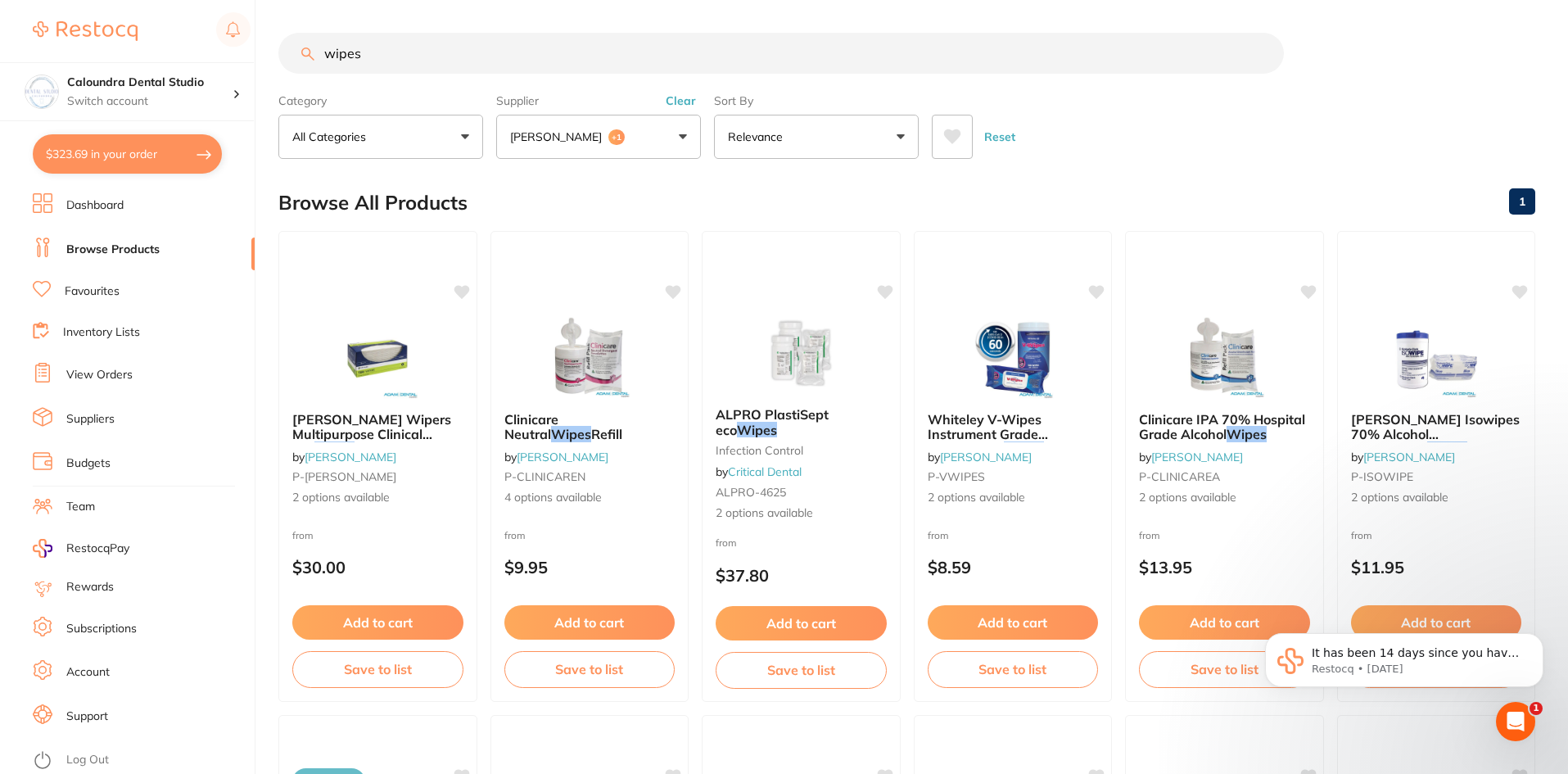
click at [95, 154] on button "$323.69 in your order" at bounding box center [127, 153] width 189 height 39
checkbox input "true"
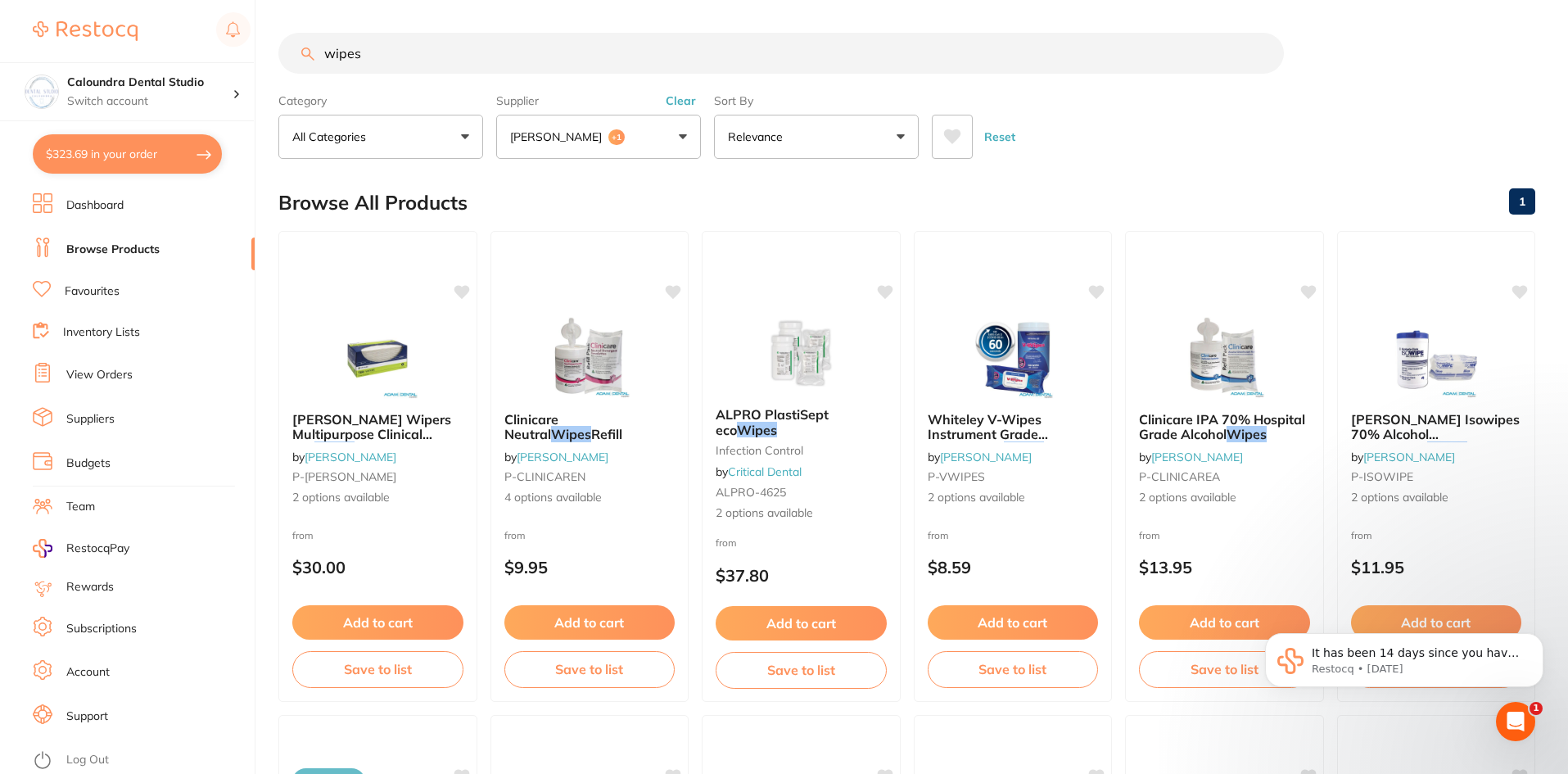
checkbox input "true"
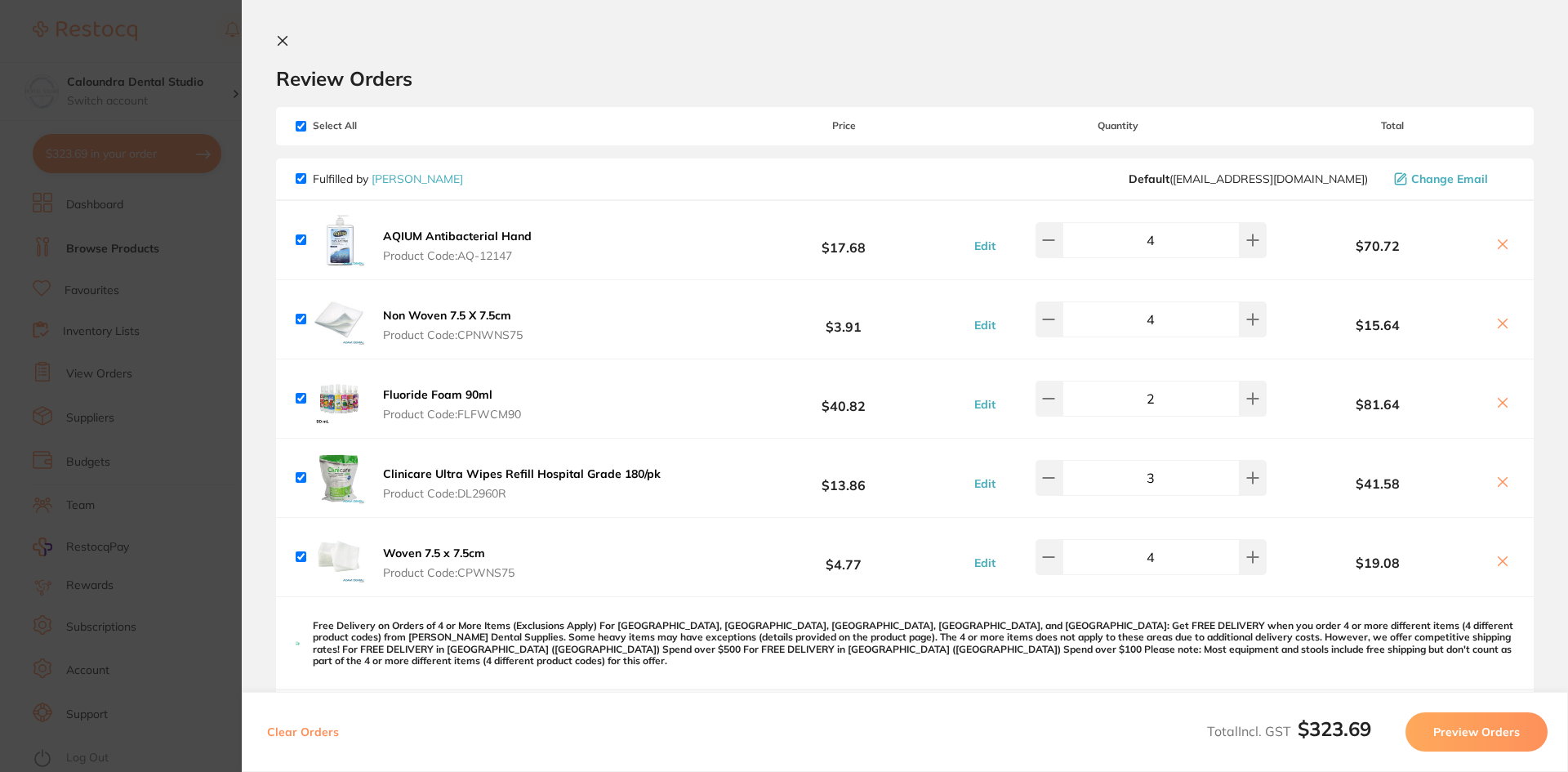
click at [191, 37] on section "Update RRP Set your pre negotiated price for this item. Item Agreed RRP (excl. …" at bounding box center [784, 386] width 1568 height 772
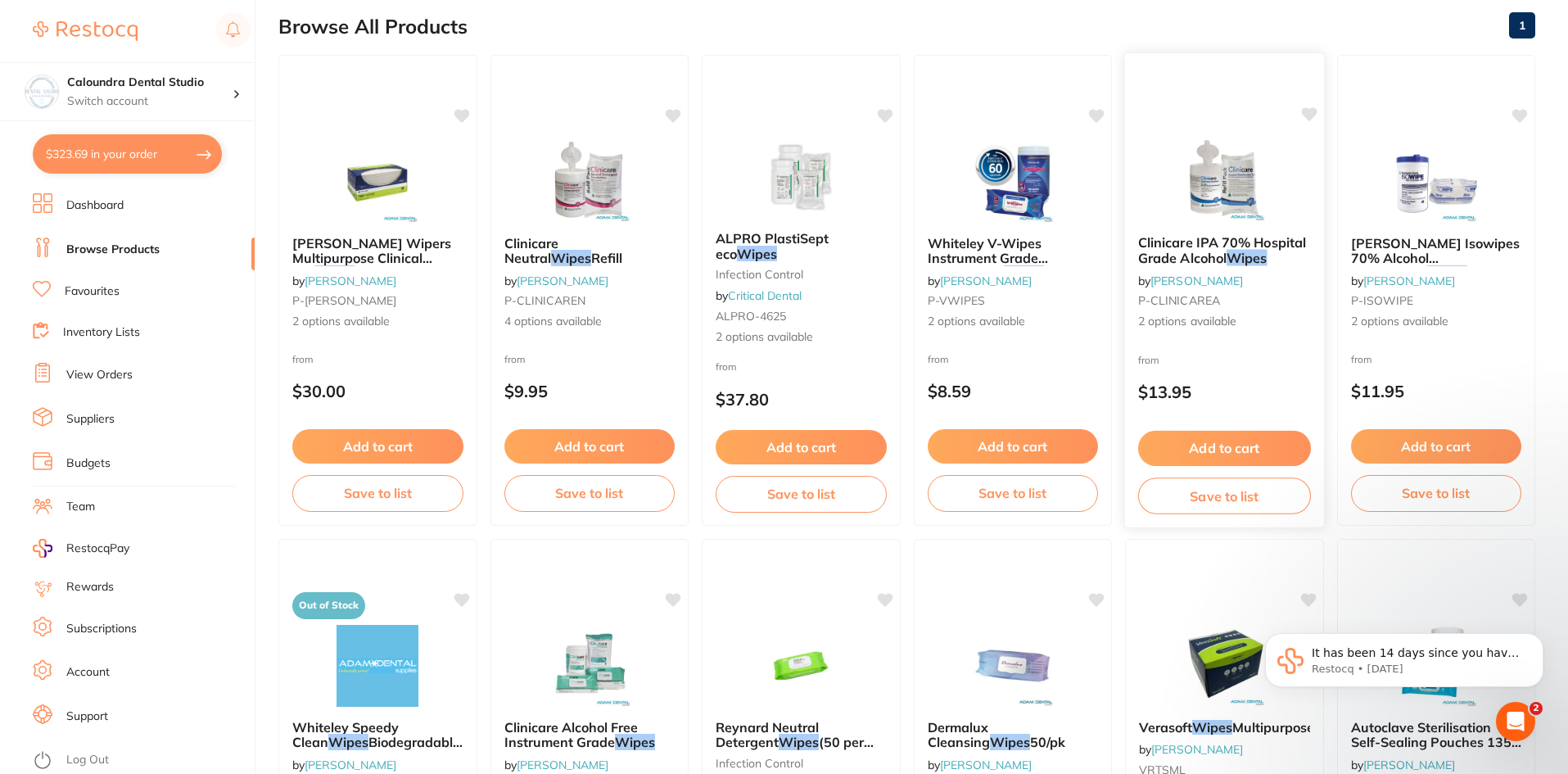
scroll to position [162, 0]
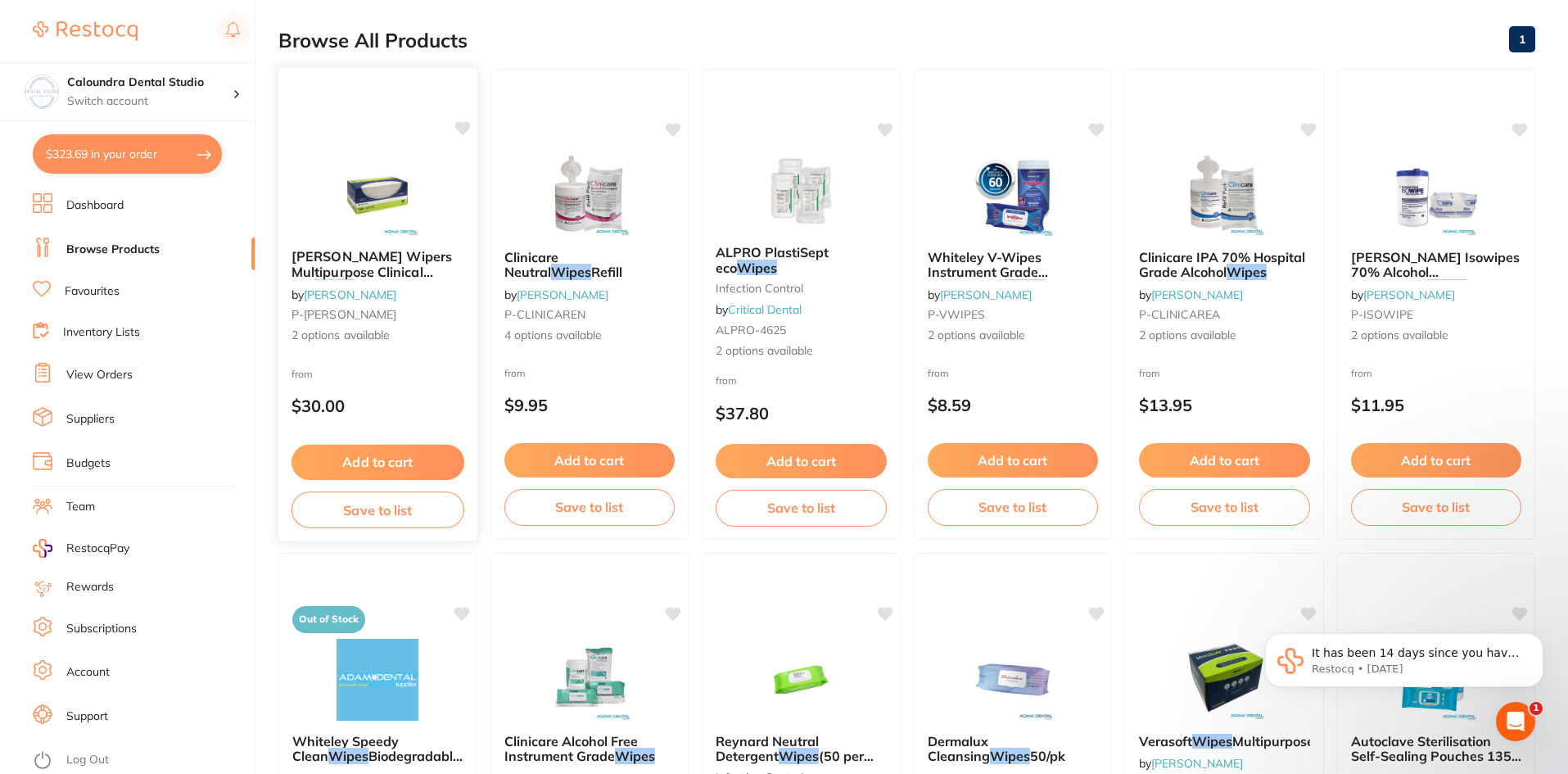
click at [337, 265] on span "Teri Wipers Multipurpose Clinical Dry" at bounding box center [371, 271] width 161 height 47
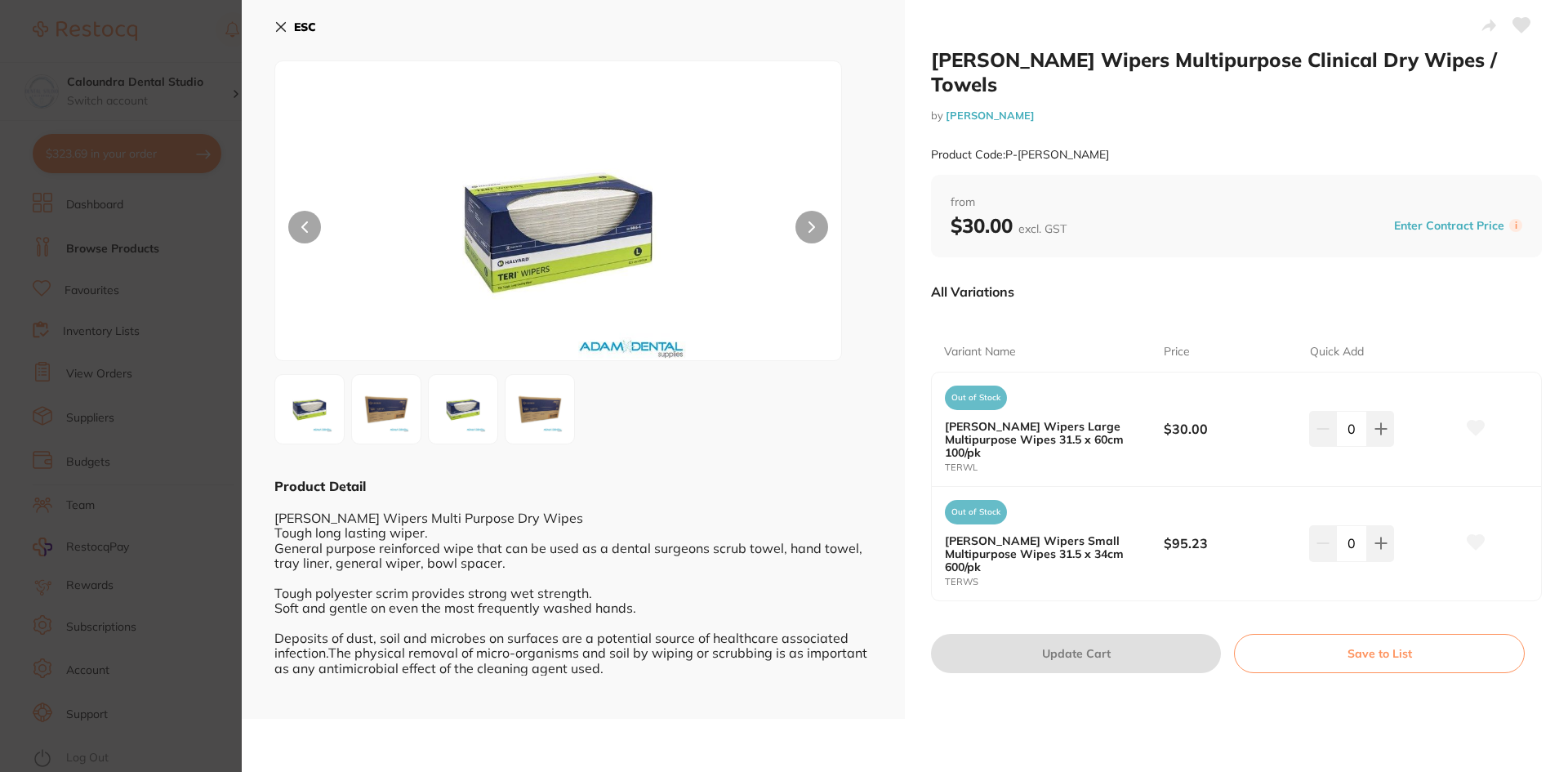
click at [285, 25] on icon at bounding box center [281, 27] width 13 height 13
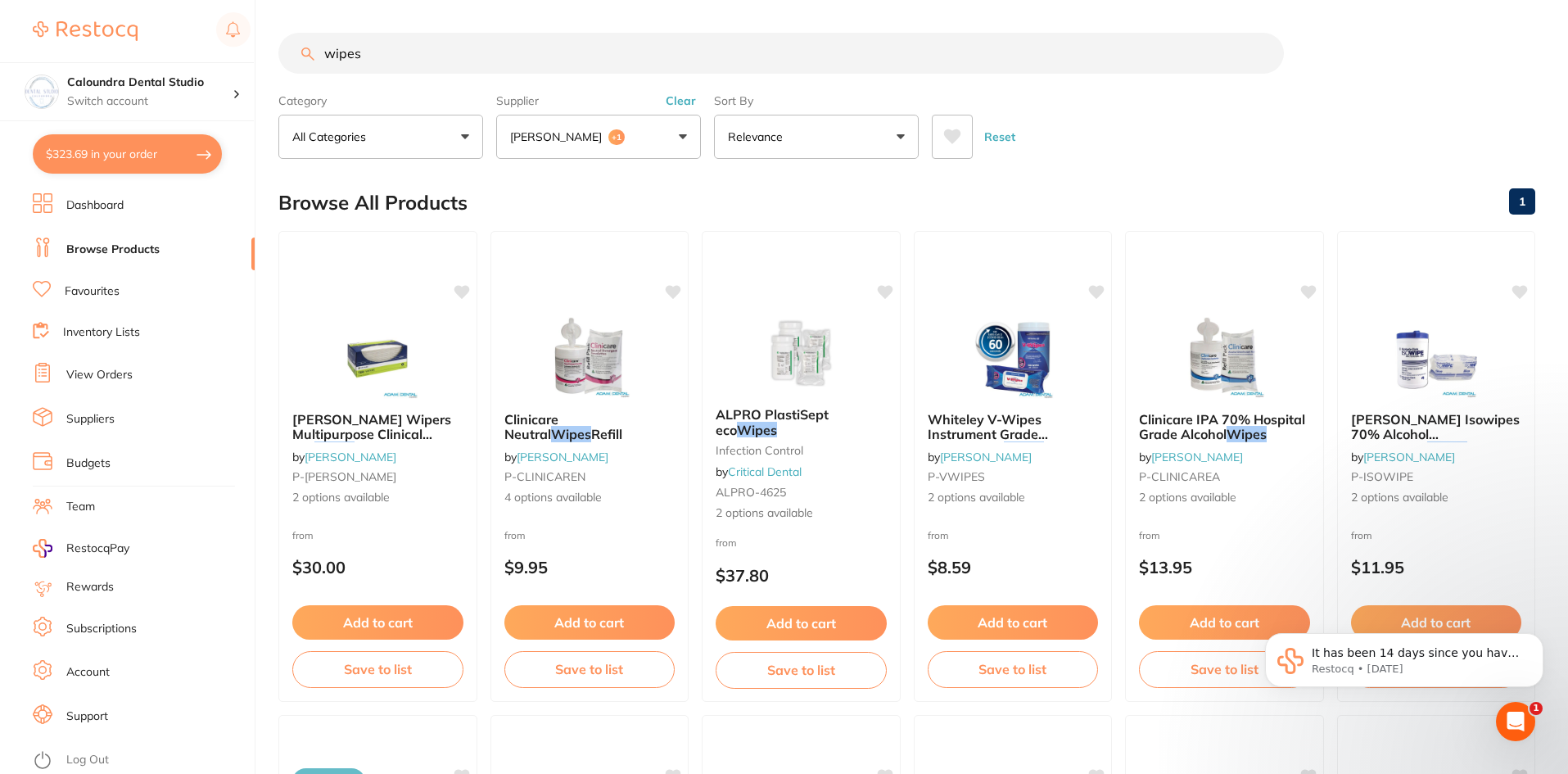
click at [98, 251] on link "Browse Products" at bounding box center [113, 250] width 93 height 17
click at [102, 300] on li "Favourites" at bounding box center [143, 291] width 222 height 22
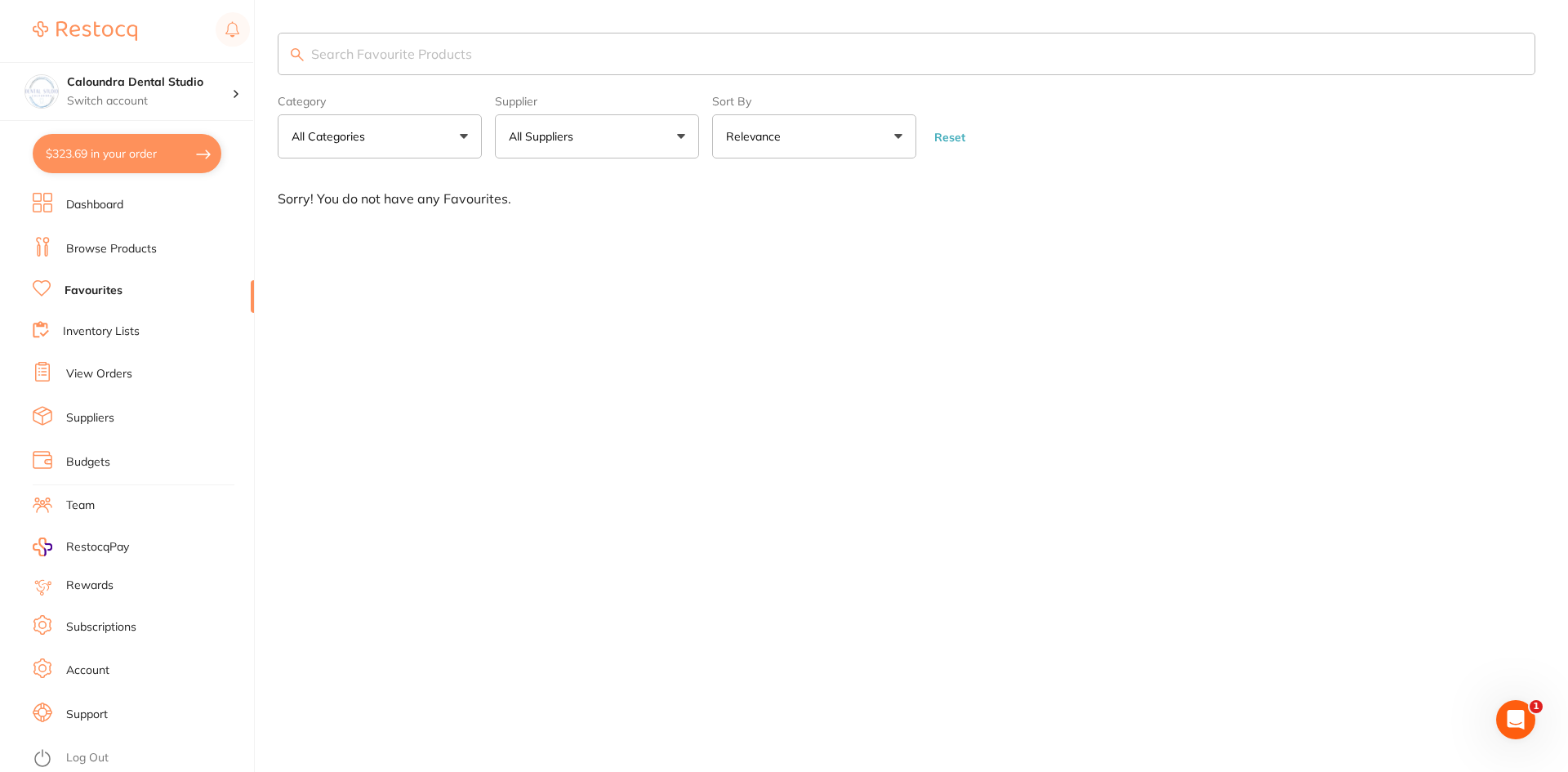
click at [115, 242] on link "Browse Products" at bounding box center [111, 249] width 90 height 17
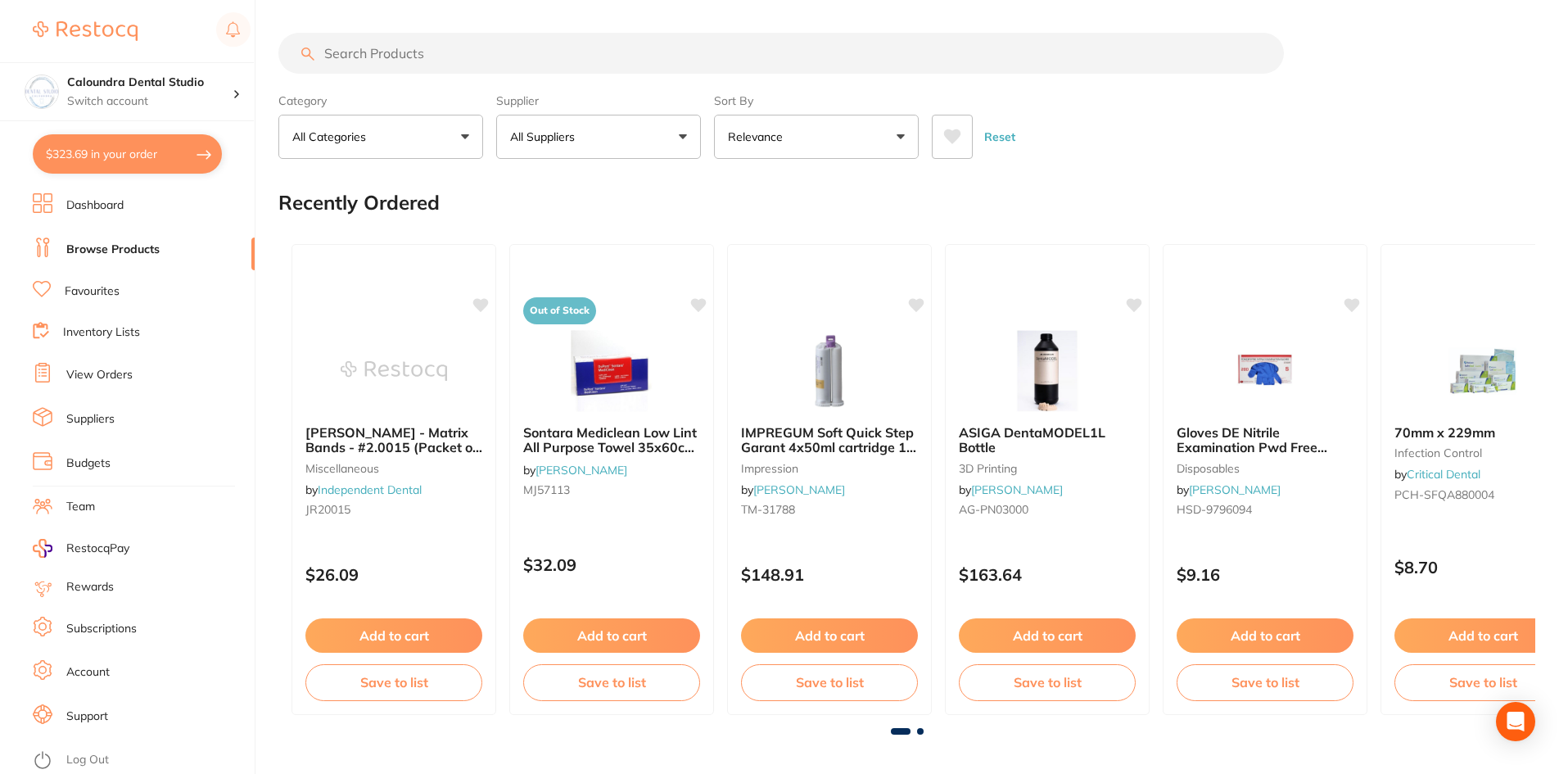
click at [676, 131] on button "All Suppliers" at bounding box center [598, 136] width 205 height 44
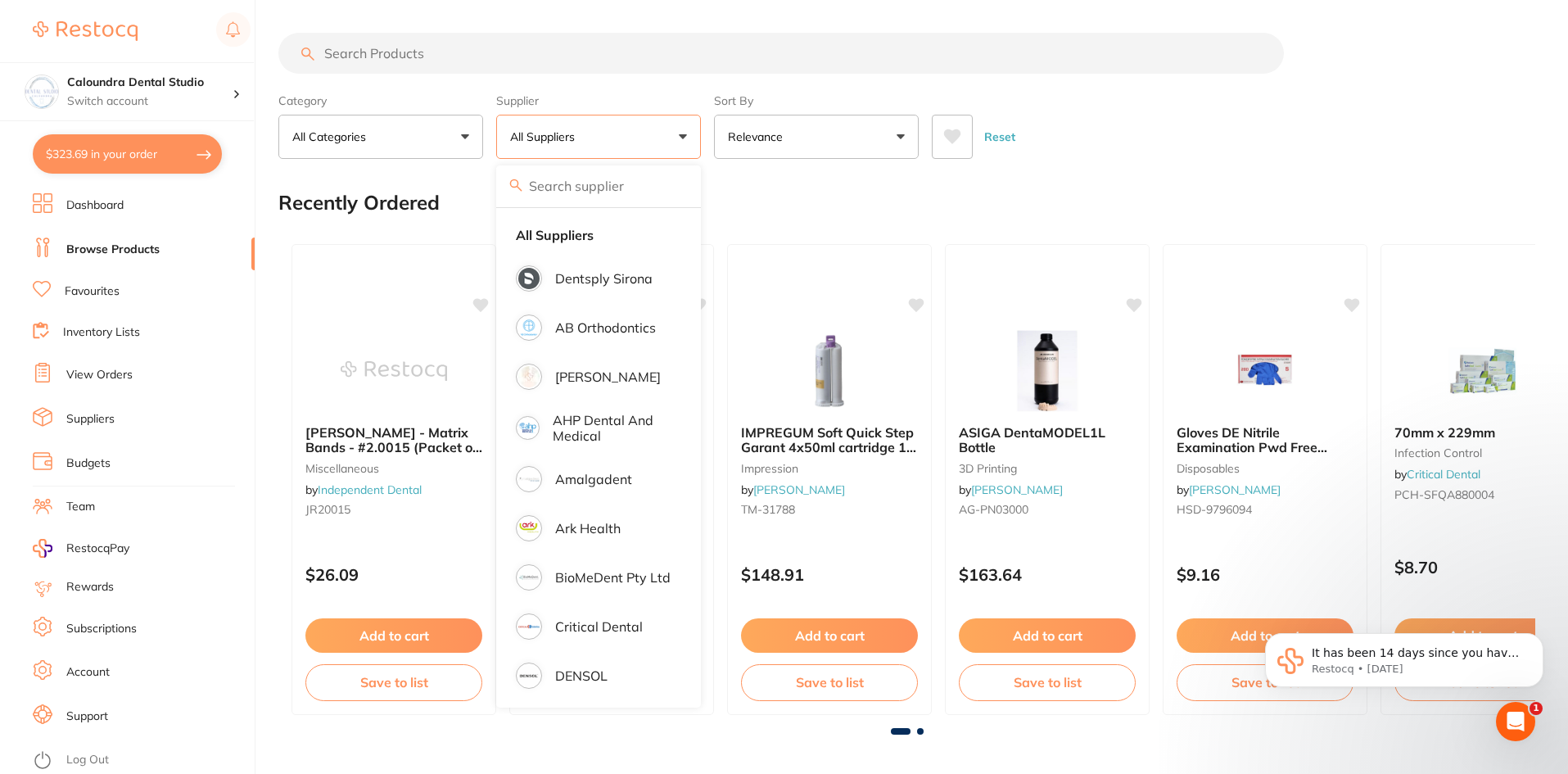
click at [907, 194] on div "Recently Ordered" at bounding box center [906, 203] width 1257 height 55
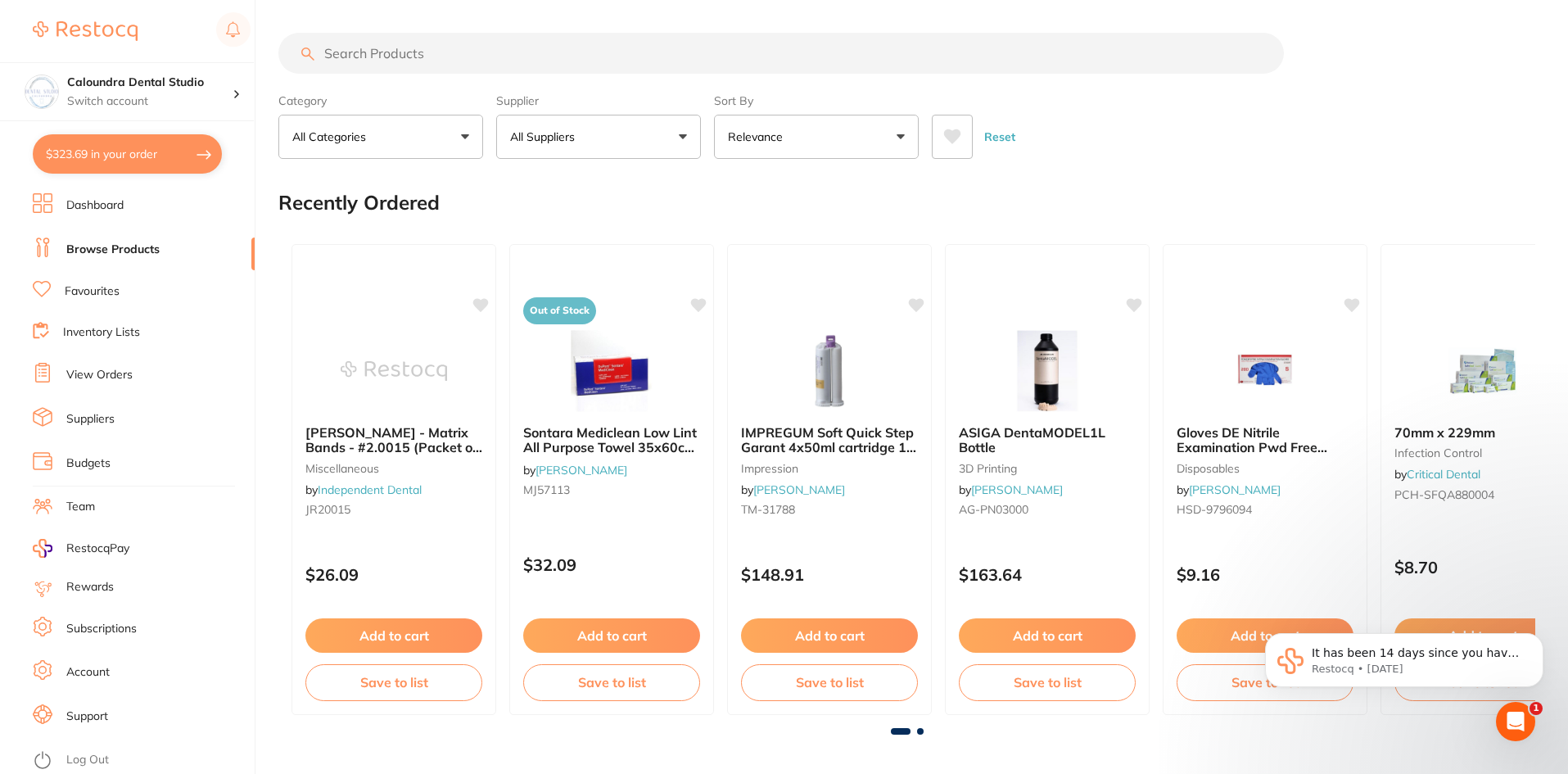
click at [365, 57] on input "search" at bounding box center [781, 52] width 1005 height 41
click at [633, 141] on button "All Suppliers" at bounding box center [598, 136] width 205 height 44
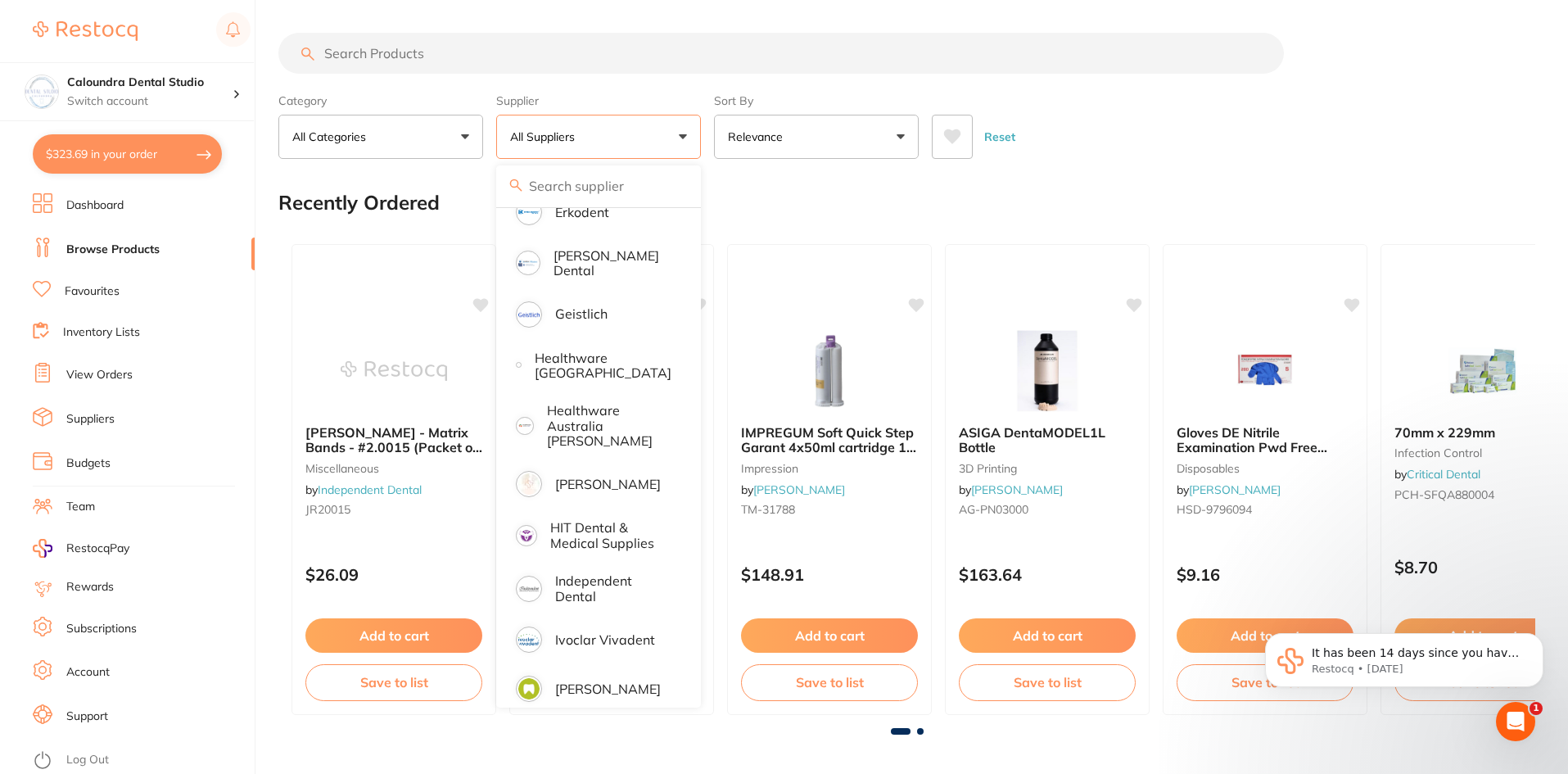
scroll to position [655, 0]
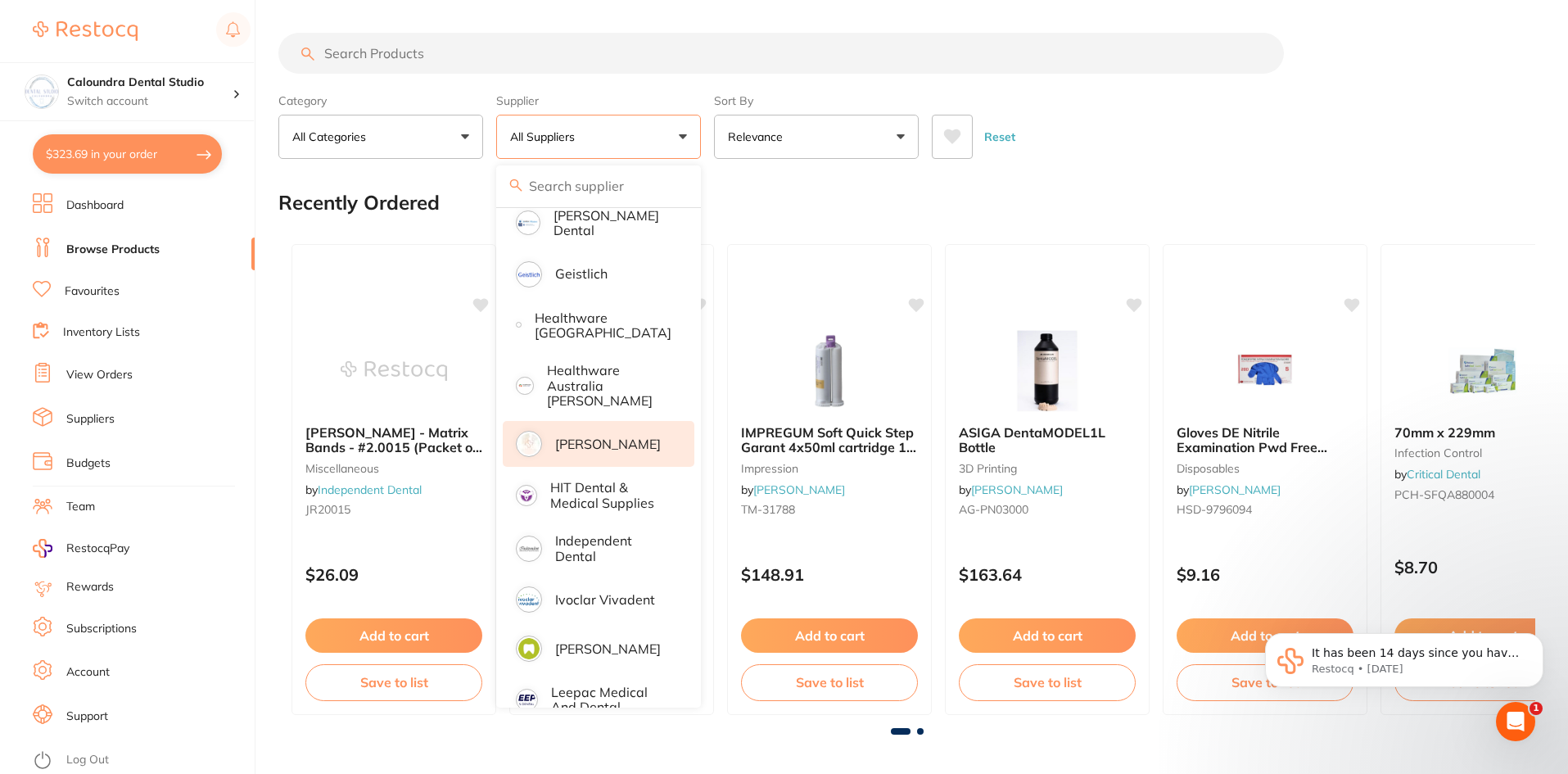
click at [613, 436] on p "[PERSON_NAME]" at bounding box center [608, 444] width 106 height 15
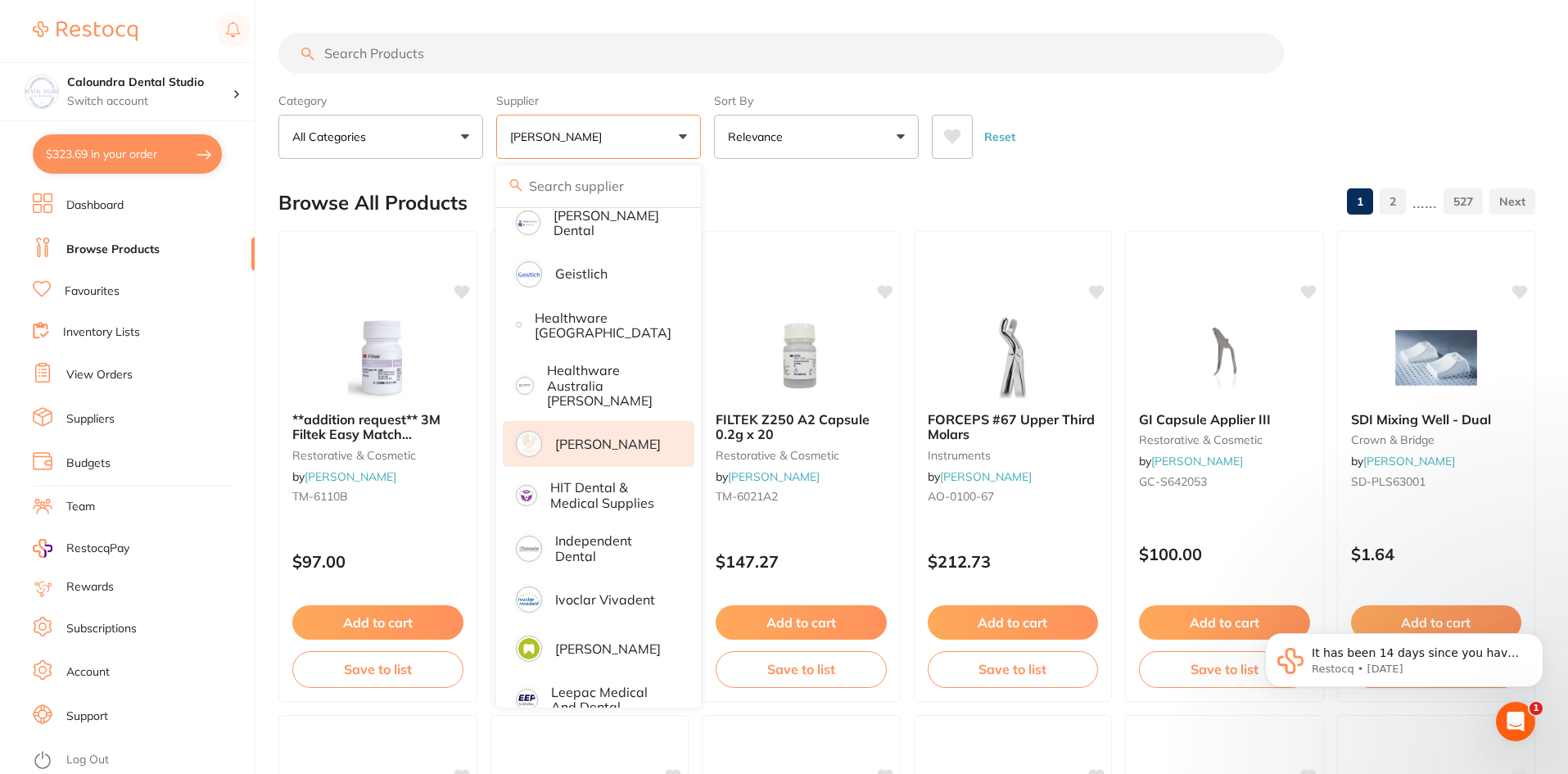
scroll to position [0, 0]
click at [370, 146] on button "All Categories" at bounding box center [380, 136] width 205 height 44
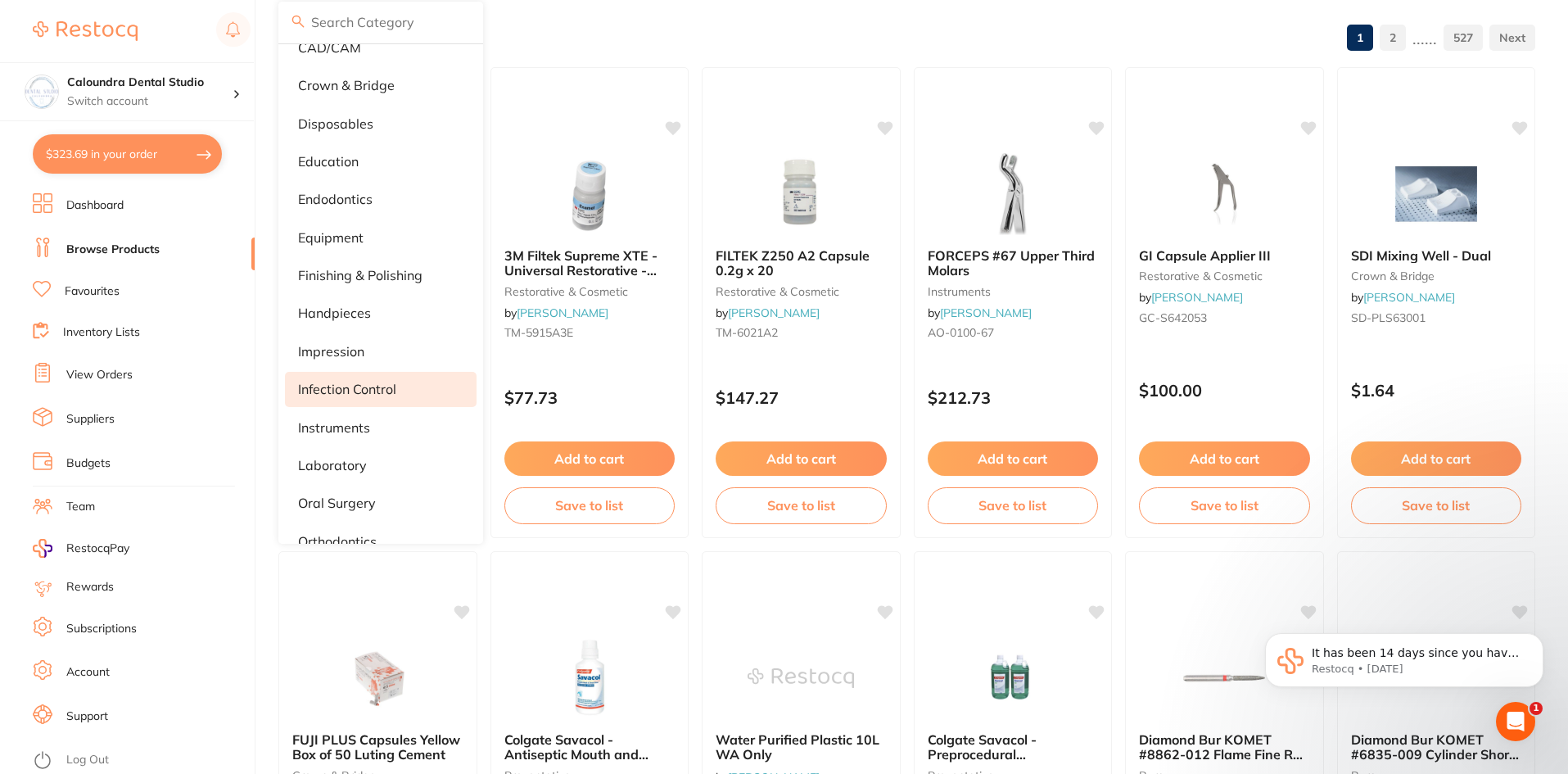
scroll to position [186, 0]
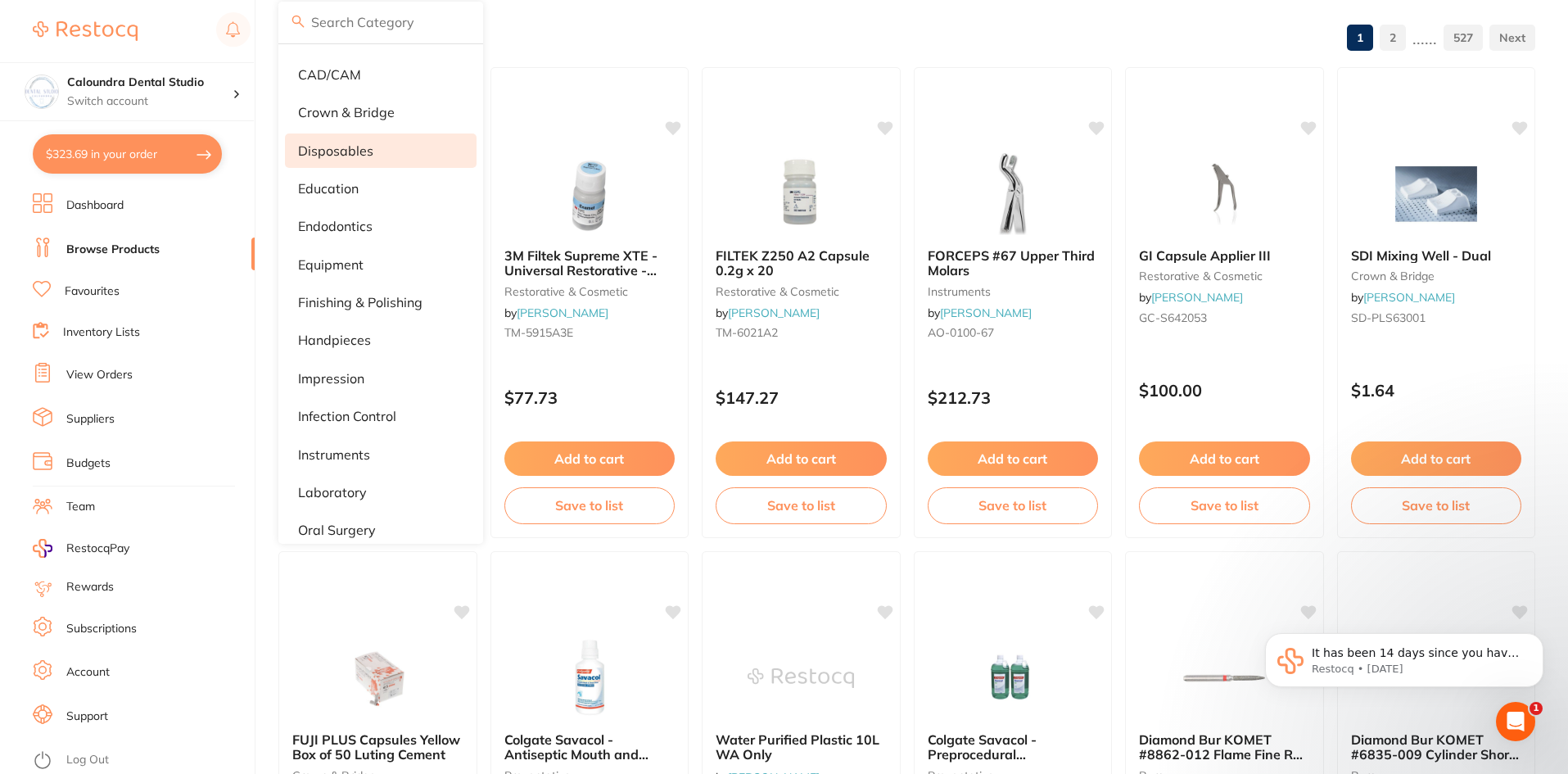
click at [357, 153] on p "disposables" at bounding box center [335, 151] width 75 height 15
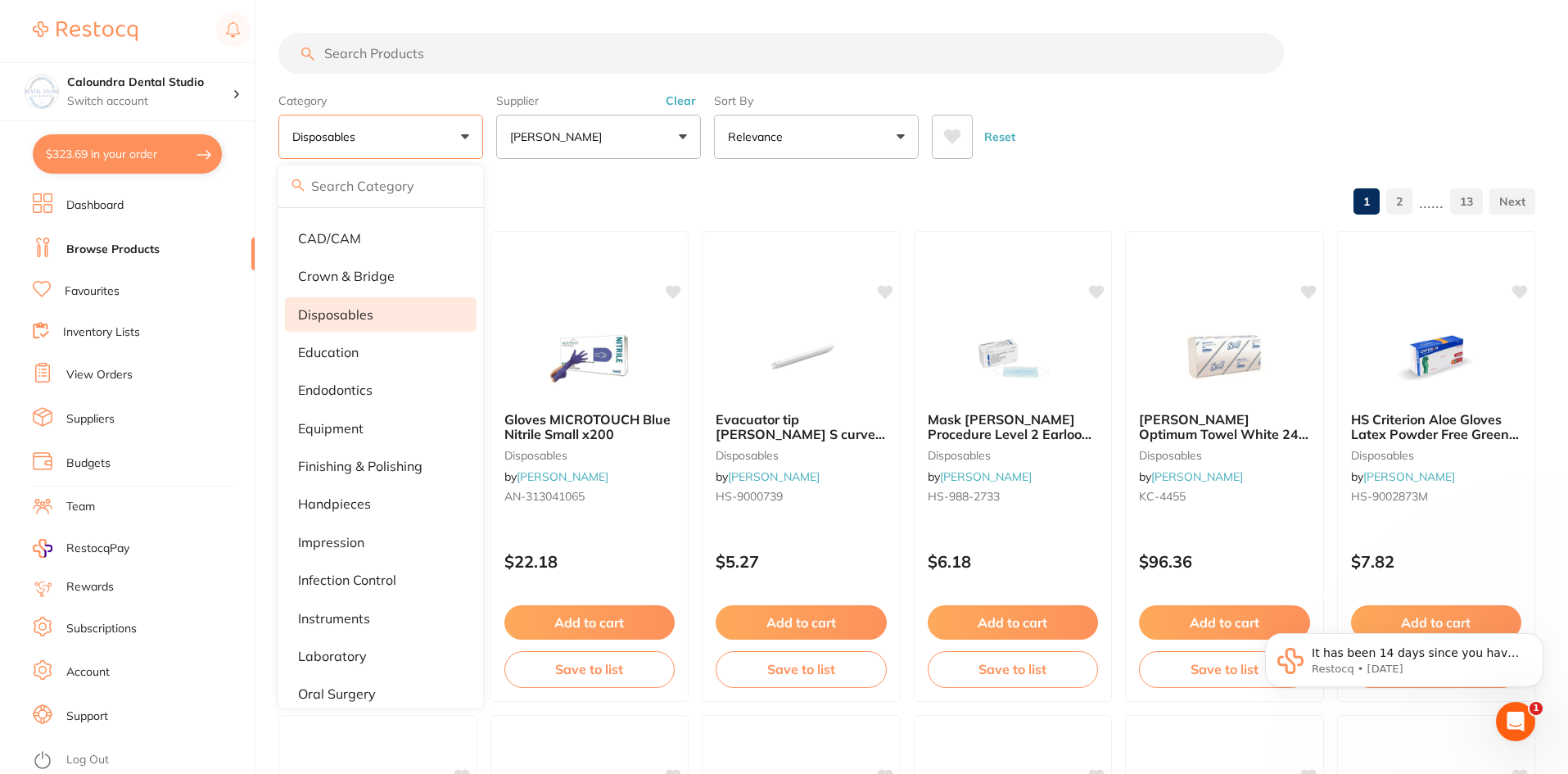
scroll to position [0, 0]
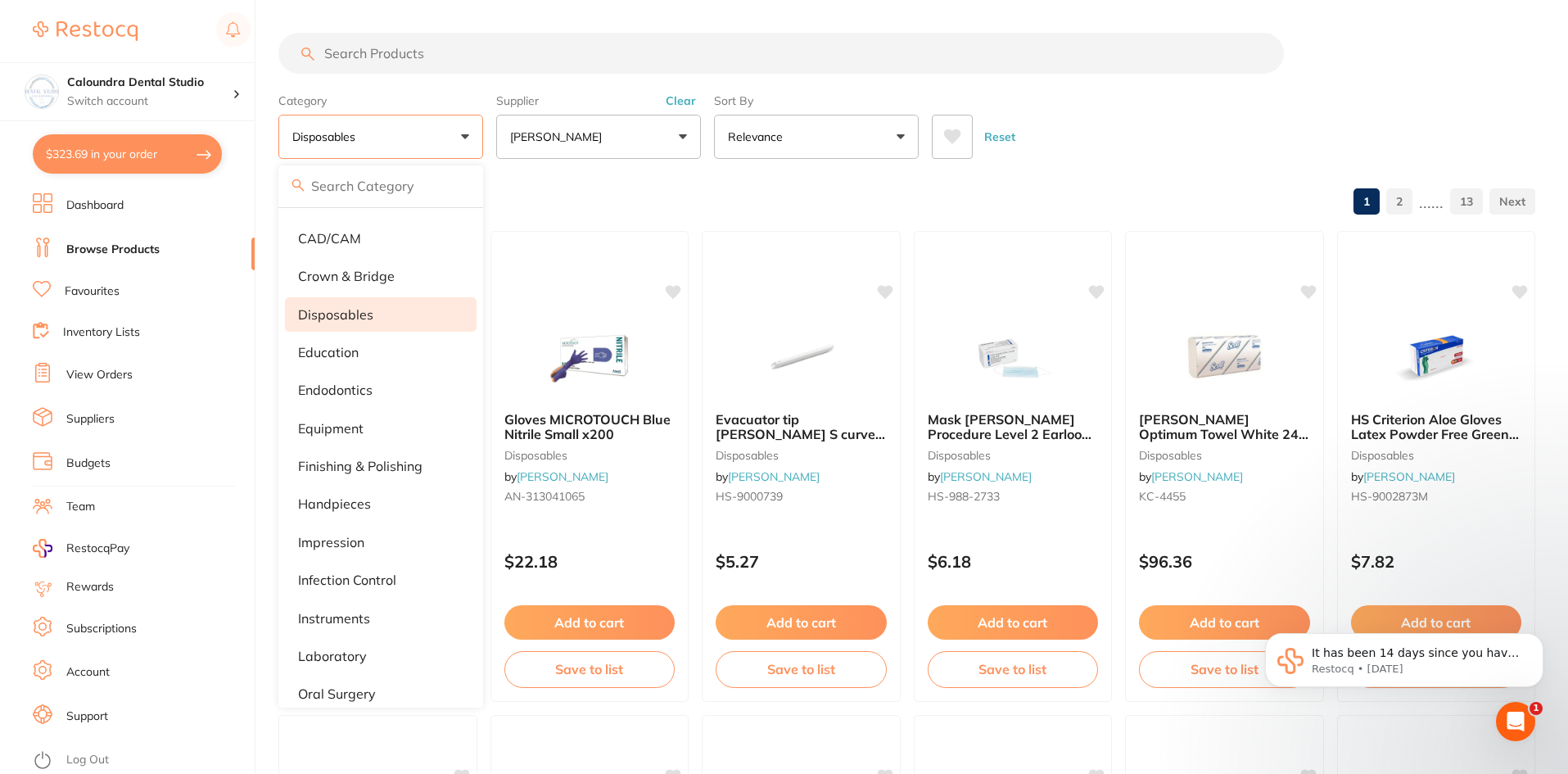
click at [633, 186] on div "Browse All Products 1 2 ...... 13" at bounding box center [906, 203] width 1257 height 55
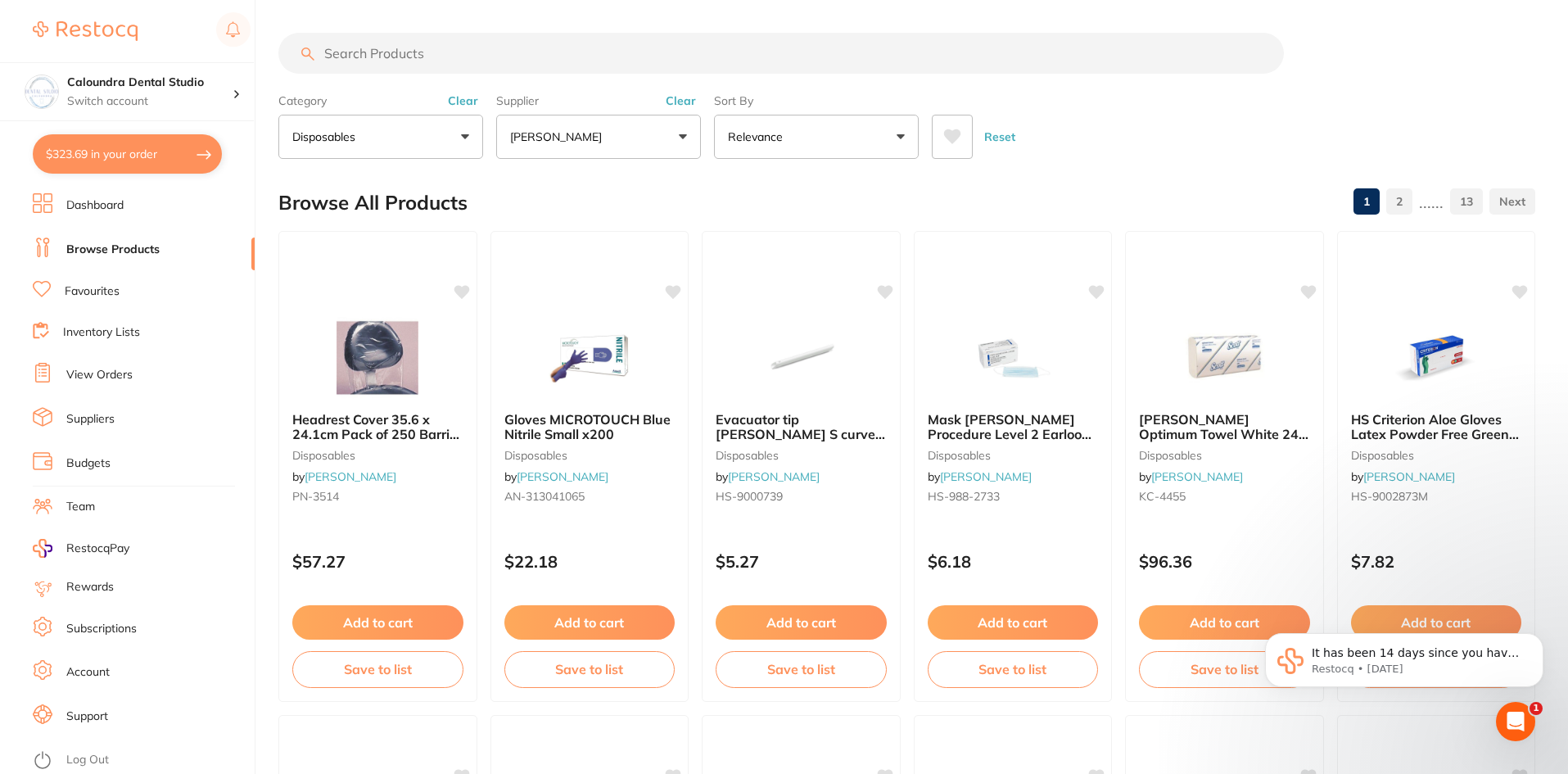
click at [409, 48] on input "search" at bounding box center [781, 52] width 1005 height 41
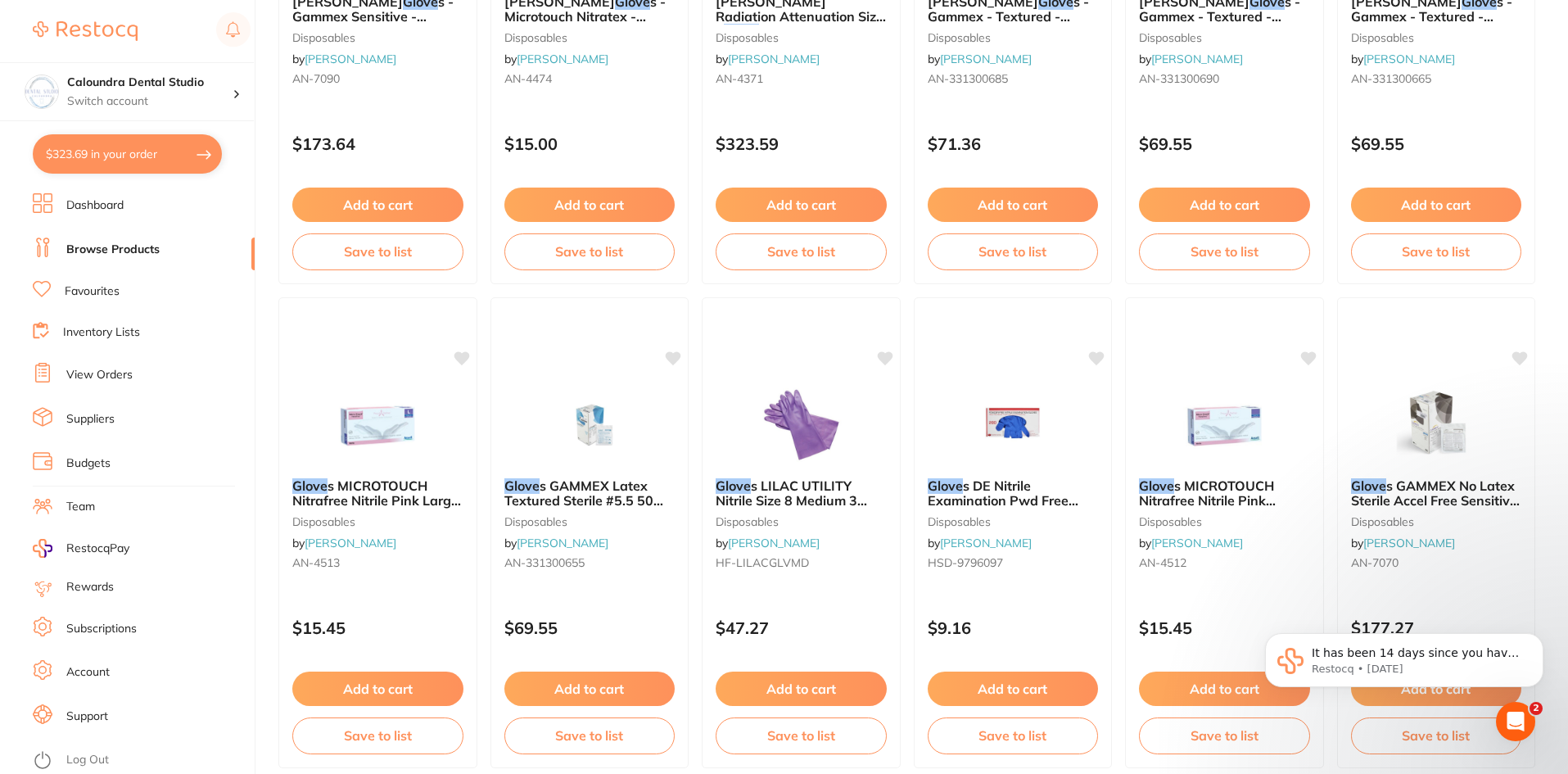
scroll to position [2865, 0]
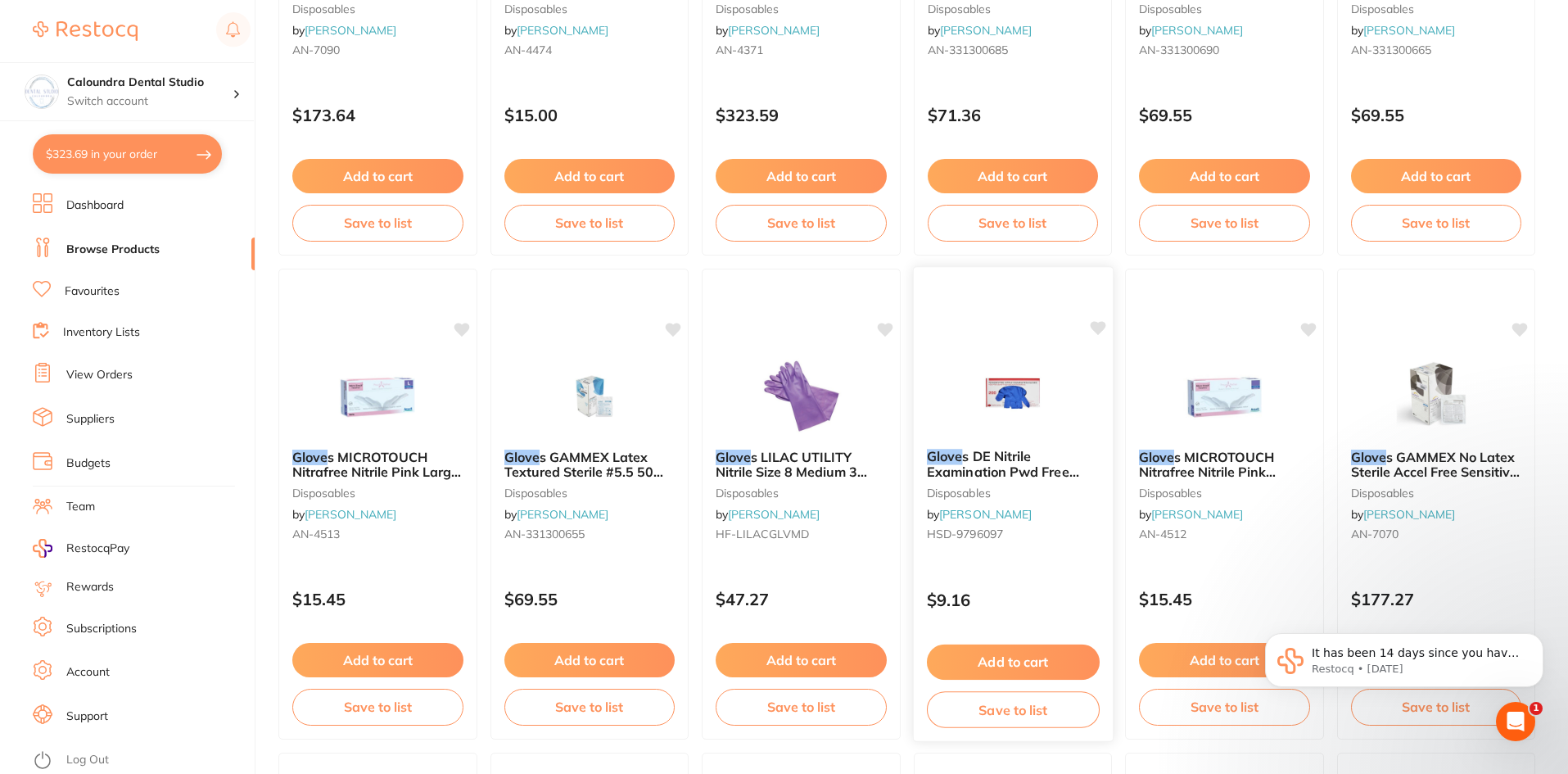
click at [988, 460] on span "s DE Nitrile Examination Pwd Free Extra Large Box 180" at bounding box center [1002, 471] width 152 height 47
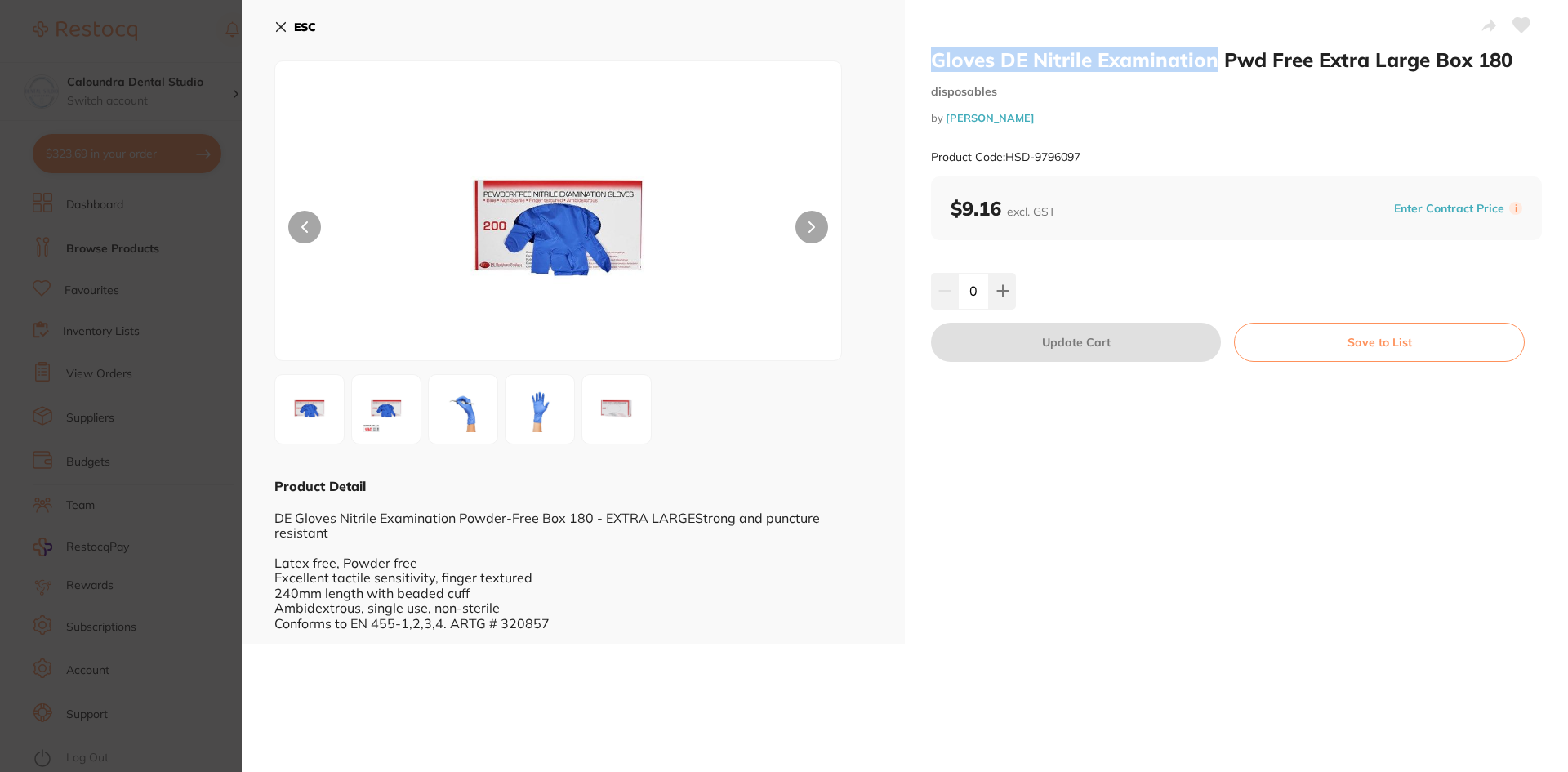
drag, startPoint x: 1211, startPoint y: 63, endPoint x: 931, endPoint y: 64, distance: 280.0
click at [931, 64] on h2 "Gloves DE Nitrile Examination Pwd Free Extra Large Box 180" at bounding box center [1236, 60] width 611 height 25
copy h2 "Gloves DE Nitrile Examination"
click at [276, 22] on icon at bounding box center [281, 27] width 13 height 13
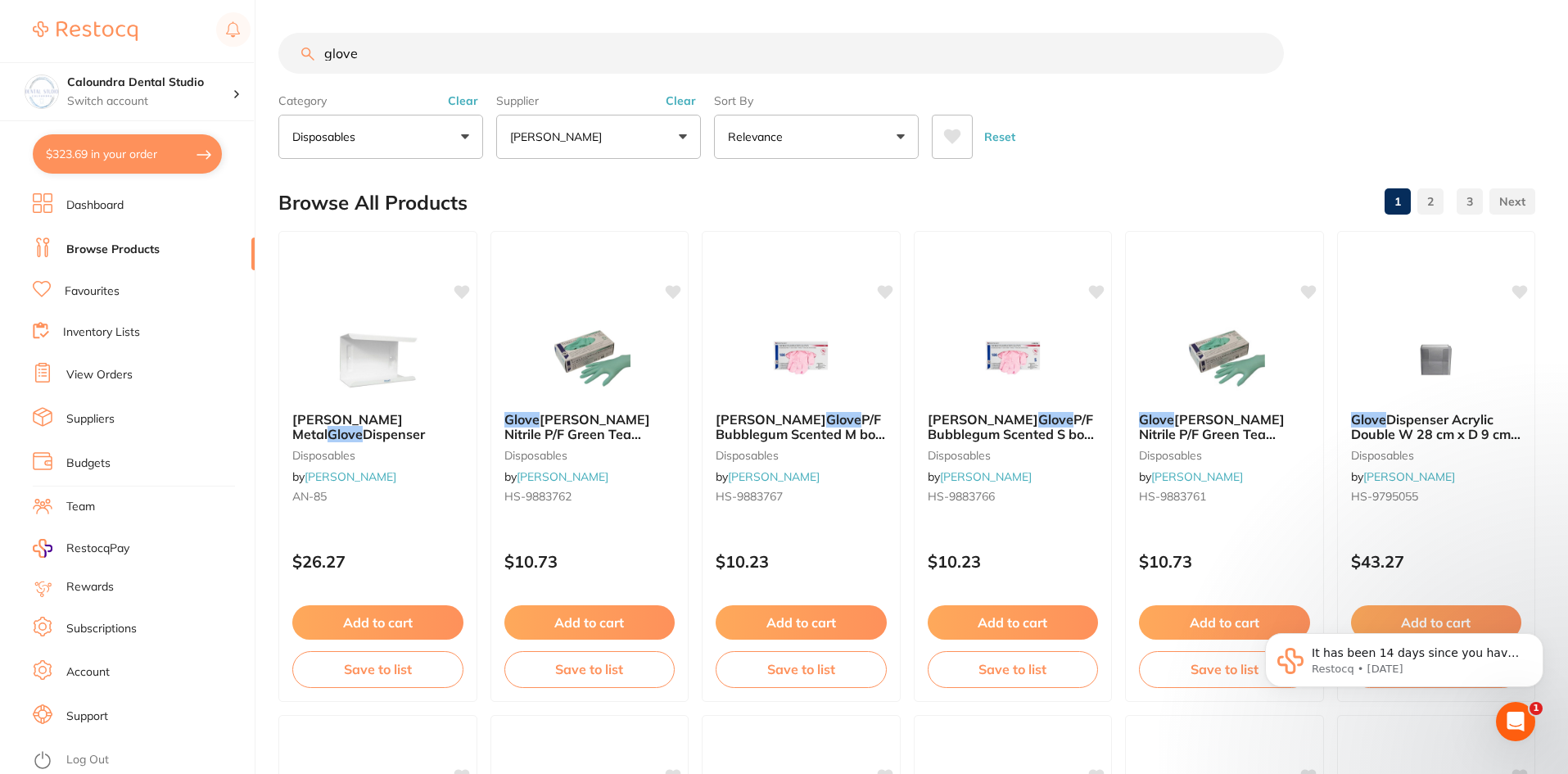
drag, startPoint x: 422, startPoint y: 54, endPoint x: 267, endPoint y: 57, distance: 155.0
click at [267, 57] on div "$323.69 Caloundra Dental Studio Switch account Caloundra Dental Studio [GEOGRAP…" at bounding box center [784, 387] width 1568 height 774
paste input "Gloves DE Nitrile Examination"
type input "Gloves DE Nitrile Examination"
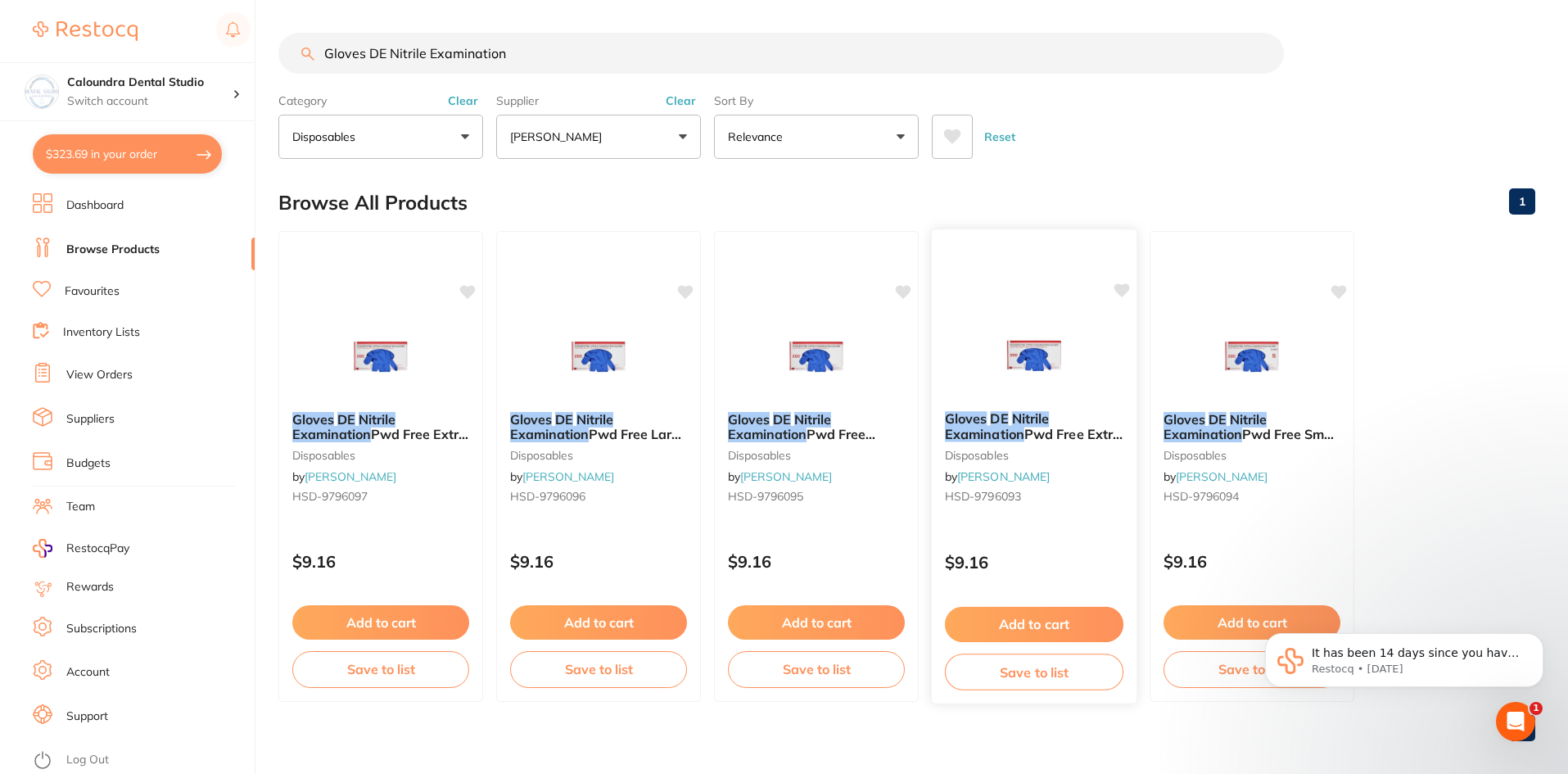
click at [1066, 435] on span "Pwd Free Extra Small Box 200" at bounding box center [1033, 442] width 177 height 32
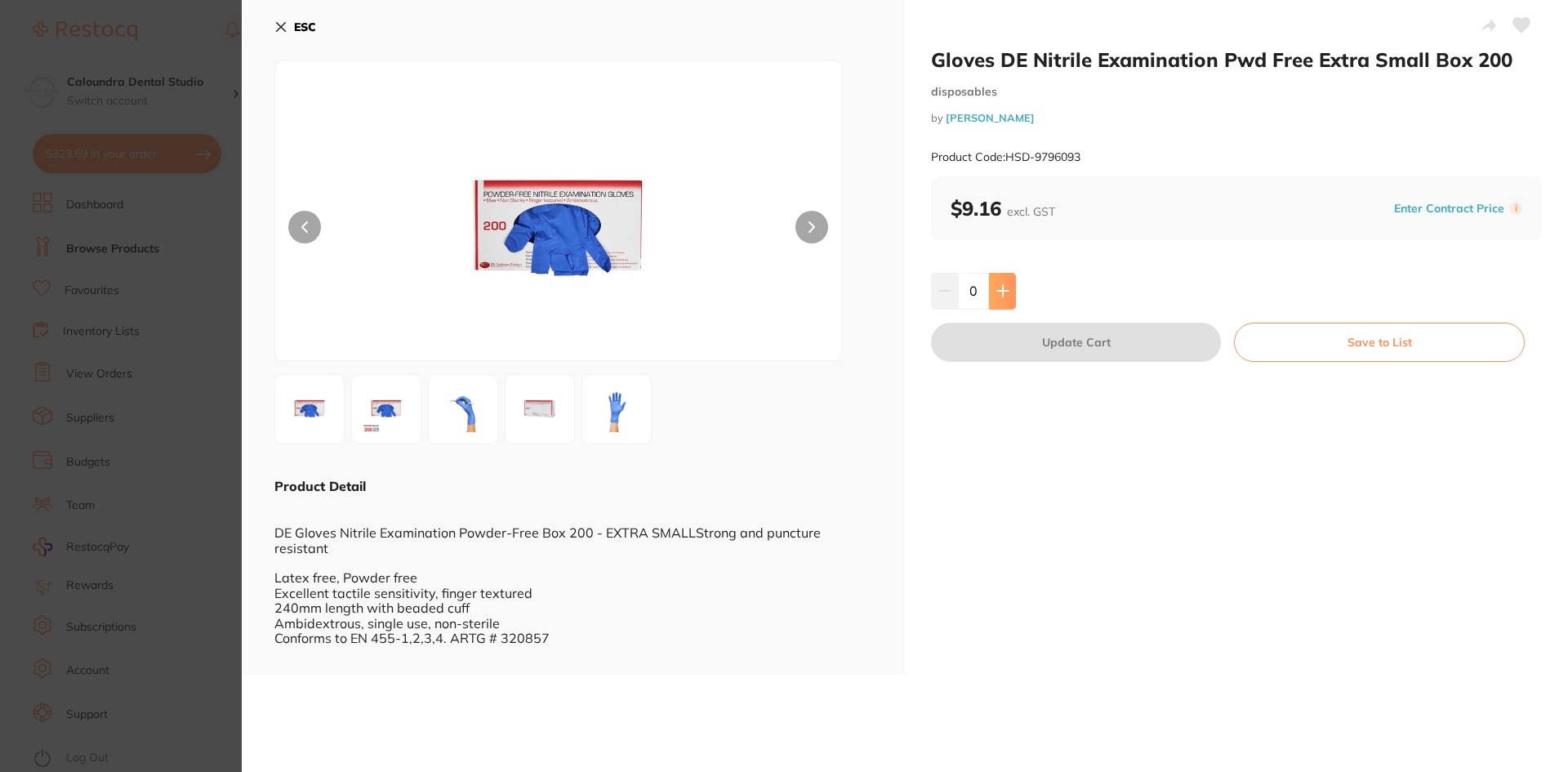
click at [1000, 287] on icon at bounding box center [1002, 291] width 11 height 11
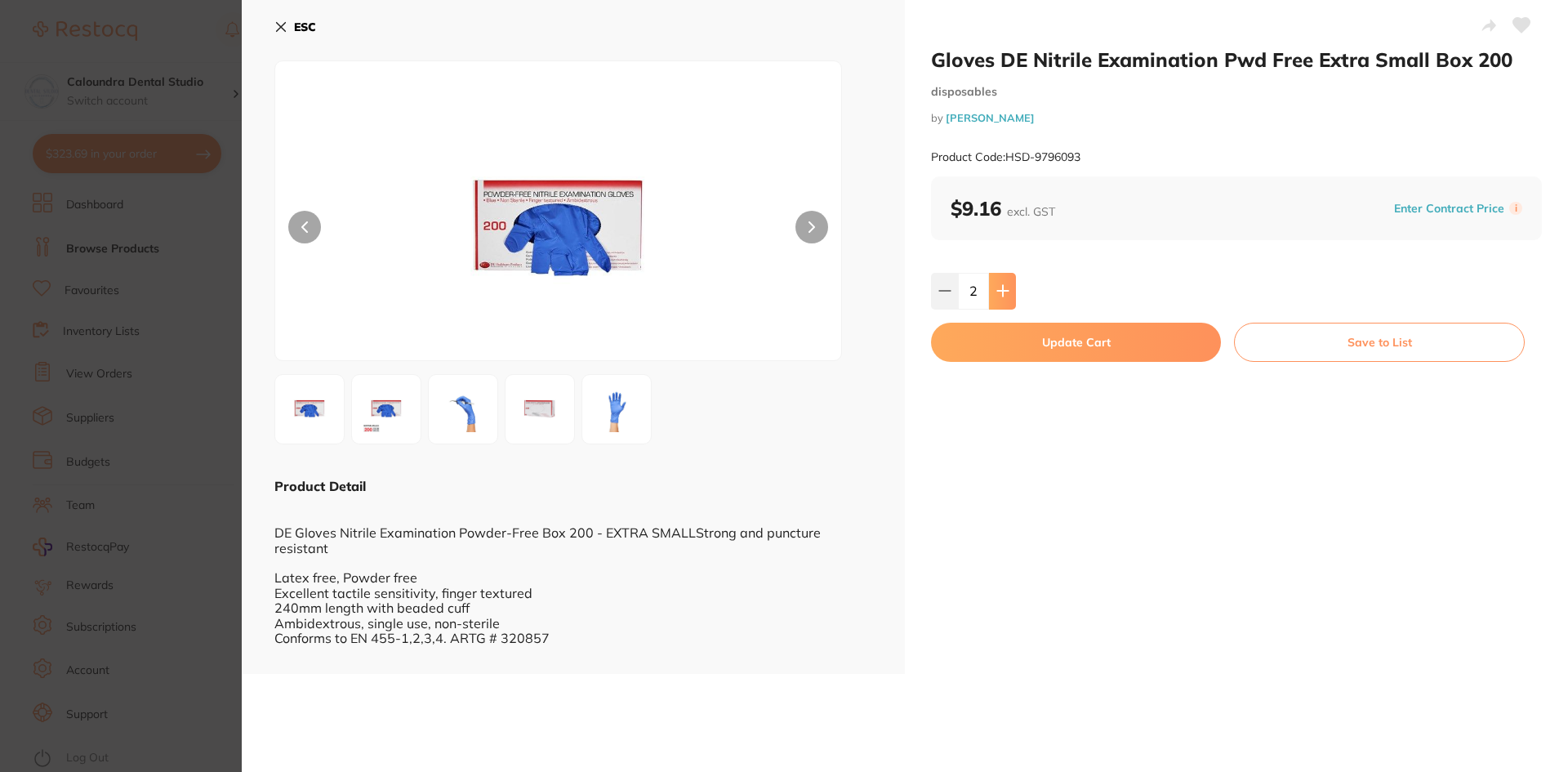
click at [1000, 287] on icon at bounding box center [1002, 291] width 11 height 11
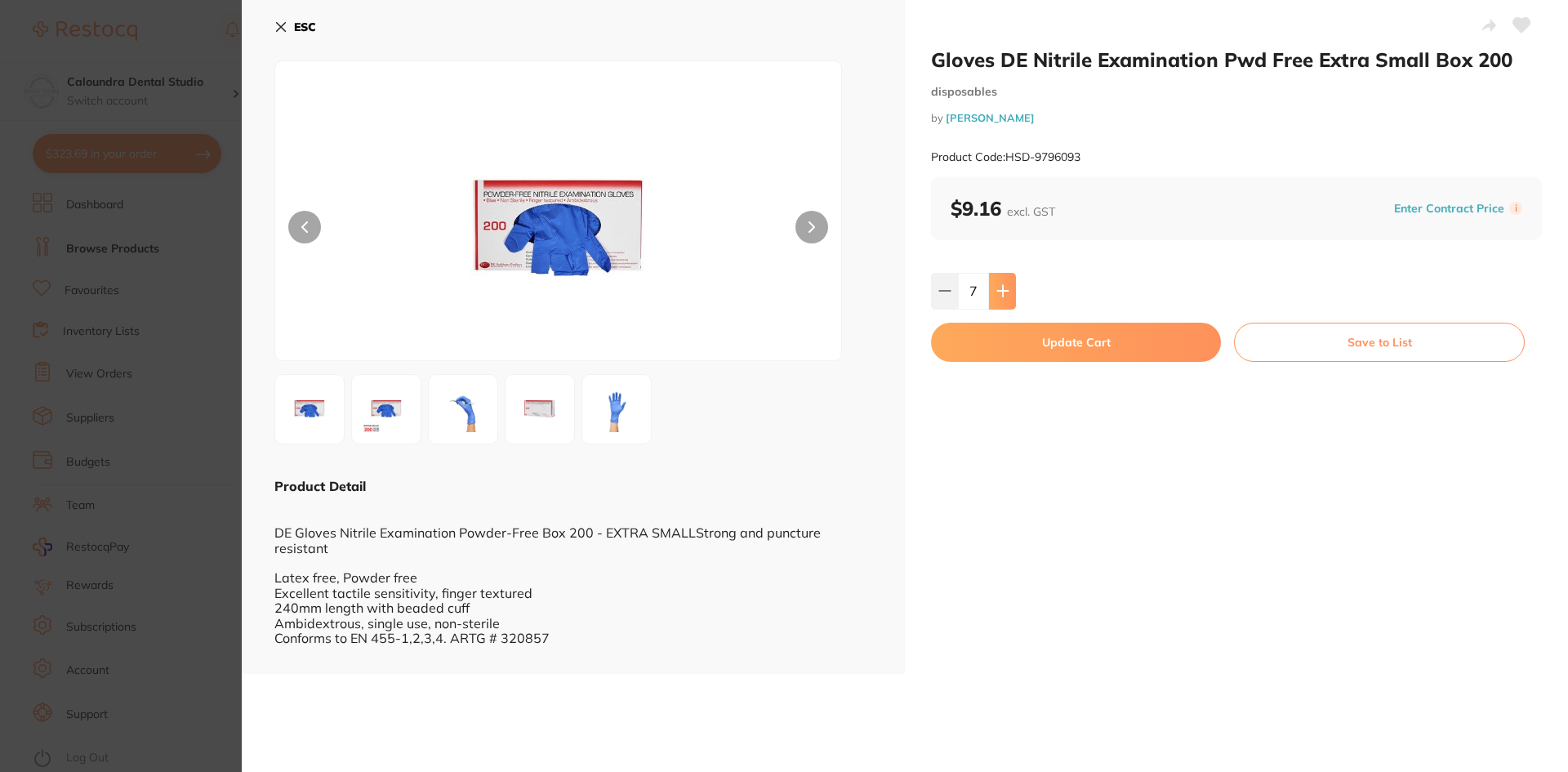
click at [1000, 287] on icon at bounding box center [1002, 291] width 11 height 11
type input "10"
click at [1046, 340] on button "Update Cart" at bounding box center [1075, 342] width 290 height 39
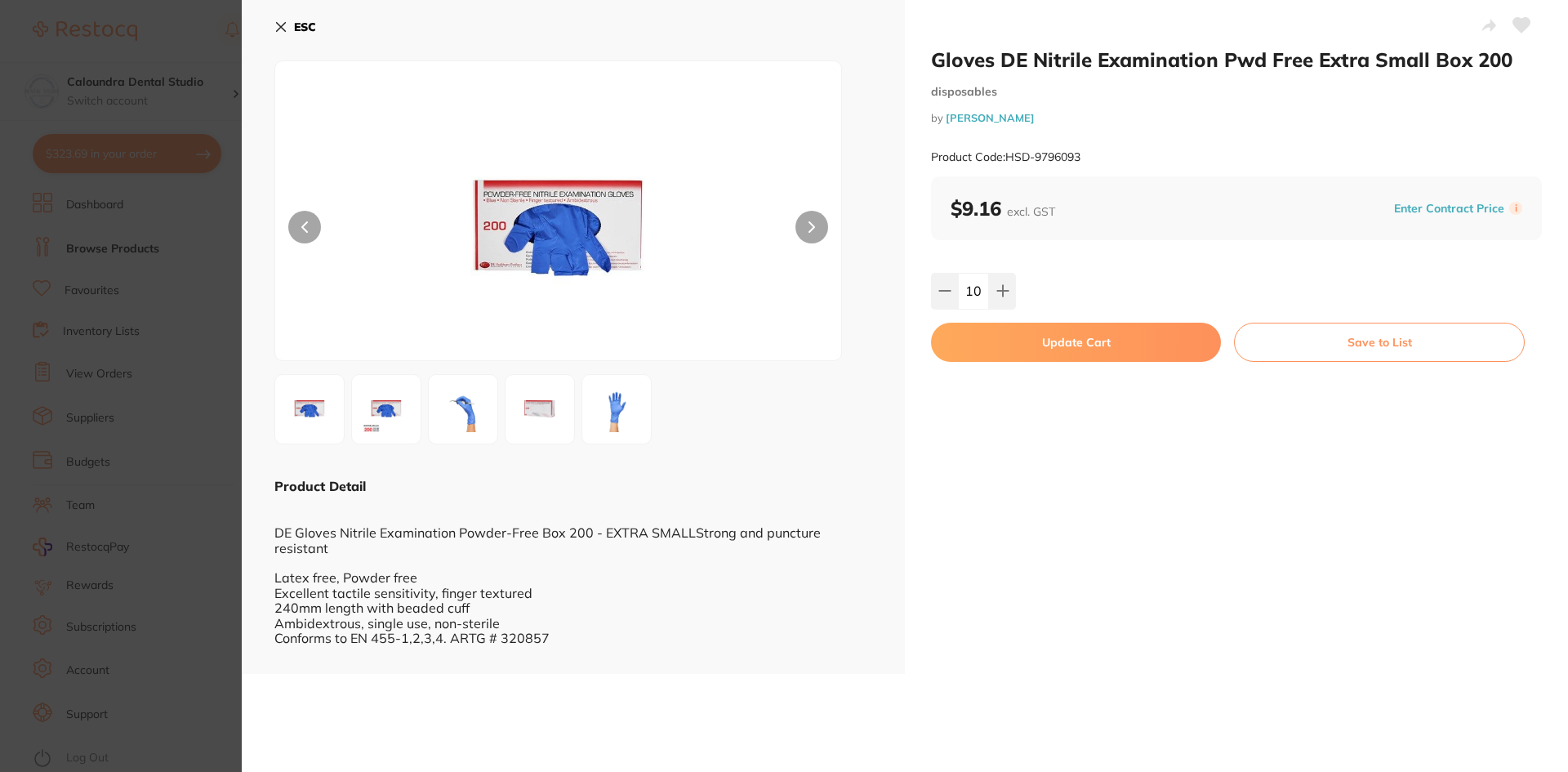
checkbox input "false"
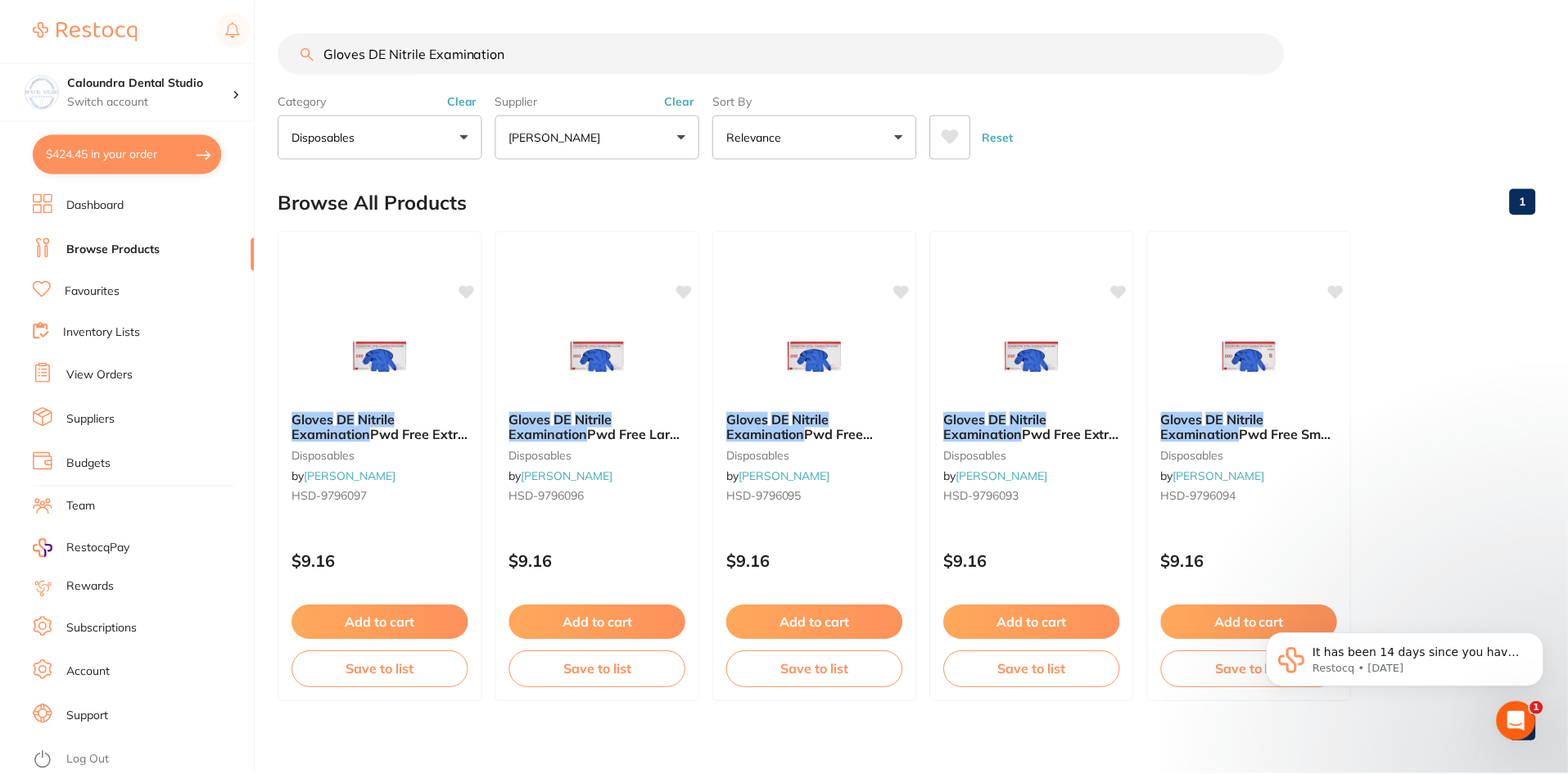
scroll to position [13, 0]
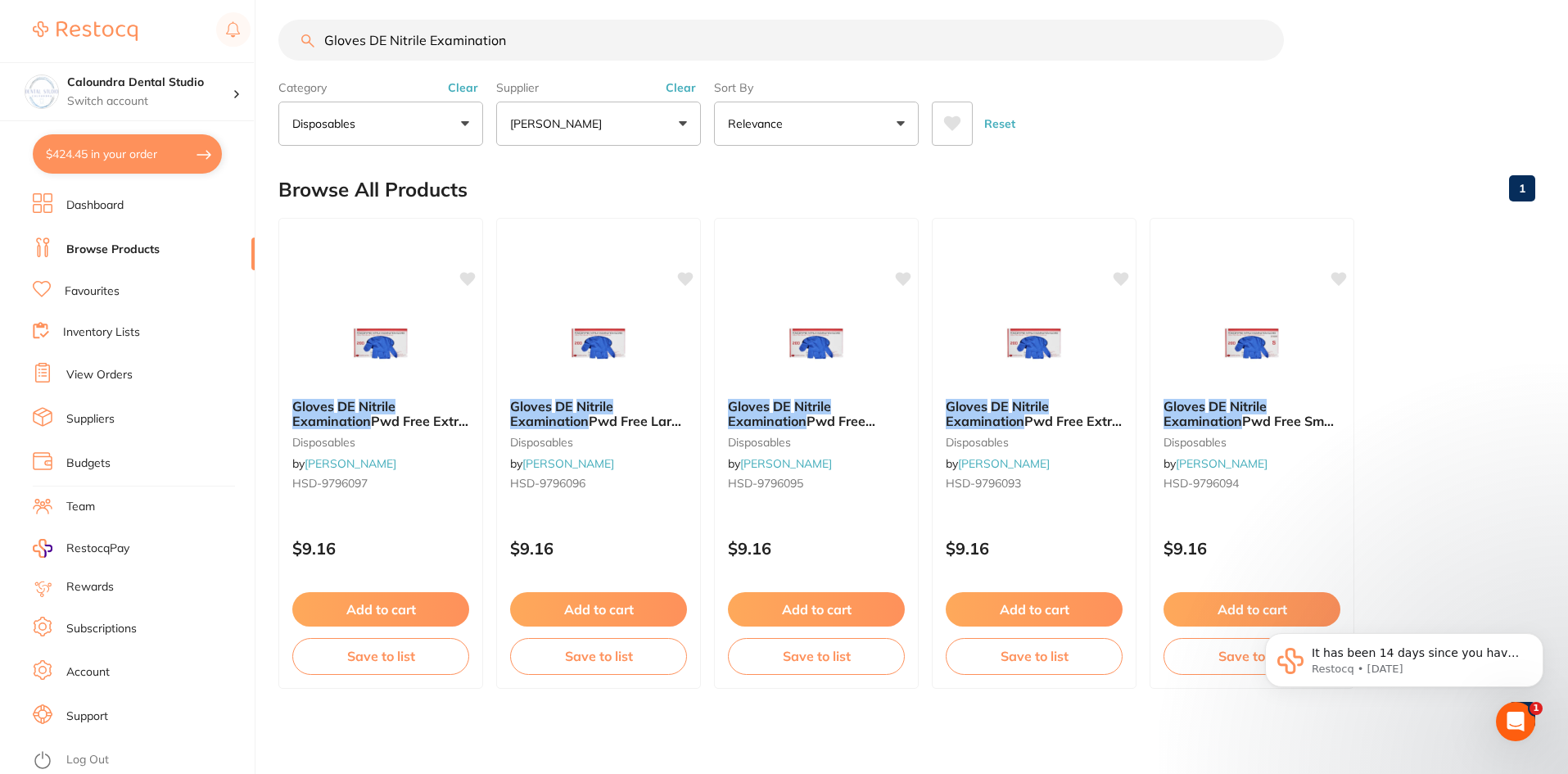
drag, startPoint x: 835, startPoint y: 609, endPoint x: 835, endPoint y: 598, distance: 11.0
click at [835, 609] on button "Add to cart" at bounding box center [816, 608] width 176 height 34
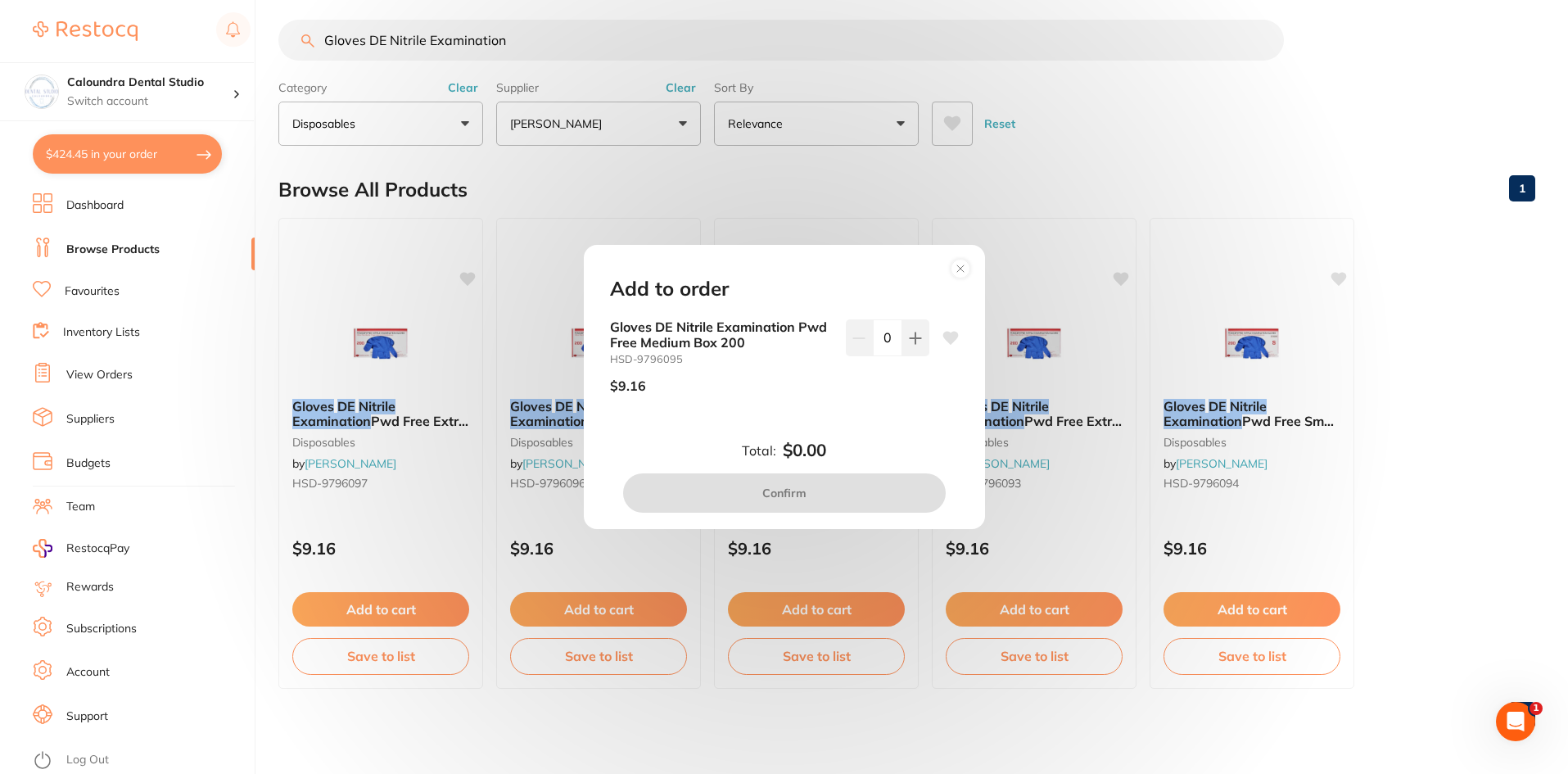
scroll to position [0, 0]
click at [915, 334] on icon at bounding box center [915, 338] width 13 height 13
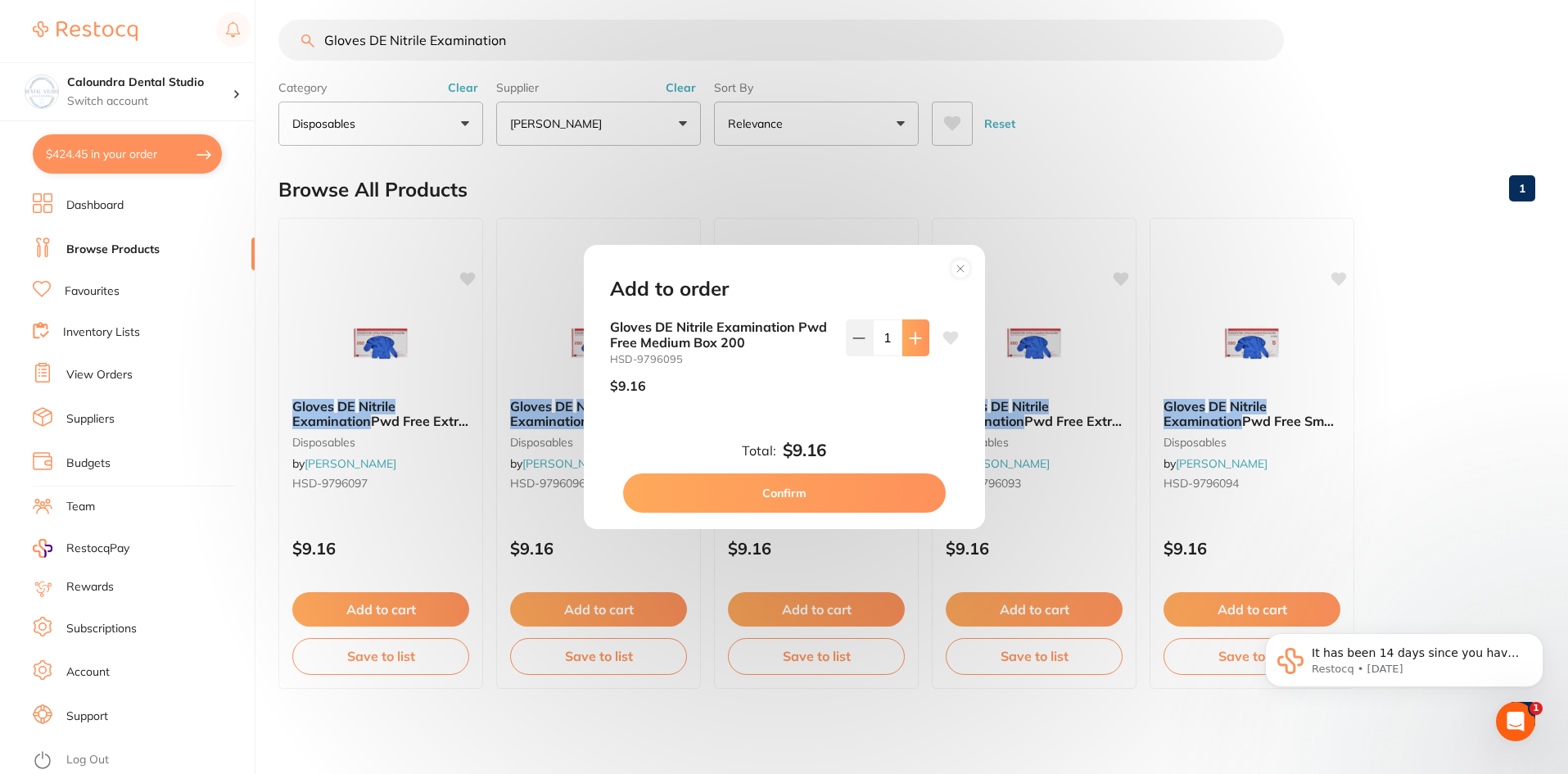
click at [915, 334] on icon at bounding box center [915, 338] width 13 height 13
click at [856, 345] on button at bounding box center [859, 337] width 27 height 36
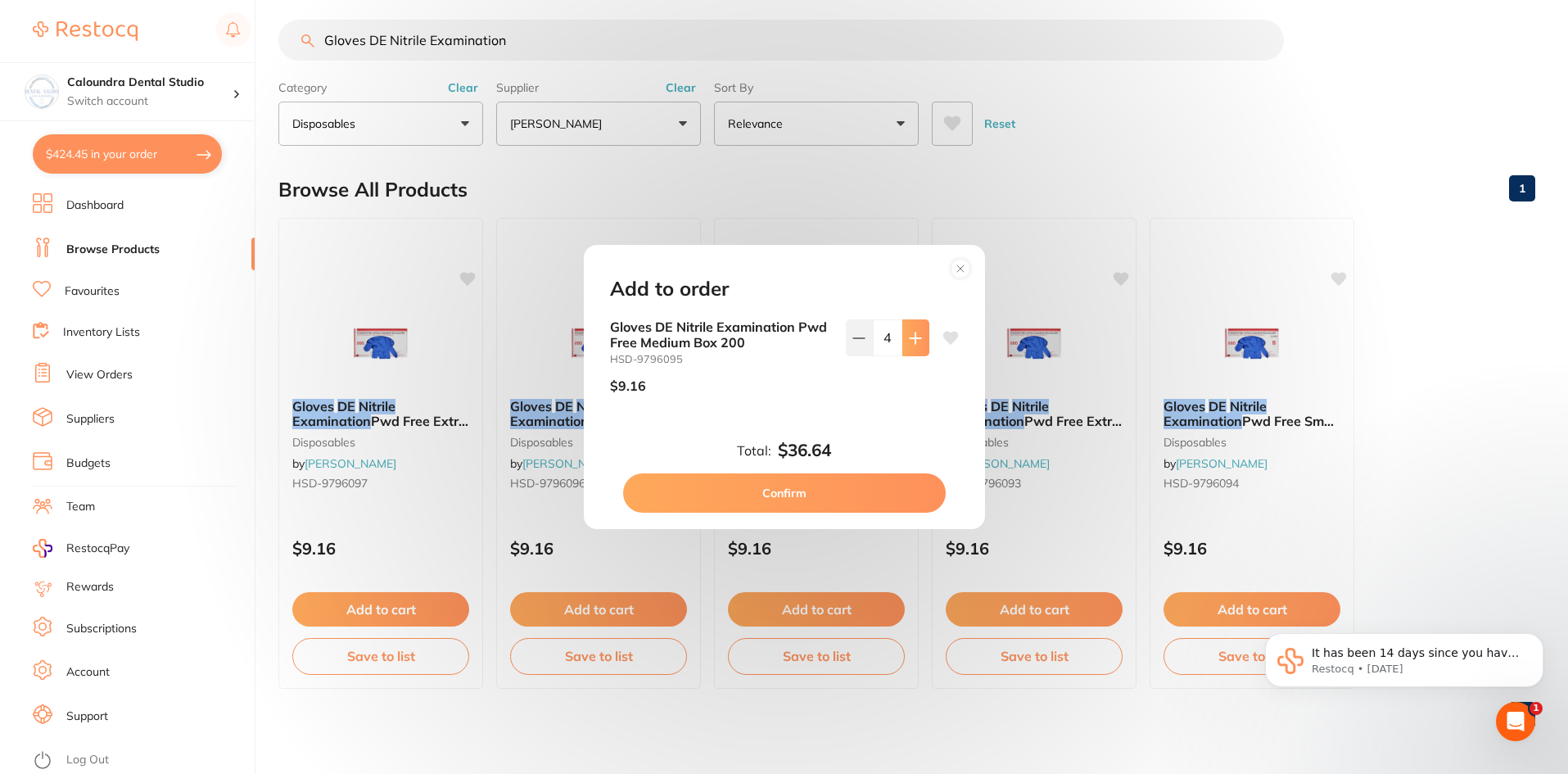
click at [919, 348] on button at bounding box center [915, 337] width 27 height 36
type input "5"
click at [815, 486] on button "Confirm" at bounding box center [785, 493] width 323 height 39
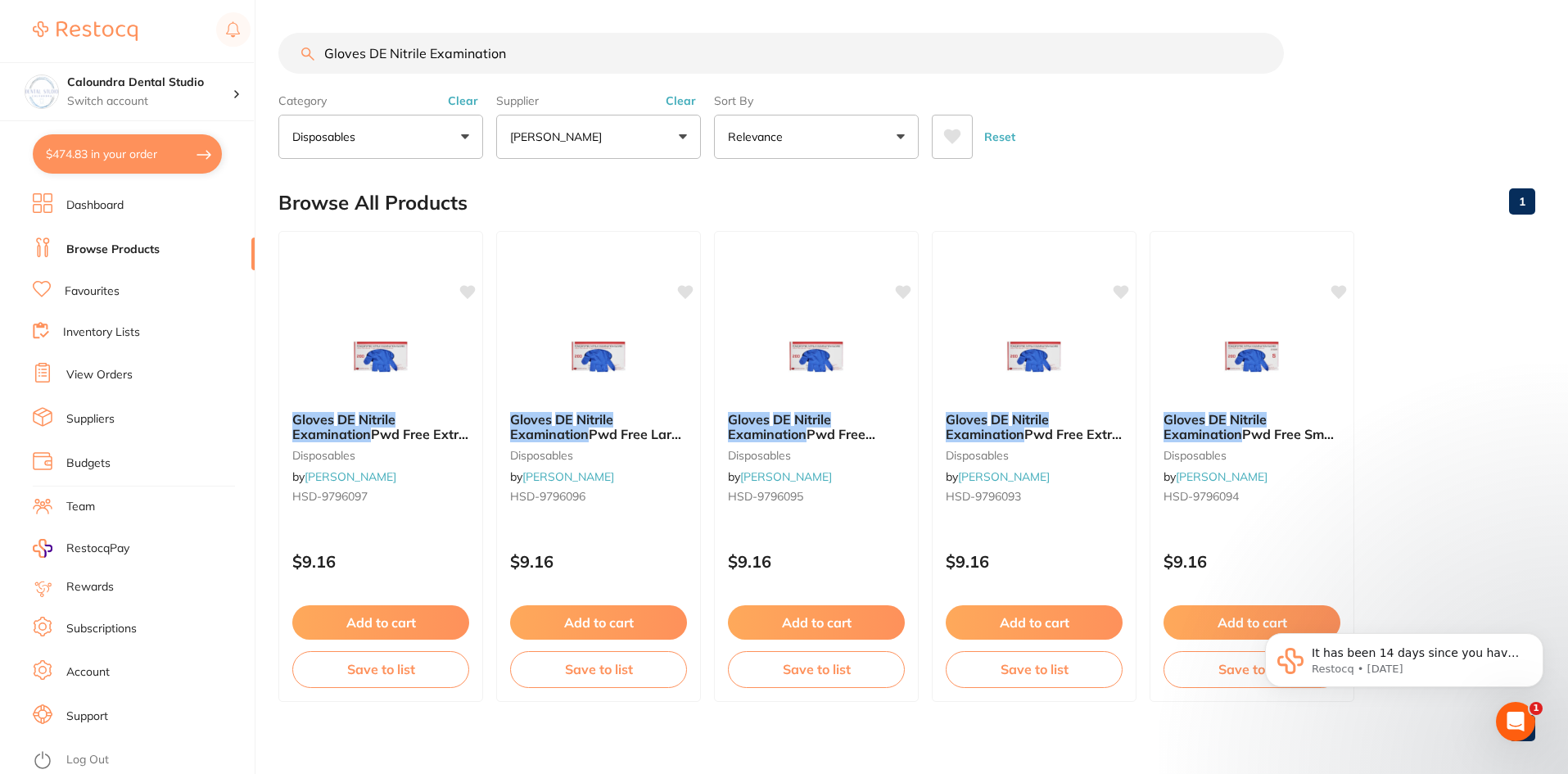
click at [99, 246] on link "Browse Products" at bounding box center [113, 250] width 93 height 17
click at [99, 210] on link "Dashboard" at bounding box center [95, 206] width 57 height 17
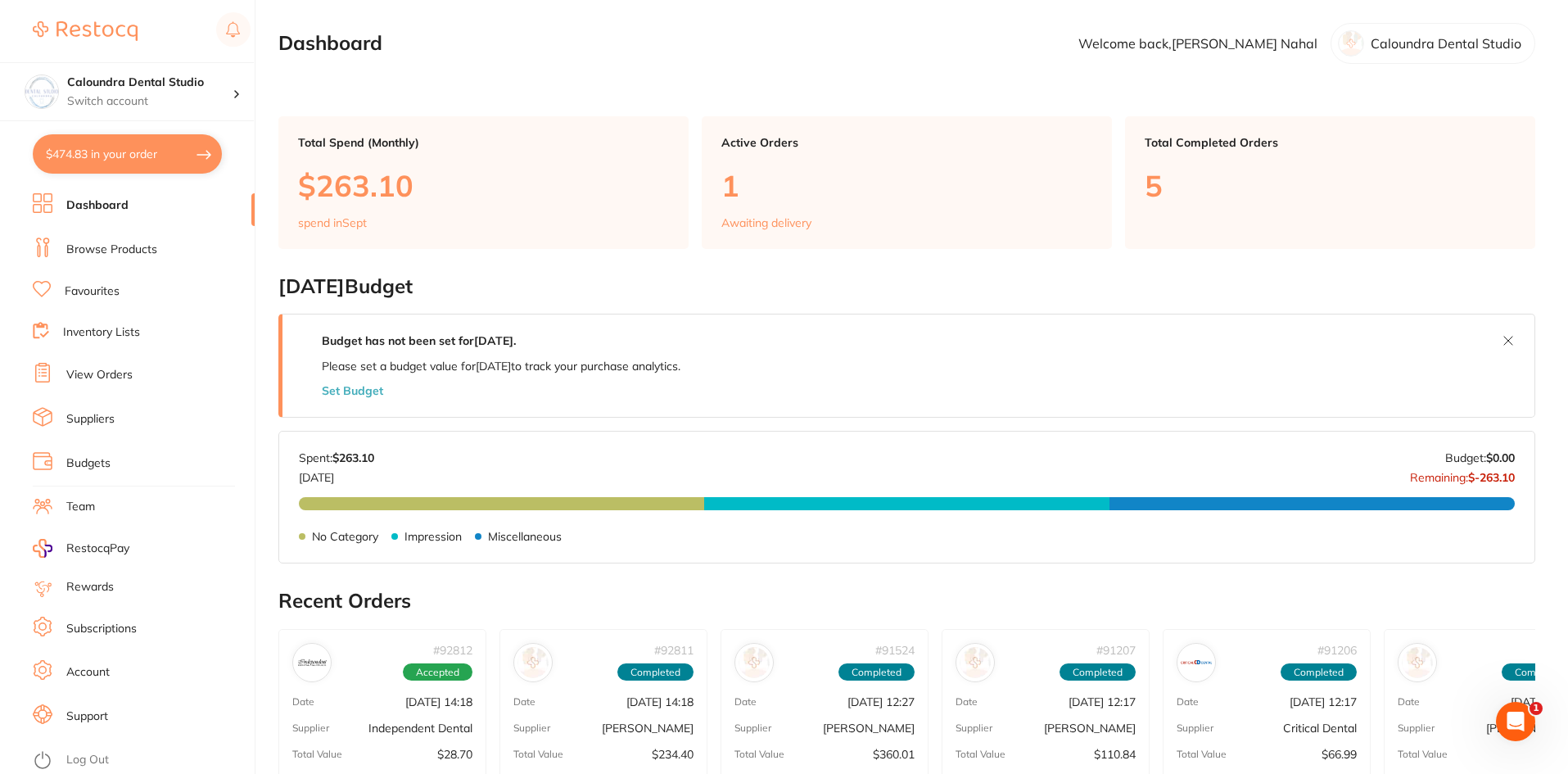
click at [107, 256] on link "Browse Products" at bounding box center [112, 250] width 91 height 17
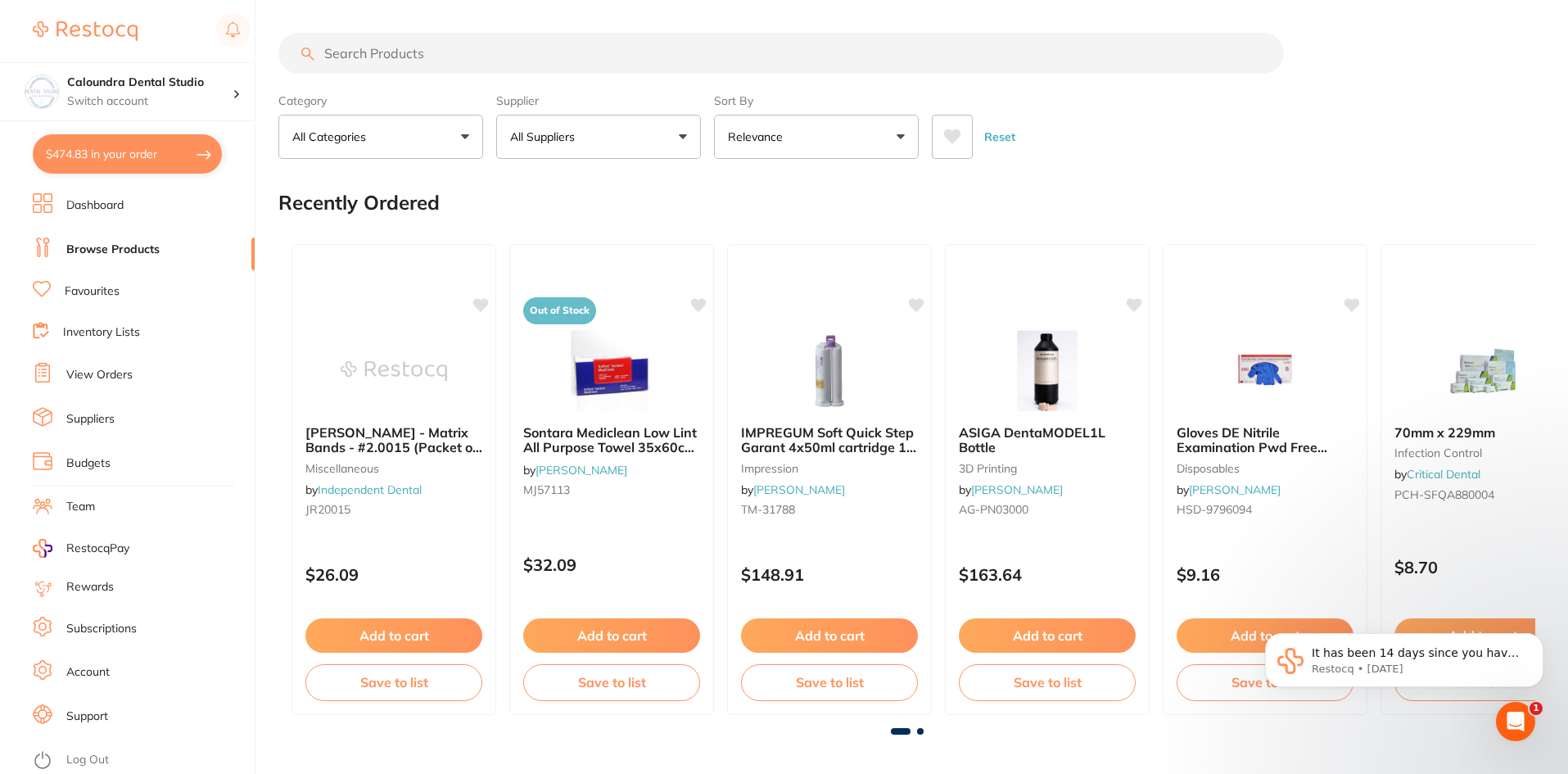
click at [105, 157] on button "$474.83 in your order" at bounding box center [127, 153] width 189 height 39
checkbox input "true"
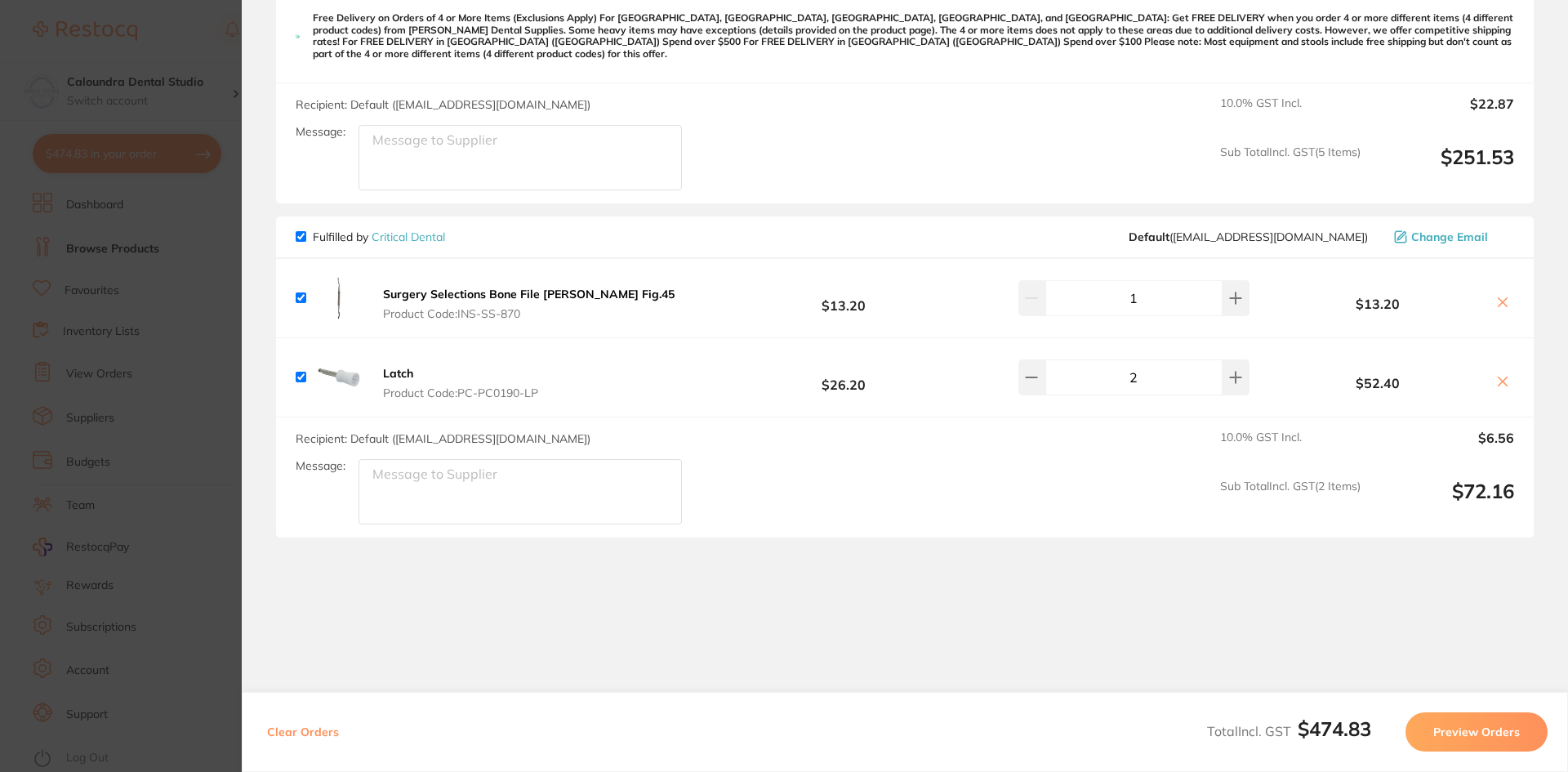
scroll to position [1019, 0]
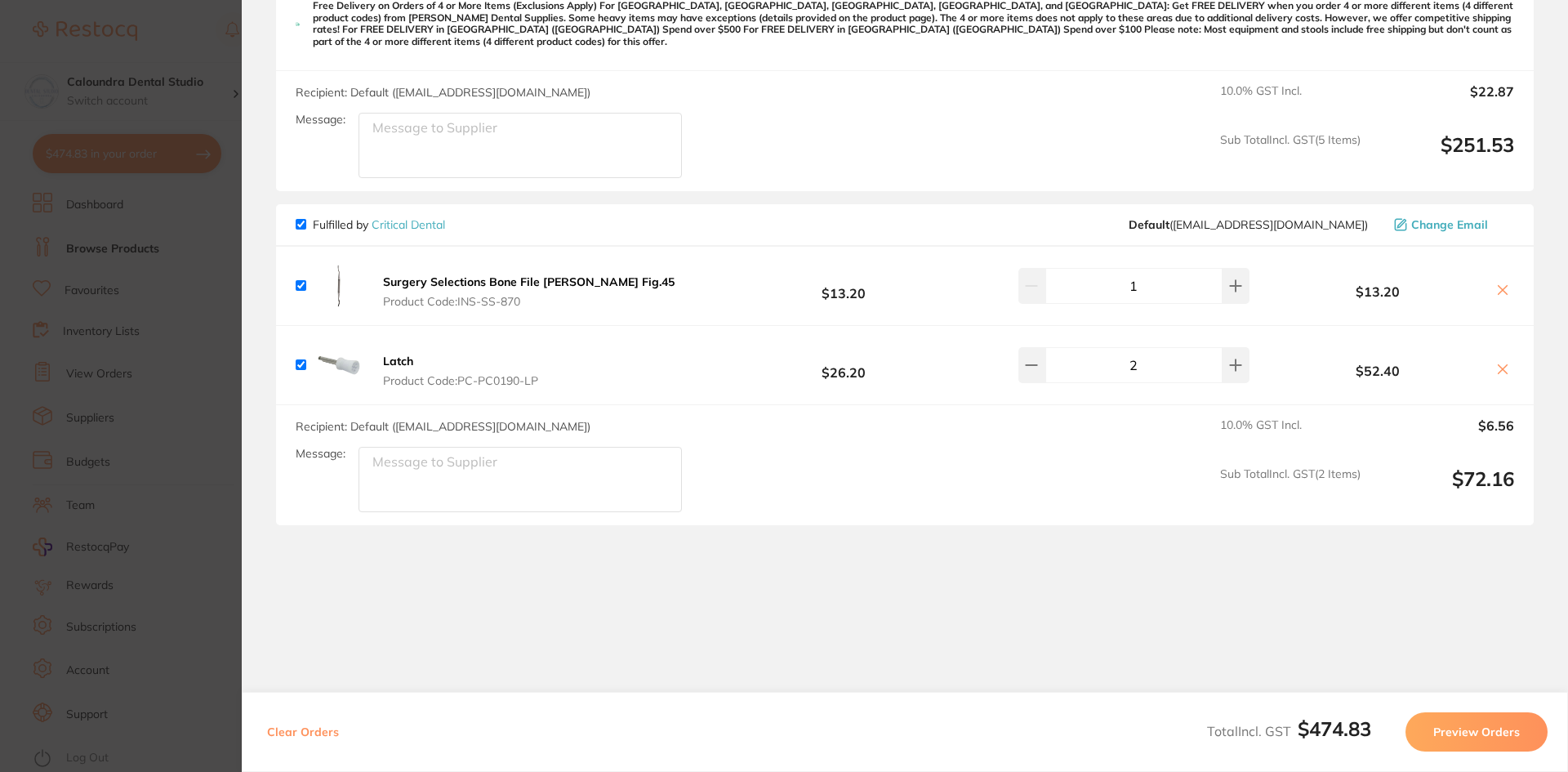
click at [1485, 740] on button "Preview Orders" at bounding box center [1476, 731] width 142 height 39
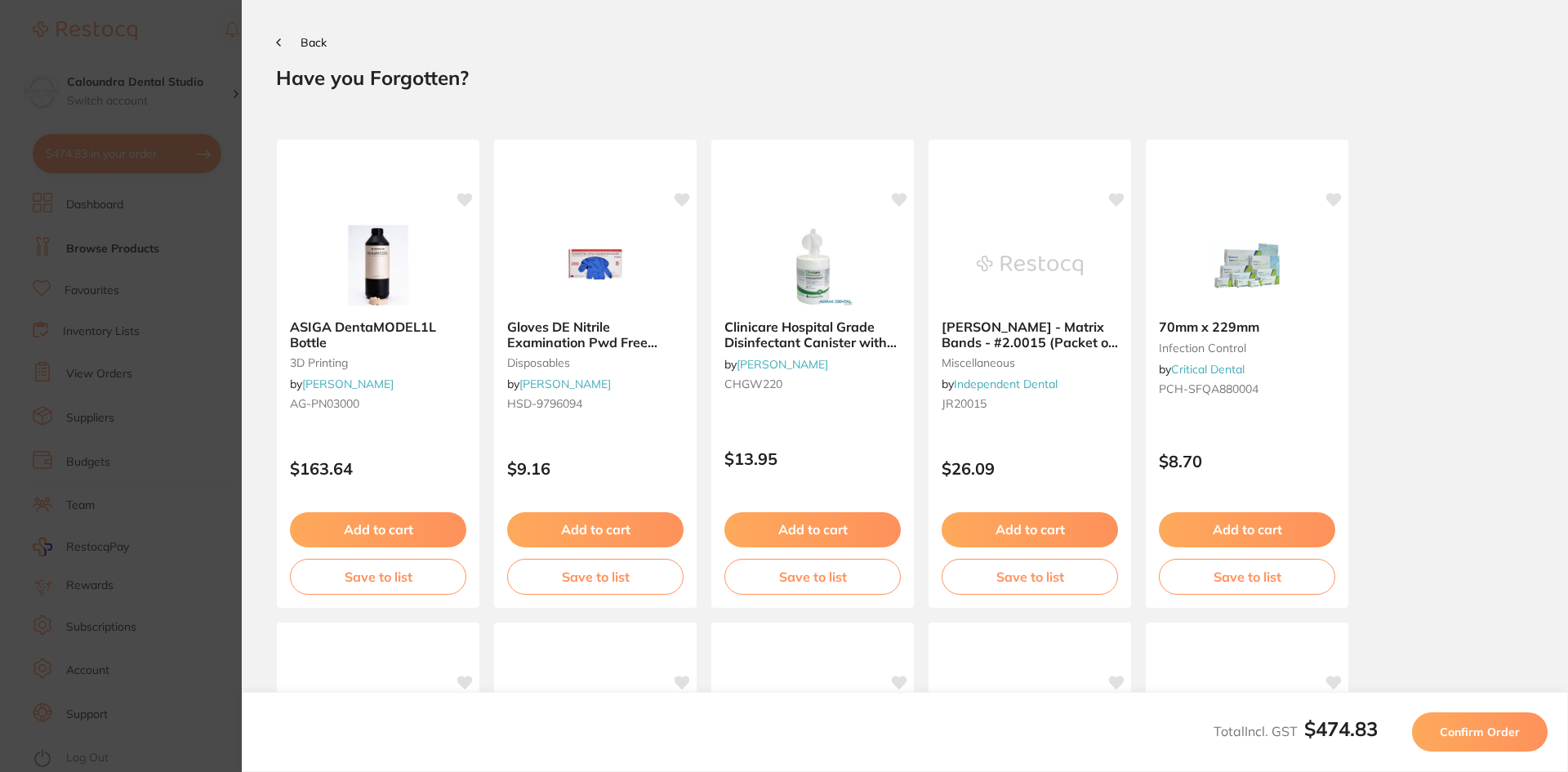
scroll to position [0, 0]
click at [1486, 731] on span "Confirm Order" at bounding box center [1479, 732] width 80 height 15
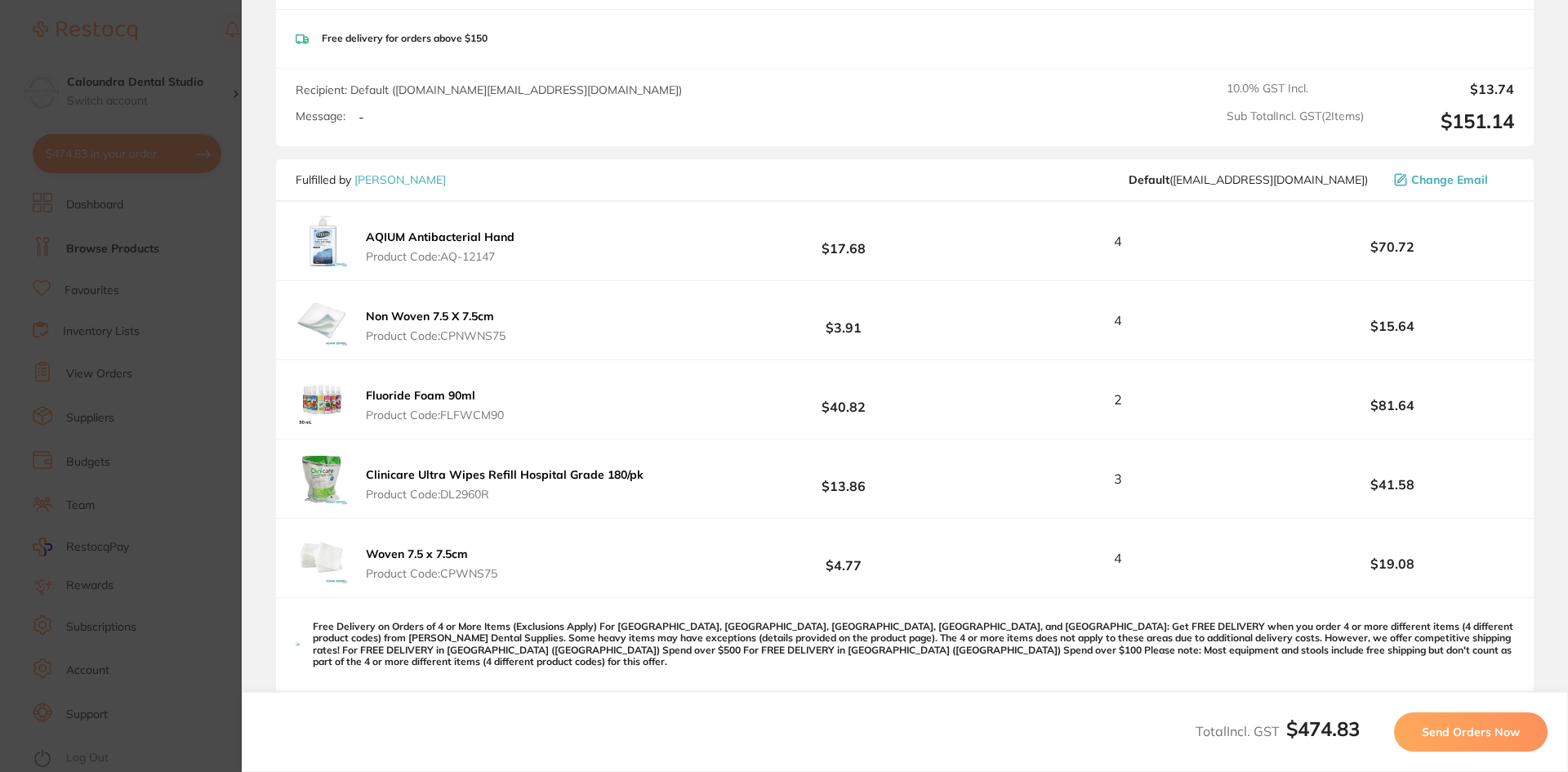
scroll to position [490, 0]
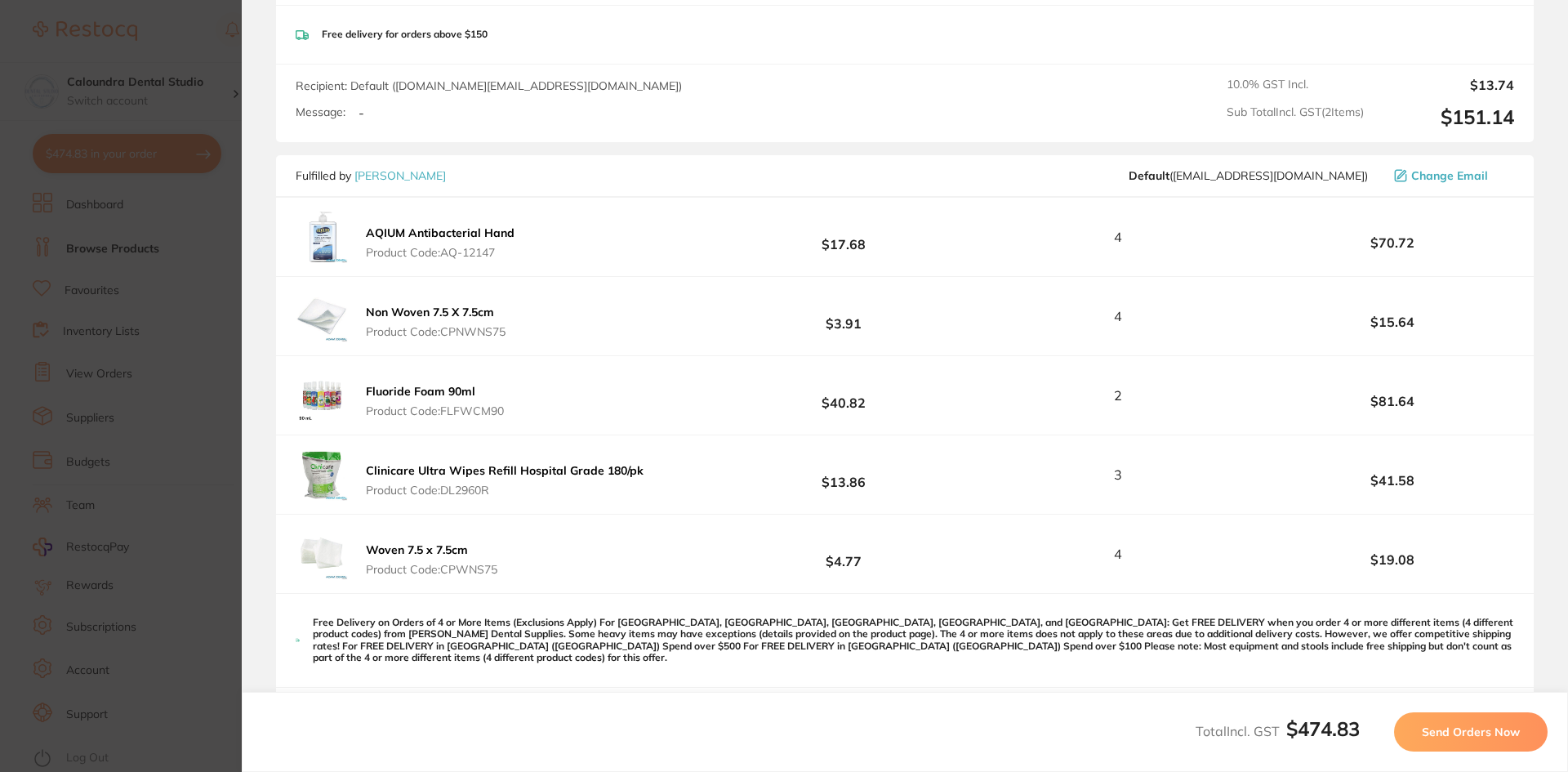
click at [1464, 736] on span "Send Orders Now" at bounding box center [1471, 732] width 98 height 15
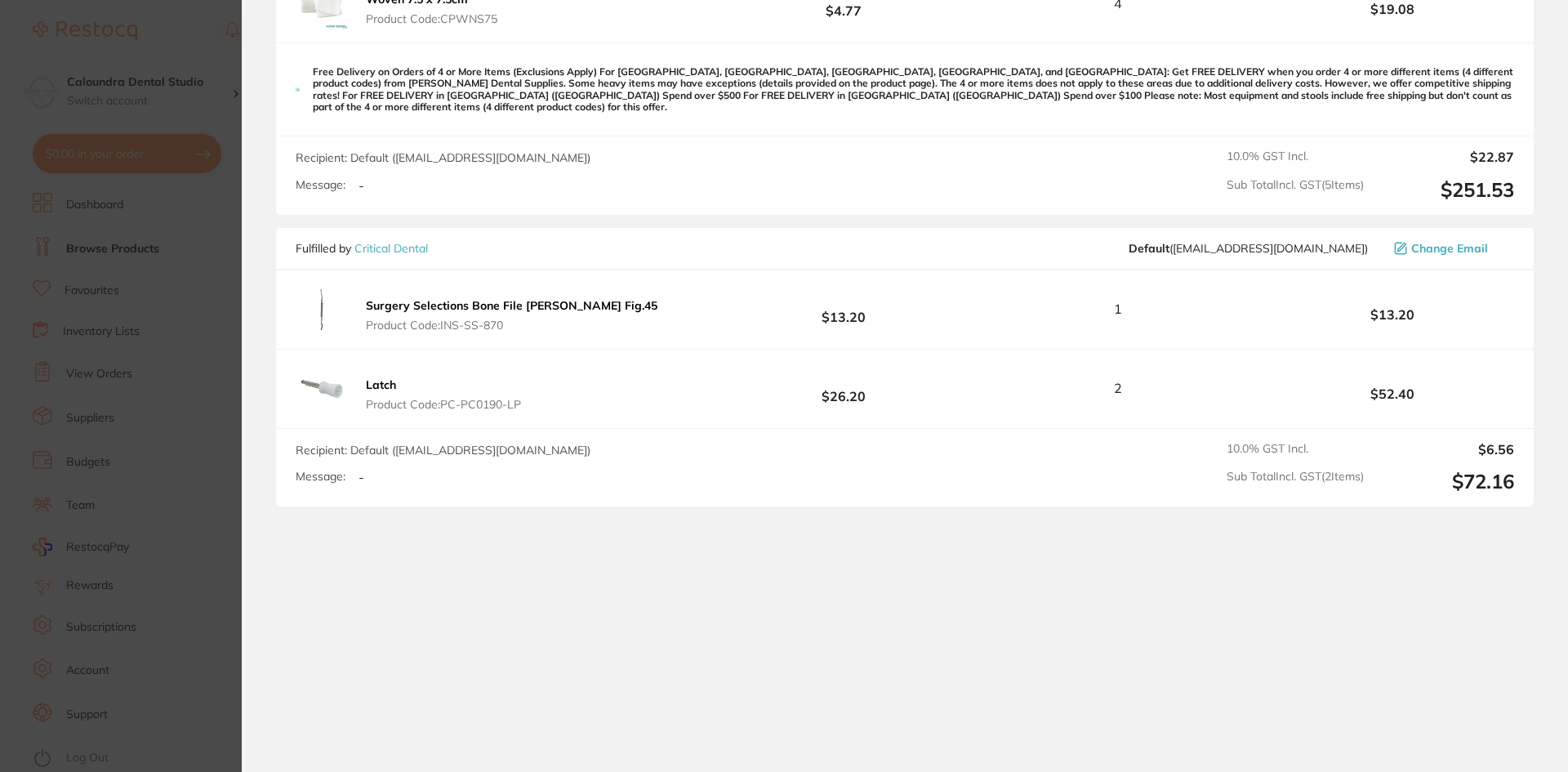
scroll to position [1491, 0]
